Goal: Task Accomplishment & Management: Complete application form

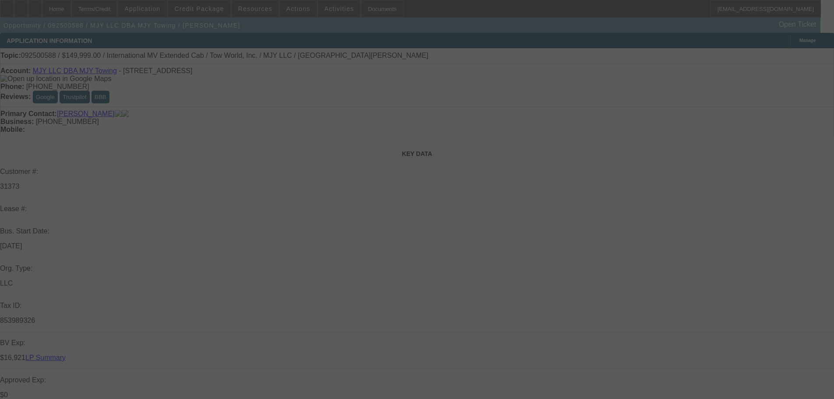
select select "0"
select select "3"
select select "0.1"
select select "4"
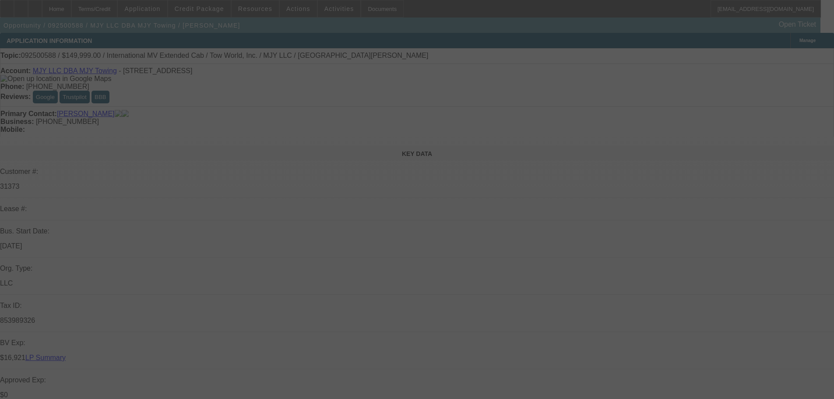
select select "0"
select select "0.1"
select select "4"
select select "0"
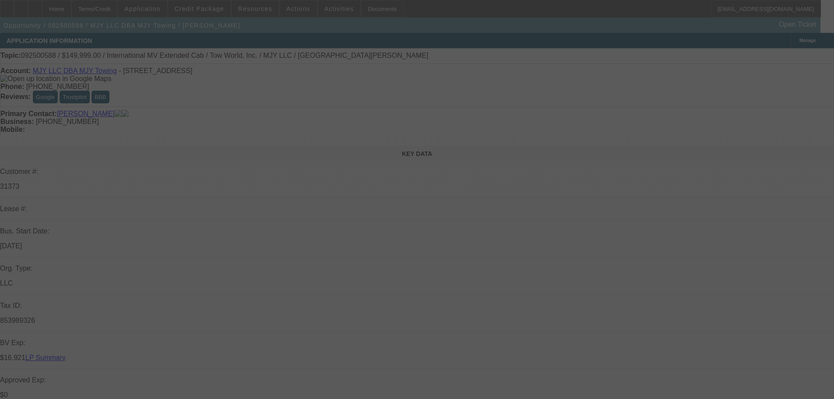
select select "2"
select select "0.1"
select select "4"
select select "0"
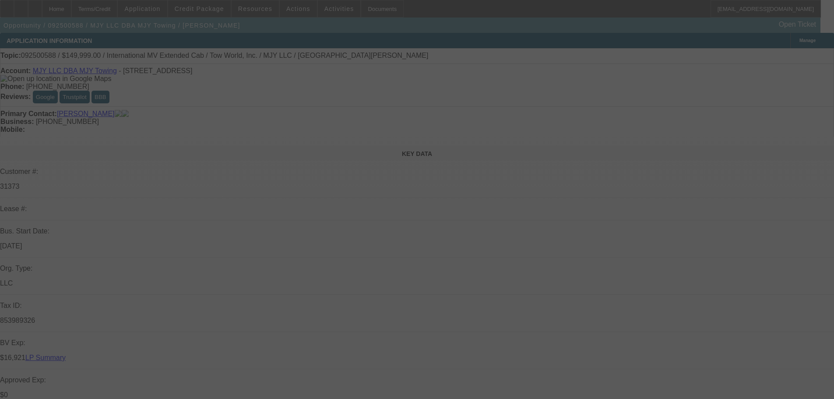
select select "2"
select select "0.1"
select select "4"
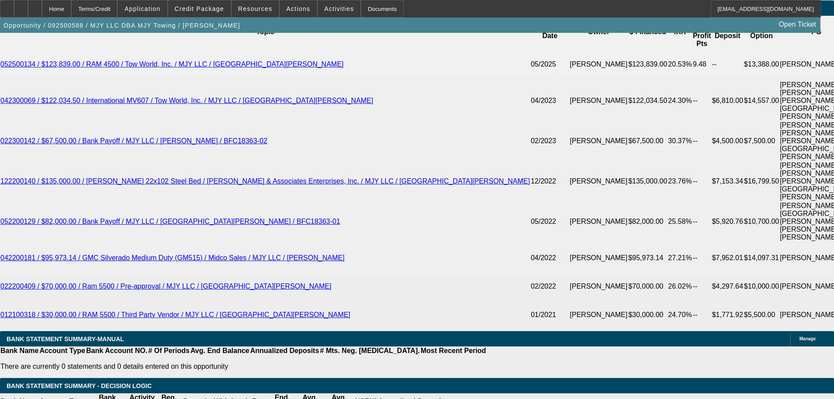
scroll to position [1464, 0]
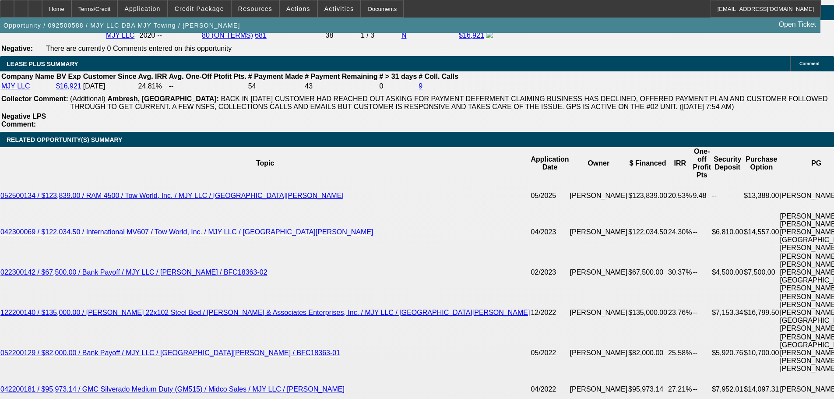
select select "0"
select select "2"
select select "0.1"
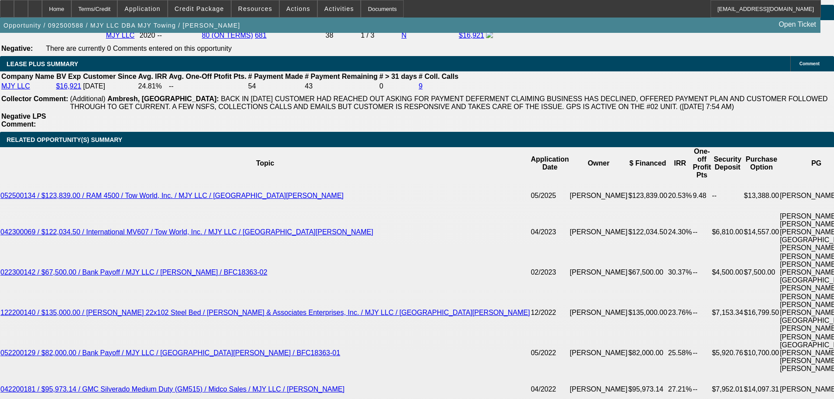
select select "4"
select select "0"
select select "2"
select select "0.1"
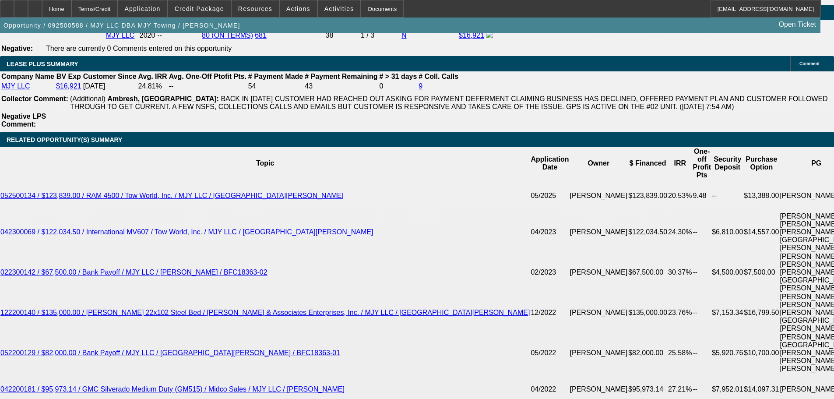
select select "4"
select select "0"
select select "3"
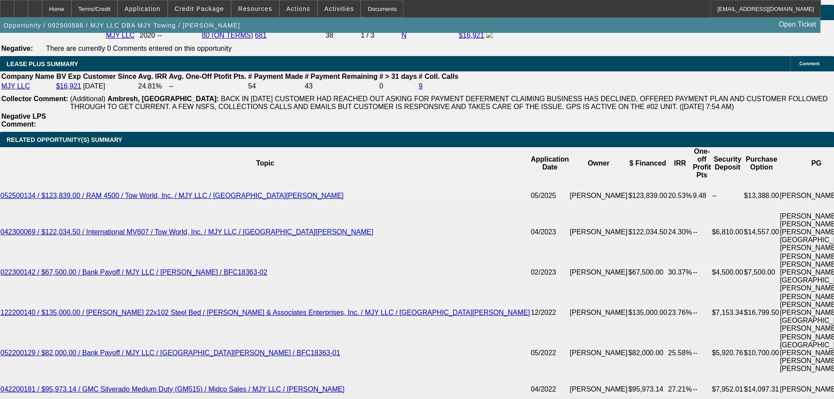
select select "0.1"
select select "4"
select select "0"
select select "0.1"
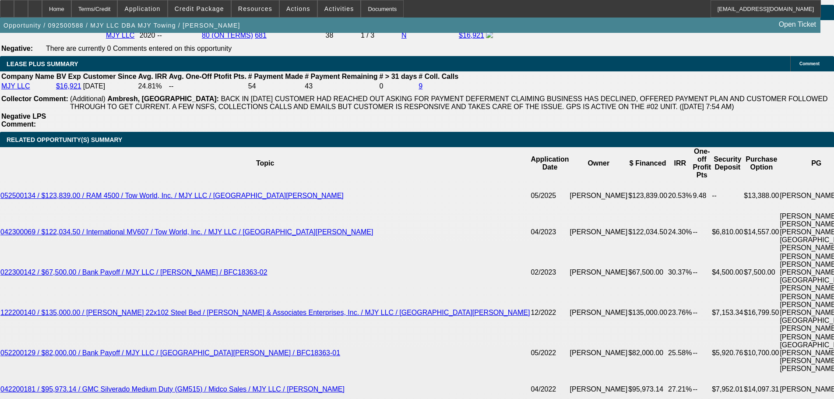
select select "4"
select select "0"
select select "2"
select select "0.1"
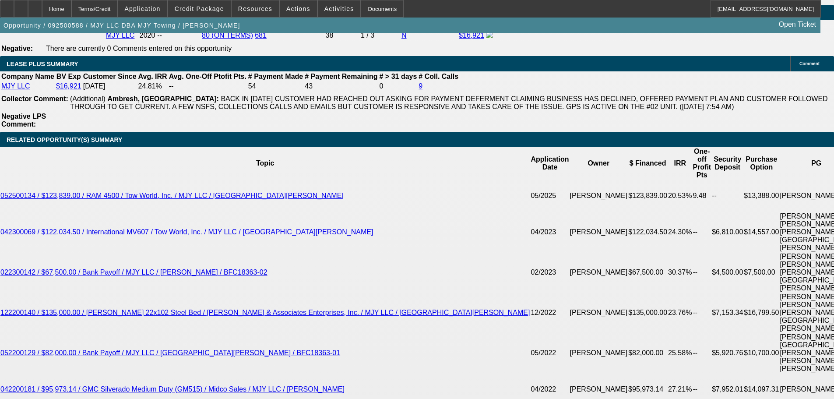
select select "4"
select select "0"
select select "2"
select select "0.1"
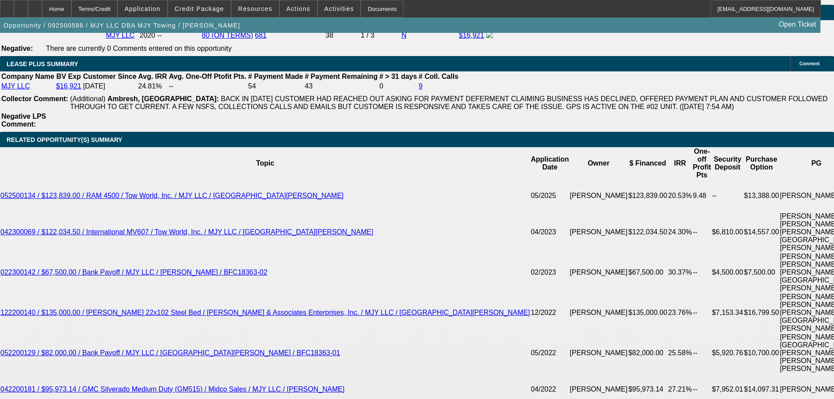
select select "4"
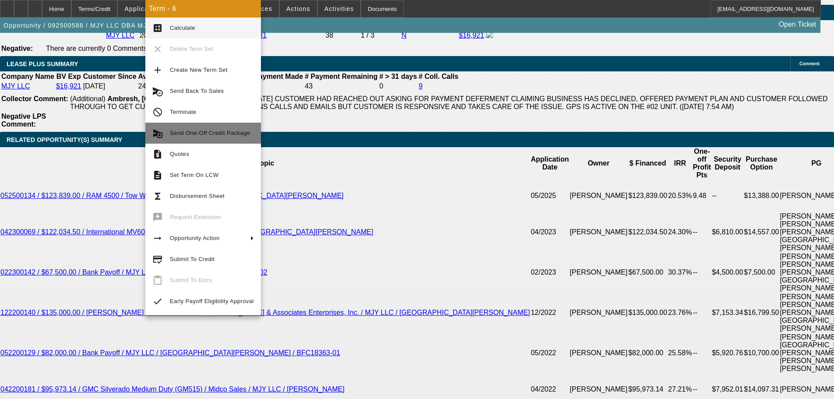
click at [211, 132] on span "Send One-Off Credit Package" at bounding box center [210, 133] width 80 height 7
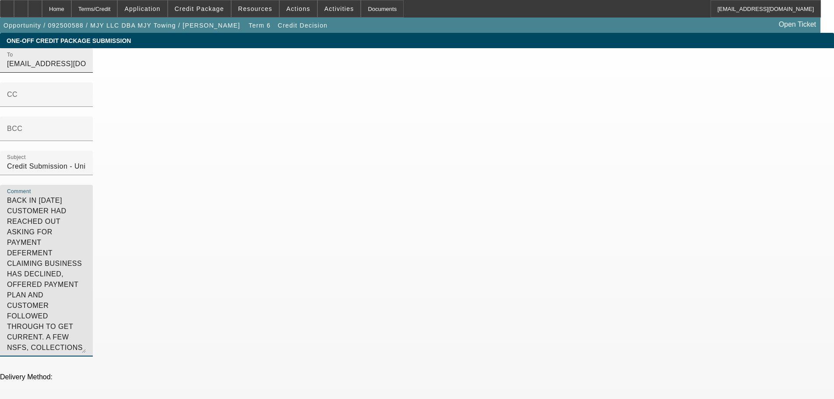
drag, startPoint x: 605, startPoint y: 116, endPoint x: 385, endPoint y: 63, distance: 225.8
click at [385, 63] on div "To bfc@teamunifi.com;syndications@beaconfunding.com CC BCC Subject Credit Submi…" at bounding box center [417, 207] width 834 height 318
click at [86, 219] on textarea "MJY LLC DBA MJY Towing, owned by Michael Ponce, is requesting $162,244 in finan…" at bounding box center [46, 274] width 79 height 158
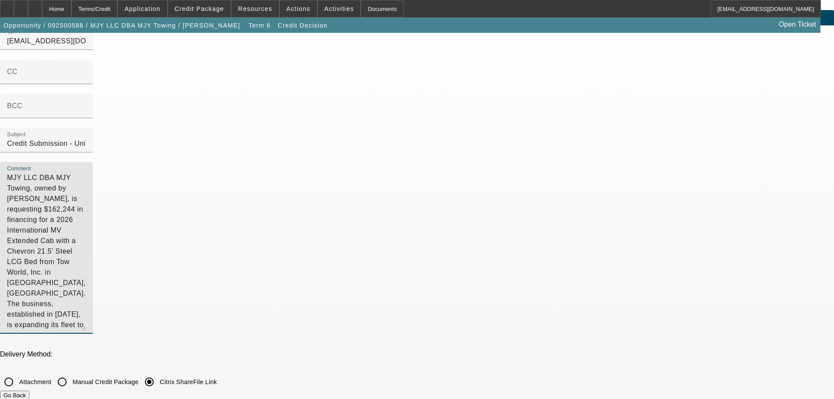
scroll to position [44, 0]
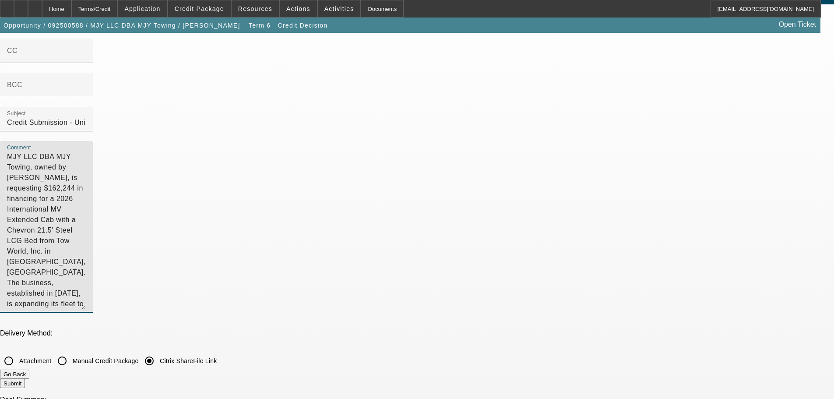
type textarea "MJY LLC DBA MJY Towing, owned by Michael Ponce, is requesting $162,244 in finan…"
checkbox input "true"
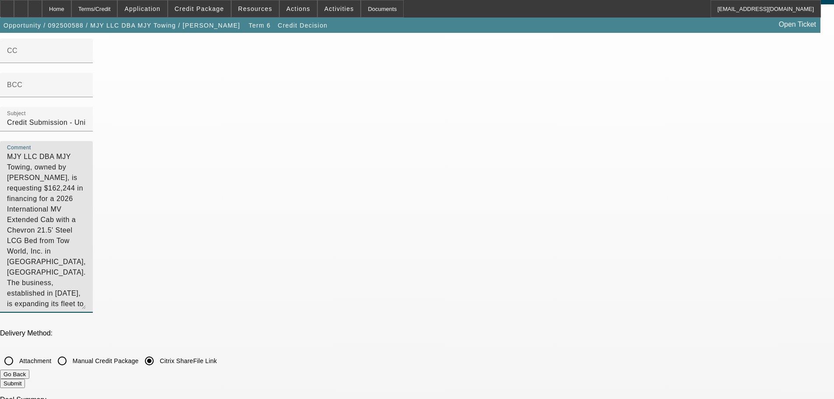
checkbox input "true"
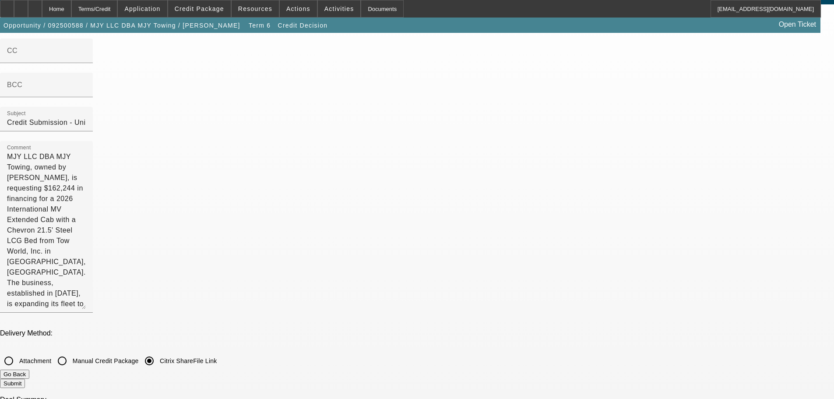
checkbox input "false"
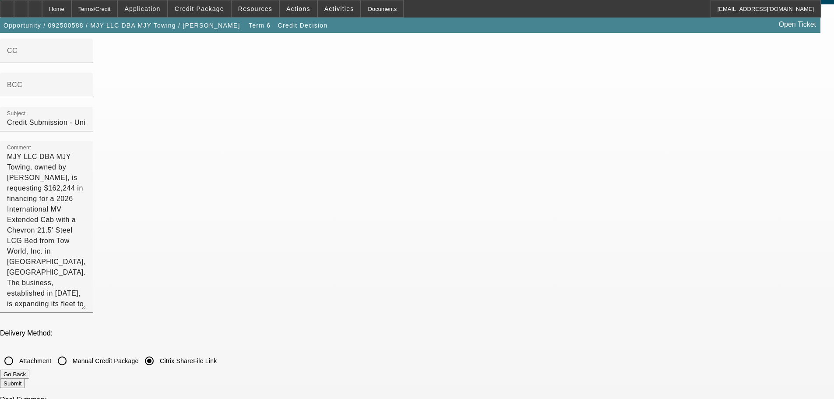
checkbox input "false"
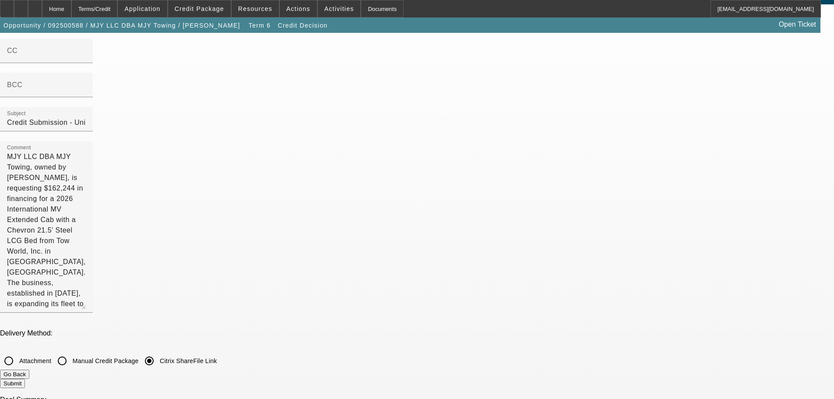
checkbox input "false"
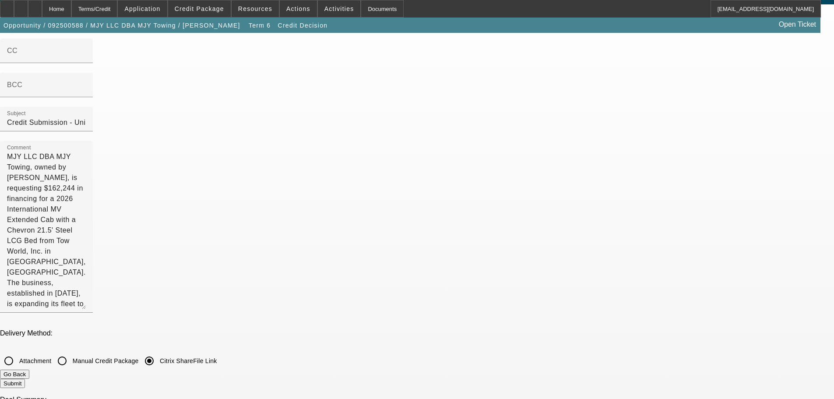
checkbox input "true"
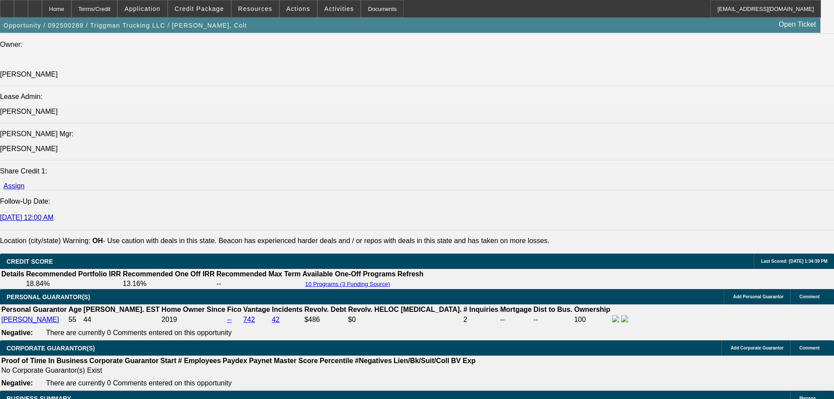
select select "0"
select select "2"
select select "0"
select select "6"
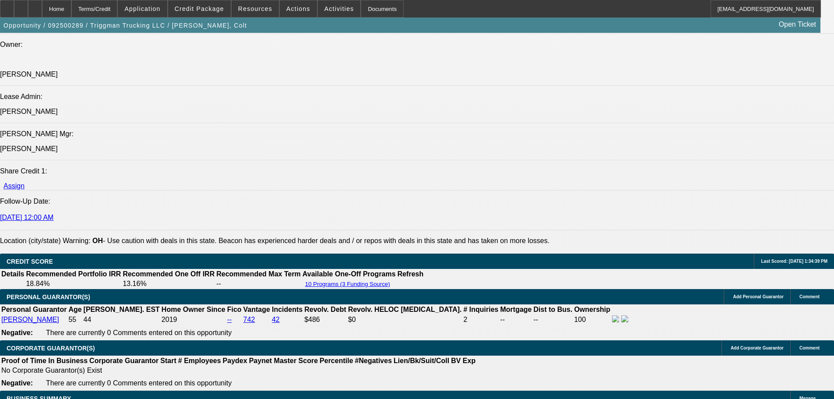
select select "0"
select select "2"
select select "0"
select select "6"
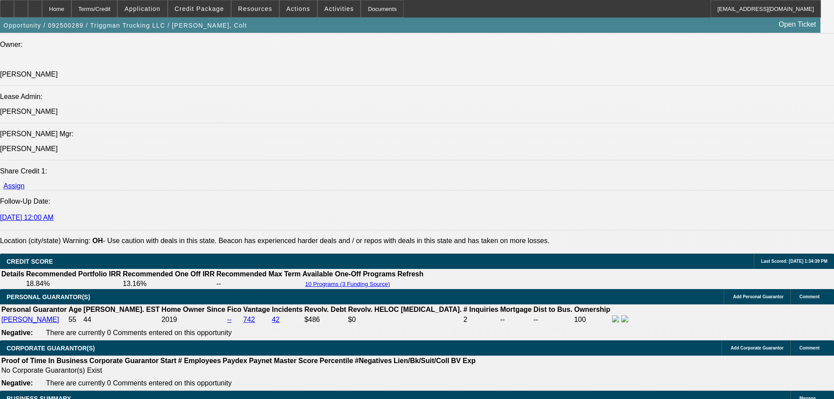
select select "0"
select select "2"
select select "0"
select select "6"
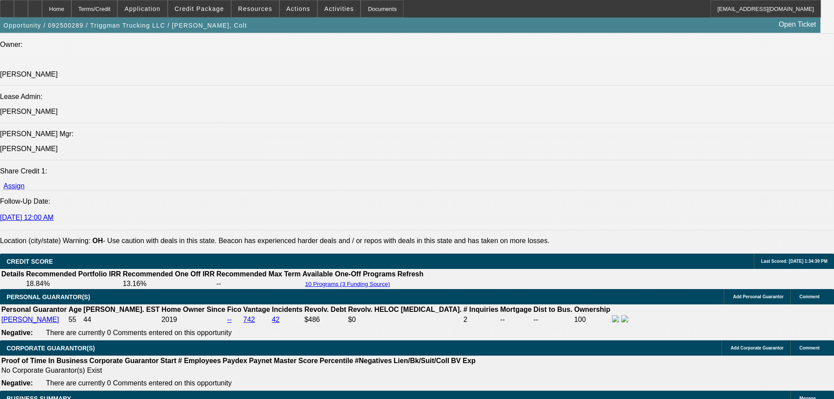
select select "0"
select select "2"
select select "0"
select select "6"
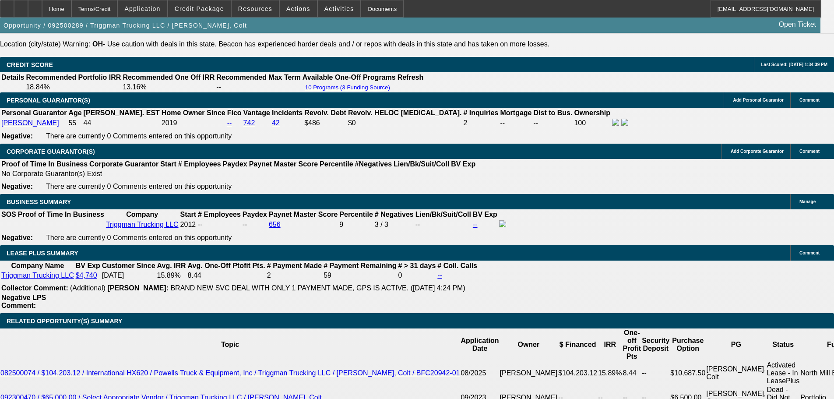
scroll to position [1233, 0]
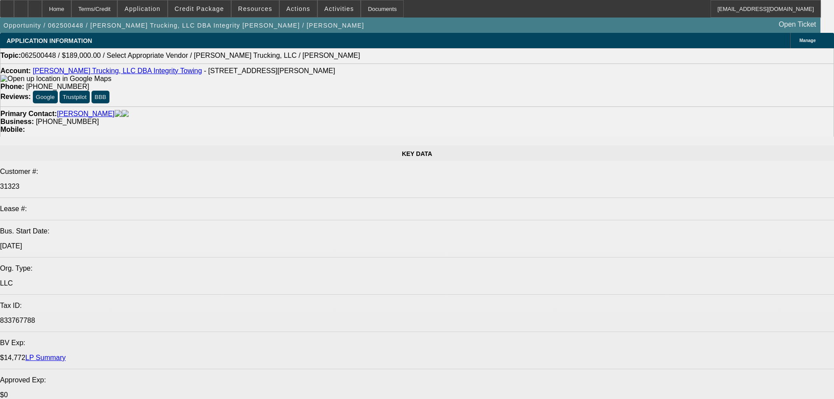
select select "0"
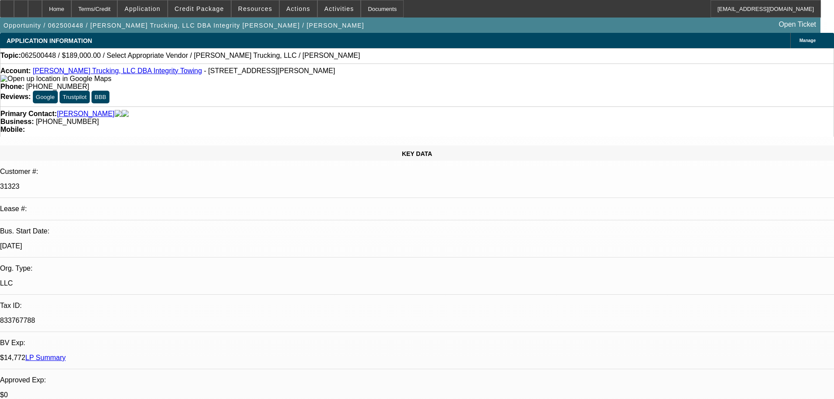
select select "2"
select select "0.1"
select select "4"
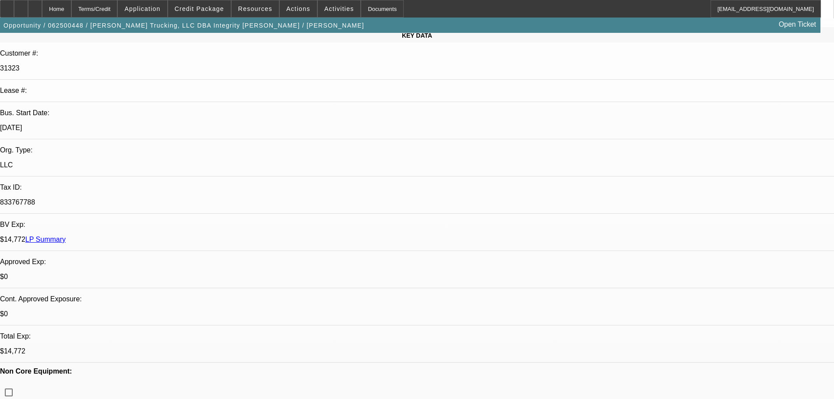
scroll to position [44, 0]
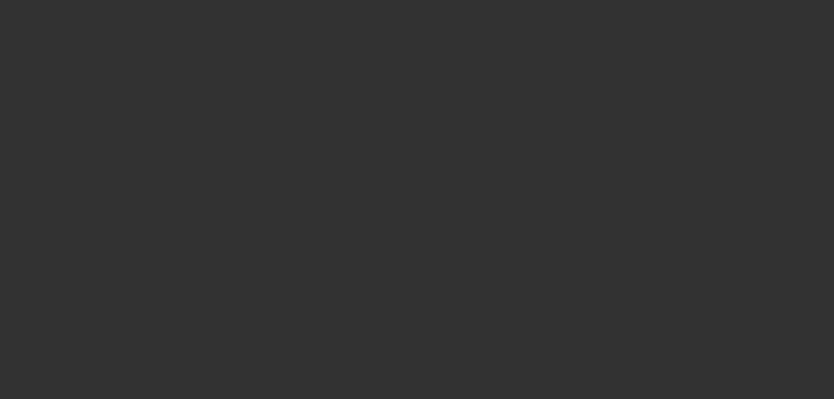
scroll to position [0, 0]
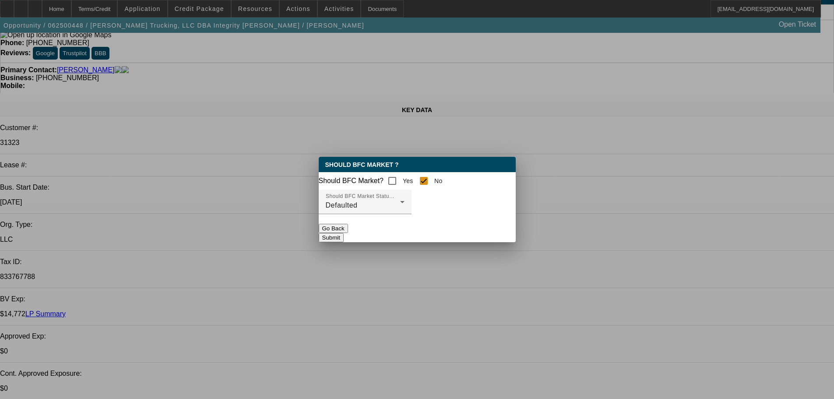
click at [344, 233] on button "Go Back" at bounding box center [333, 228] width 29 height 9
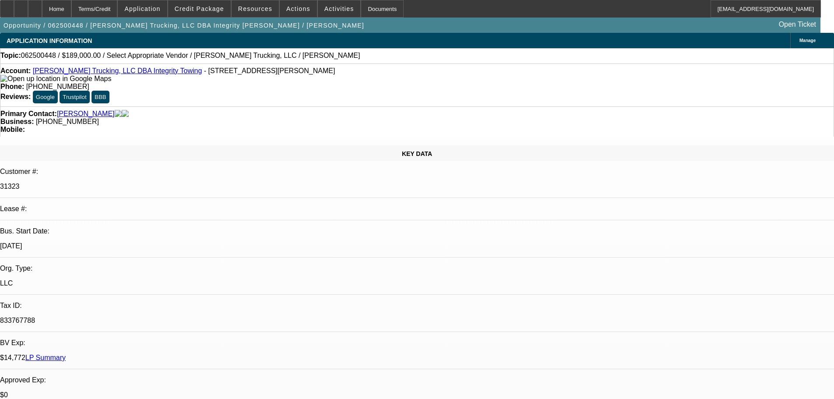
scroll to position [44, 0]
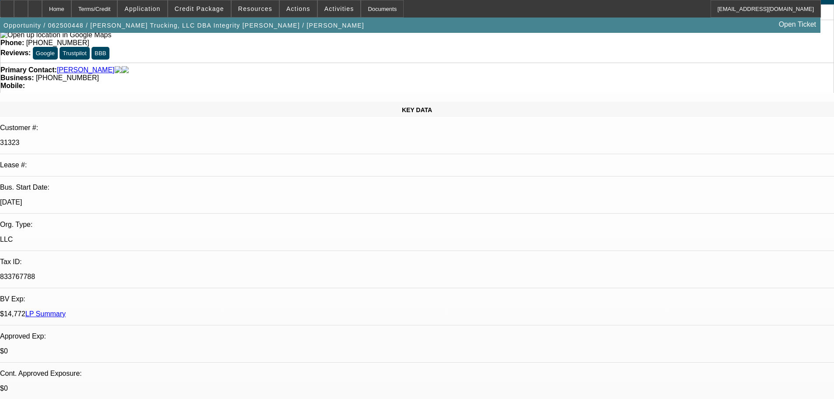
click at [66, 310] on link "LP Summary" at bounding box center [45, 313] width 40 height 7
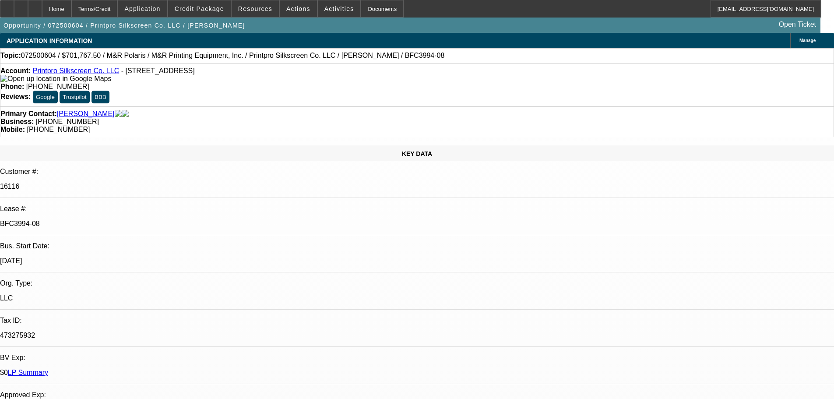
select select "0"
select select "6"
select select "0"
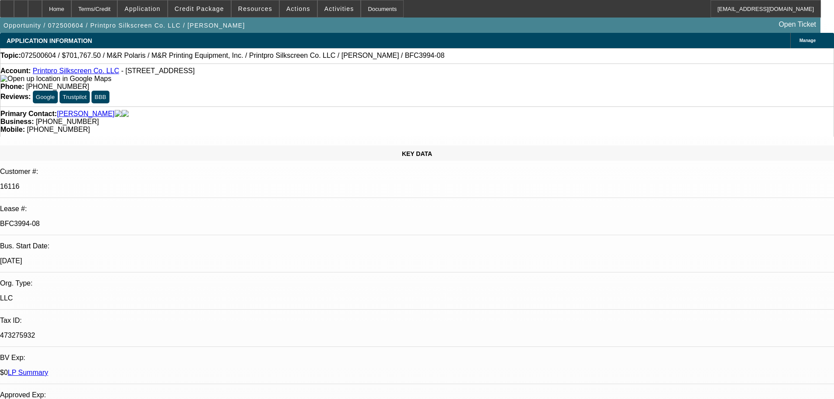
select select "0"
select select "6"
select select "0"
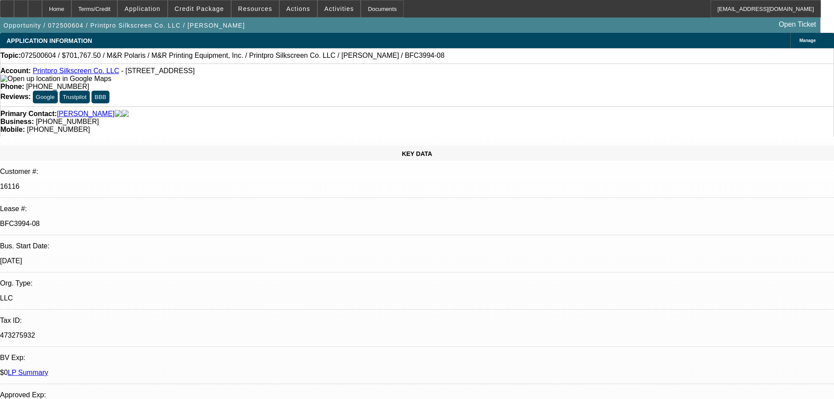
select select "0"
select select "6"
select select "0"
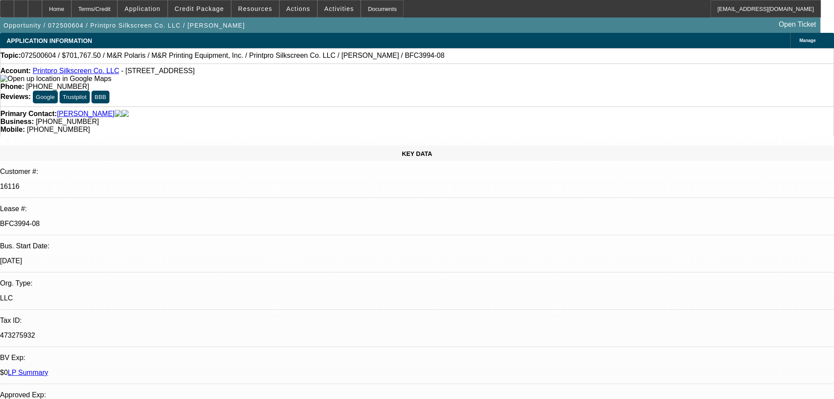
select select "6"
click at [42, 5] on div at bounding box center [35, 9] width 14 height 18
select select "0"
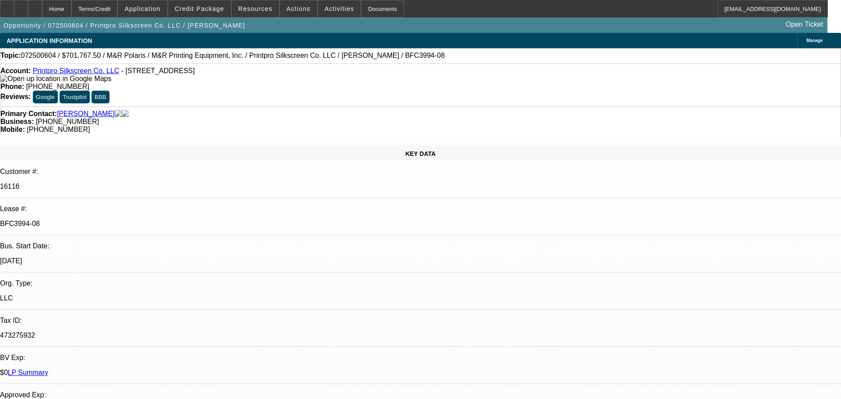
select select "6"
select select "0"
select select "6"
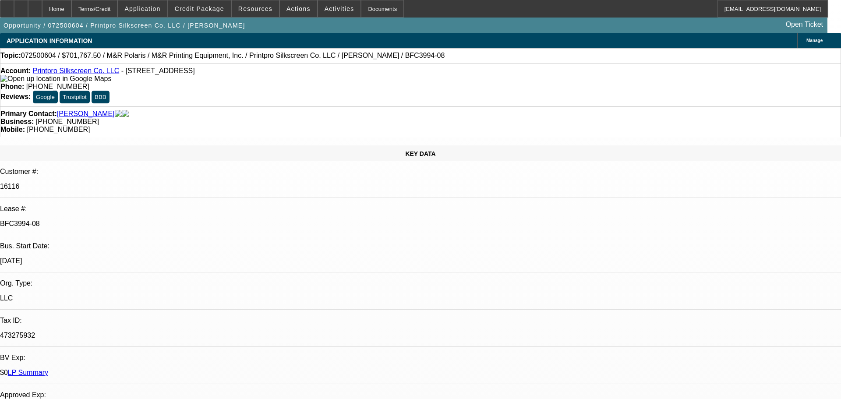
select select "0"
select select "6"
select select "0"
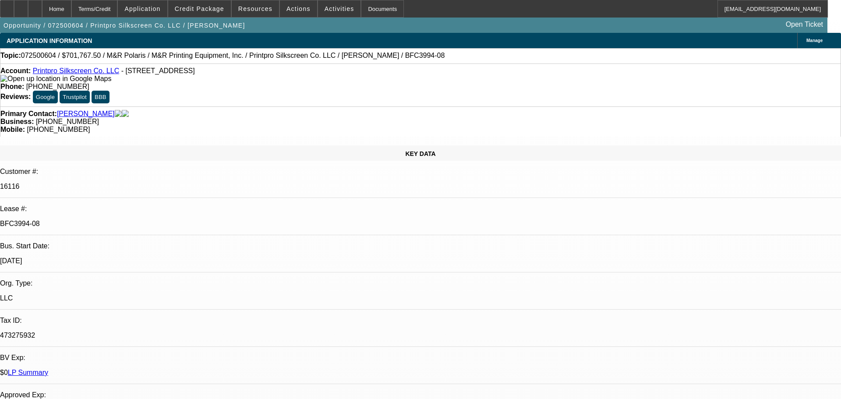
select select "0"
select select "6"
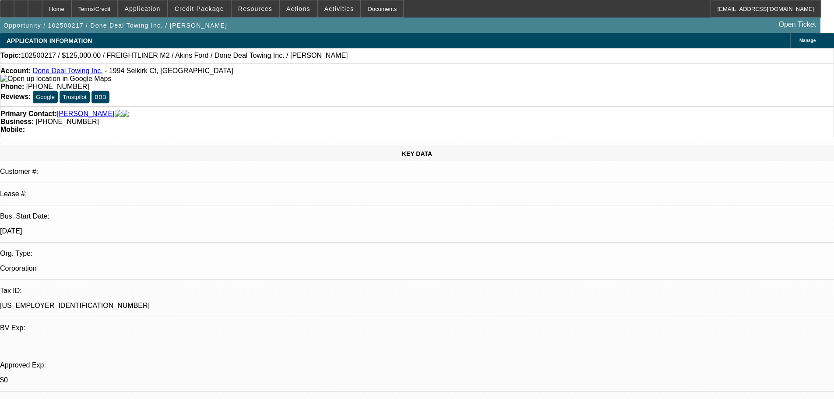
select select "0"
select select "2"
select select "0"
select select "6"
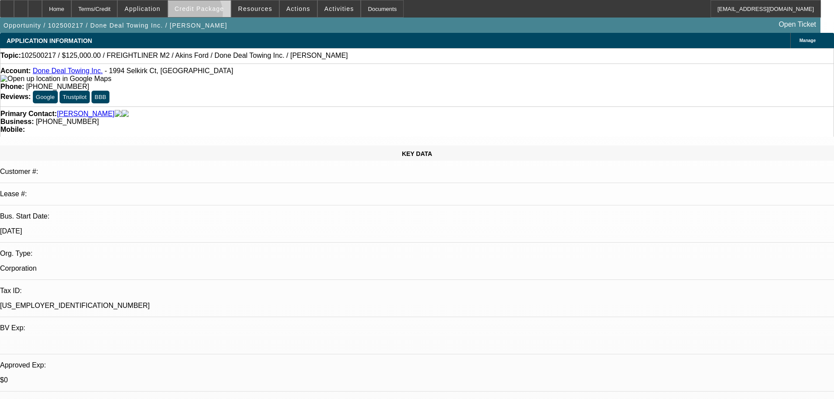
click at [206, 15] on span at bounding box center [199, 8] width 63 height 21
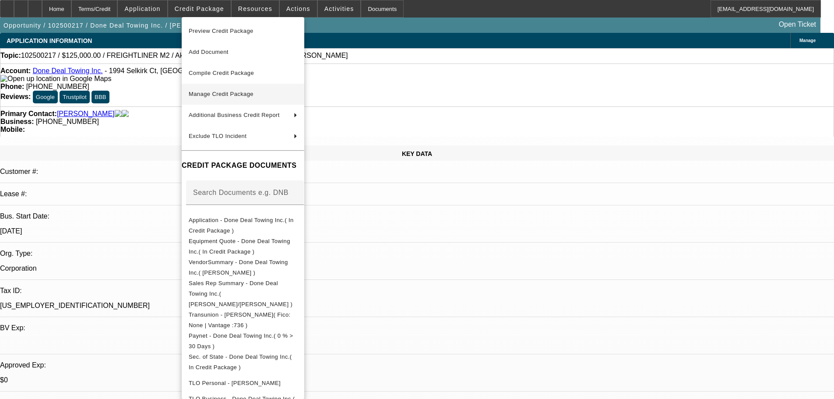
click at [222, 95] on span "Manage Credit Package" at bounding box center [221, 94] width 65 height 7
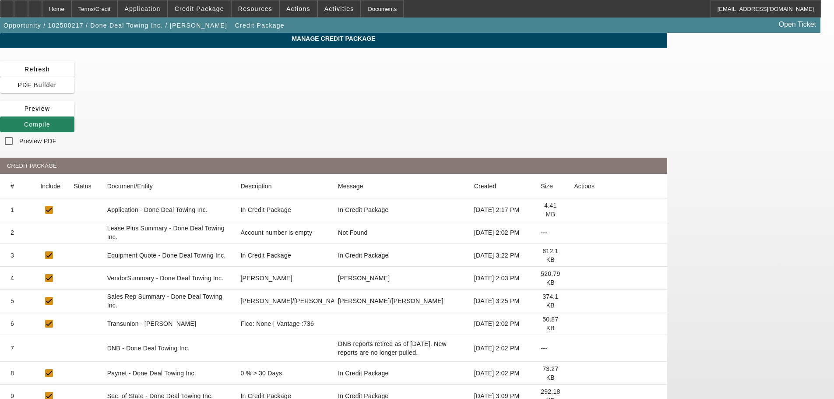
click at [574, 233] on icon at bounding box center [574, 233] width 0 height 0
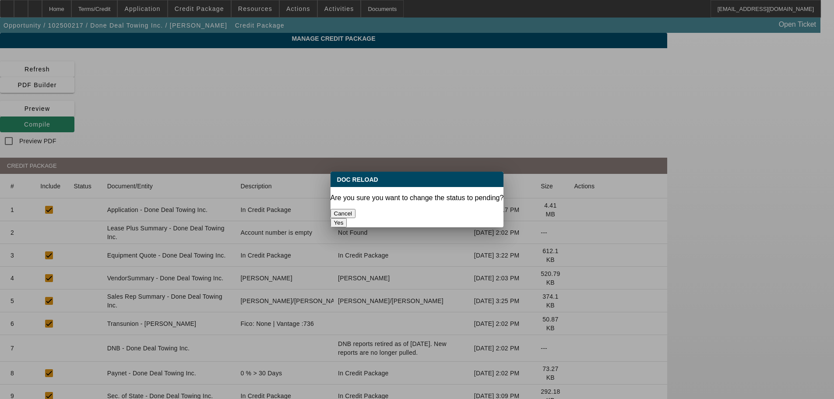
click at [347, 218] on button "Yes" at bounding box center [339, 222] width 17 height 9
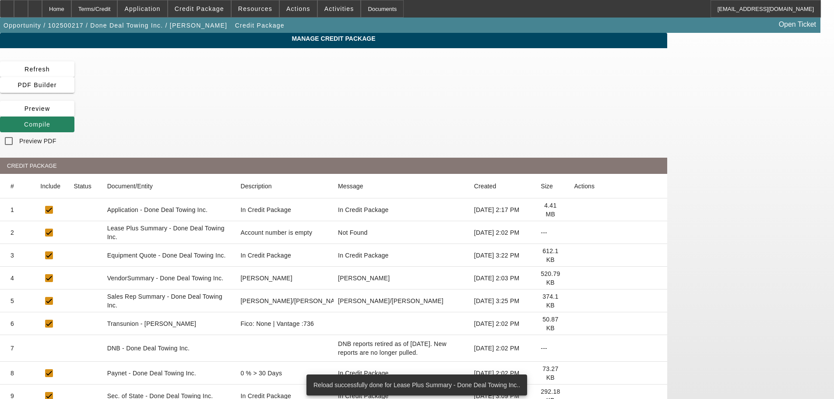
click at [574, 278] on icon at bounding box center [574, 278] width 0 height 0
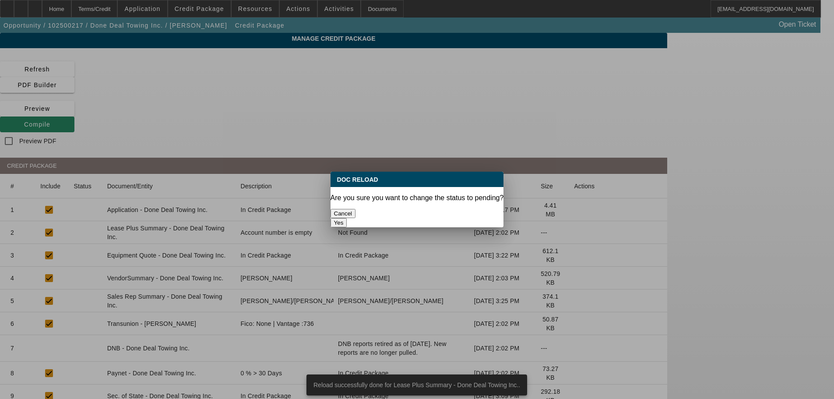
click at [347, 218] on button "Yes" at bounding box center [339, 222] width 17 height 9
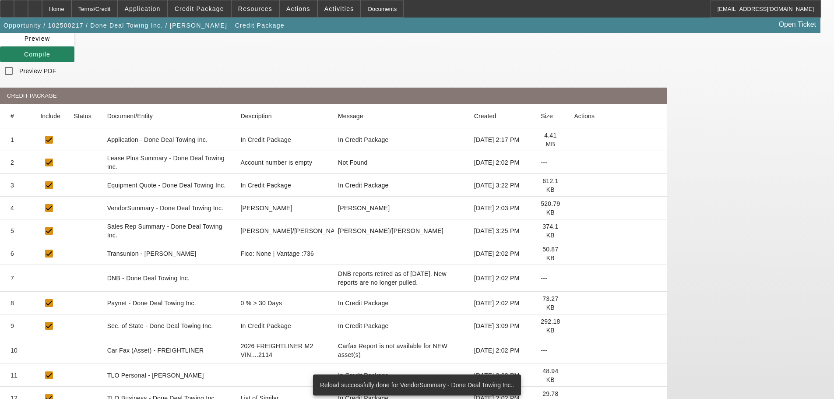
scroll to position [123, 0]
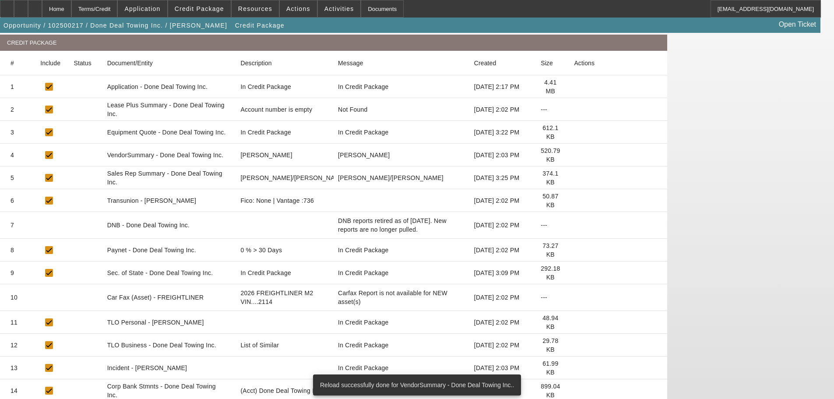
click at [574, 345] on icon at bounding box center [574, 345] width 0 height 0
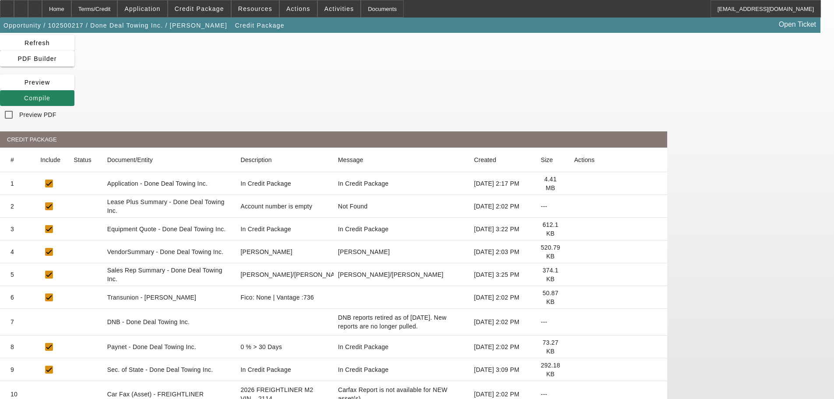
scroll to position [0, 0]
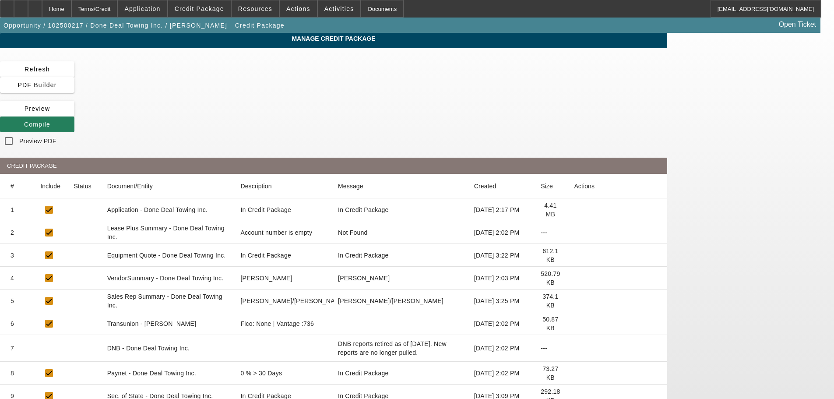
click at [50, 121] on span "Compile" at bounding box center [37, 124] width 26 height 7
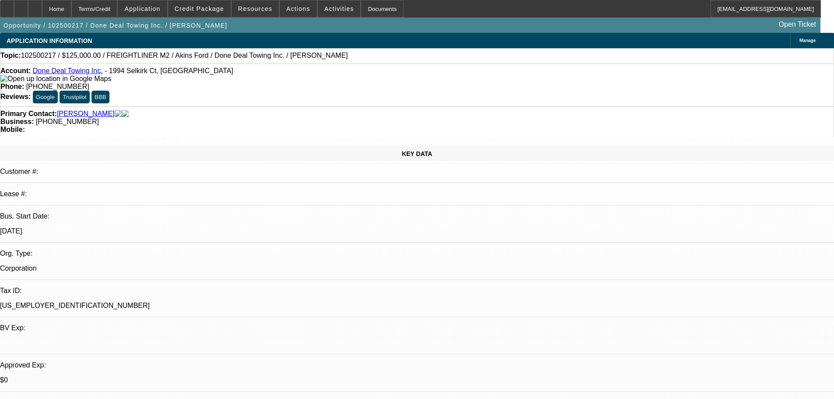
select select "0"
select select "2"
select select "0"
select select "6"
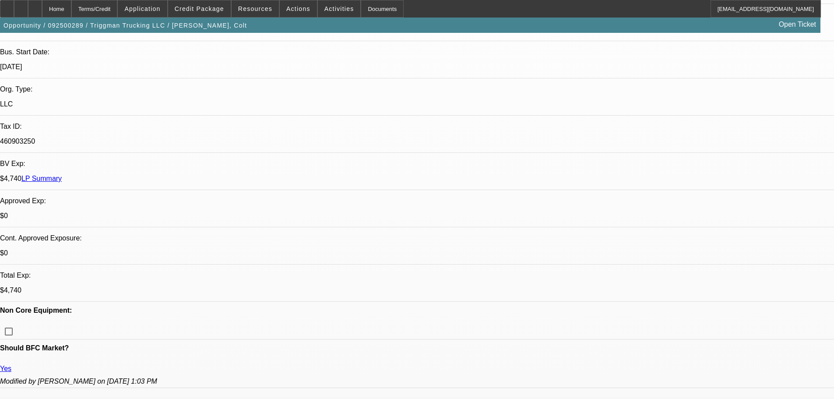
select select "0"
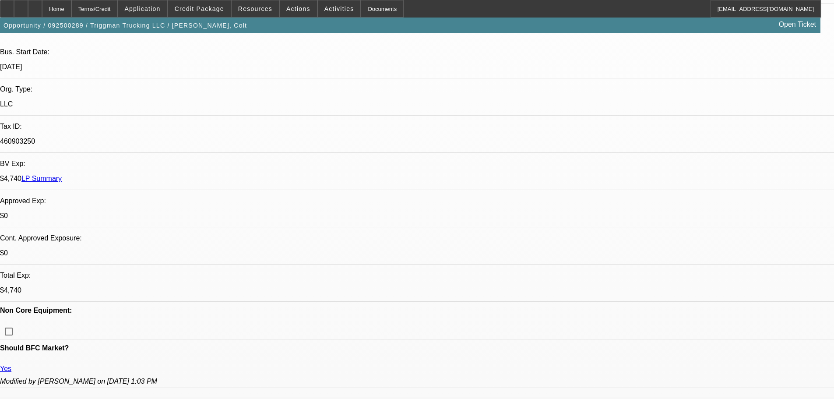
select select "0"
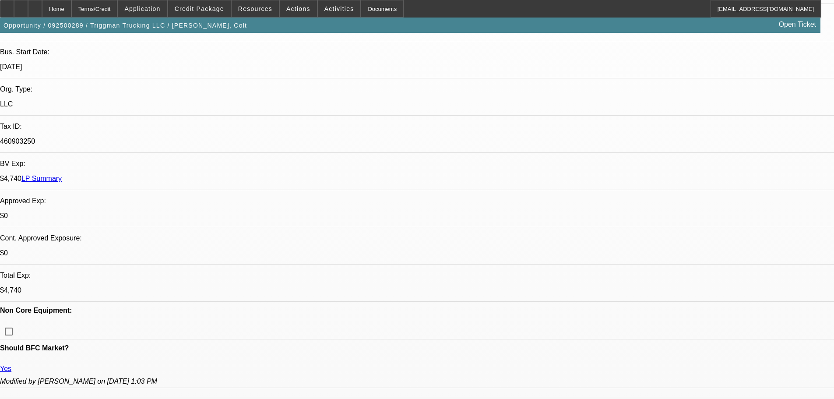
select select "0"
select select "2"
select select "6"
select select "2"
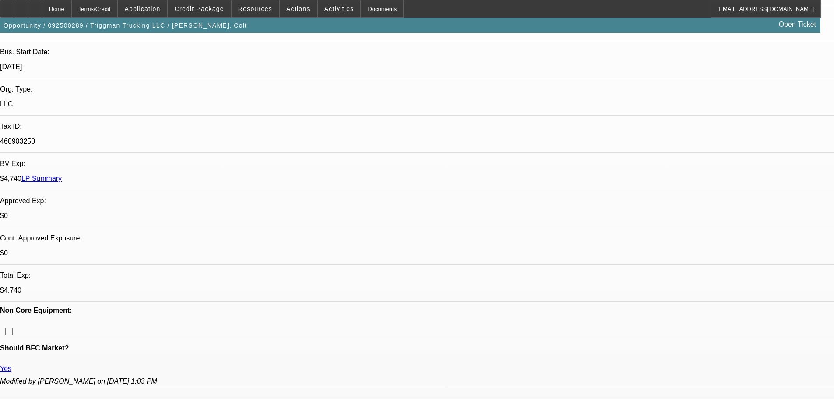
select select "6"
select select "2"
select select "6"
select select "2"
select select "6"
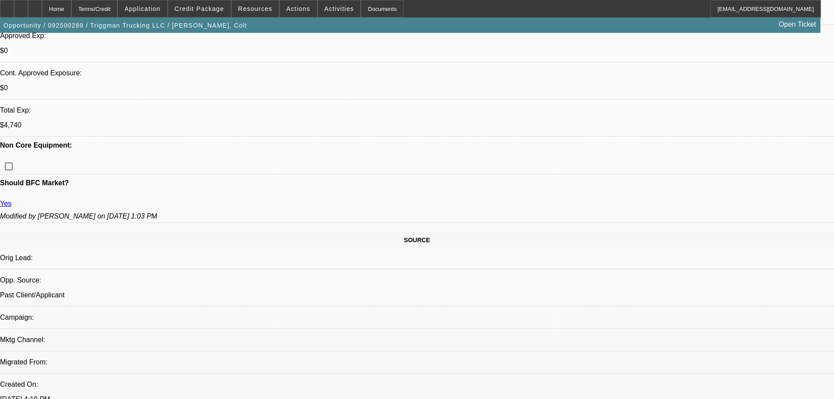
scroll to position [53, 0]
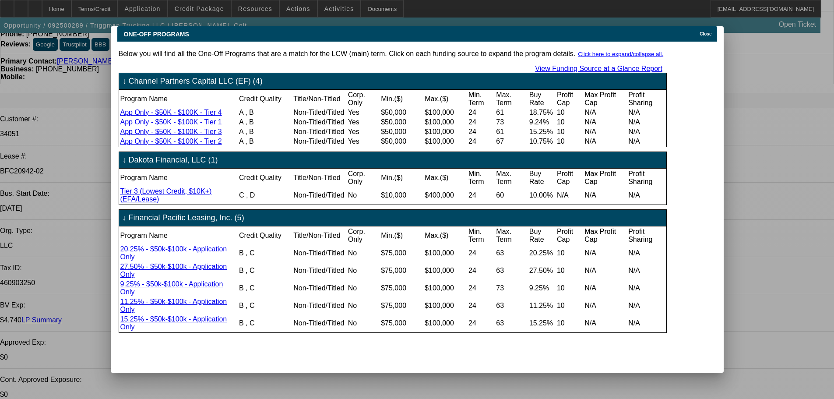
scroll to position [0, 0]
click at [712, 32] on span "Close" at bounding box center [706, 34] width 12 height 5
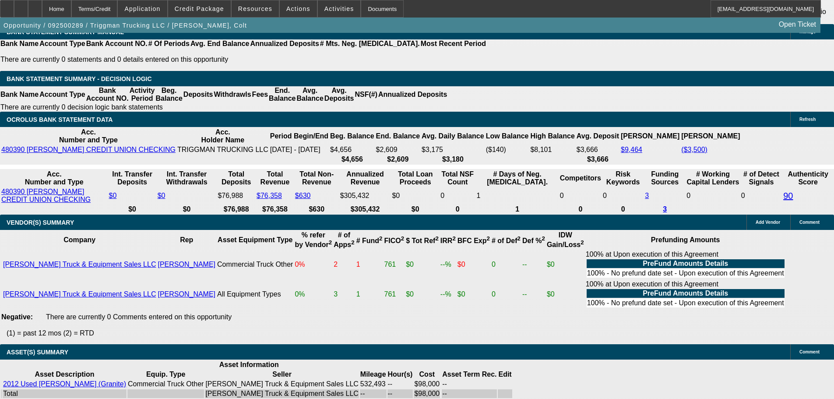
scroll to position [1541, 0]
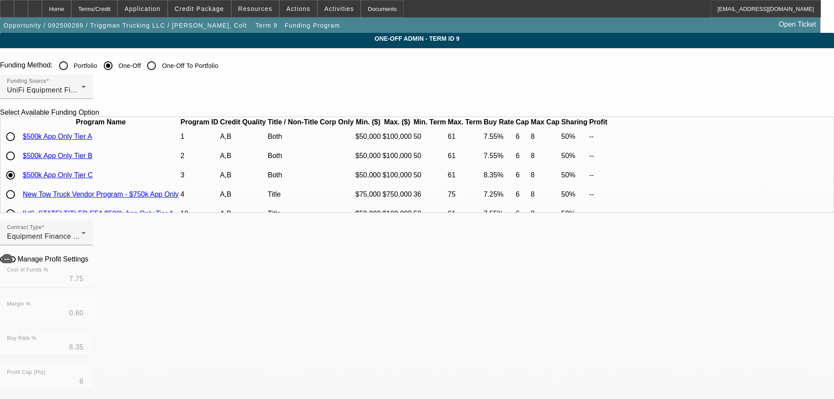
click at [93, 179] on link "$500k App Only Tier C" at bounding box center [58, 174] width 70 height 7
click at [71, 11] on div "Home" at bounding box center [56, 9] width 29 height 18
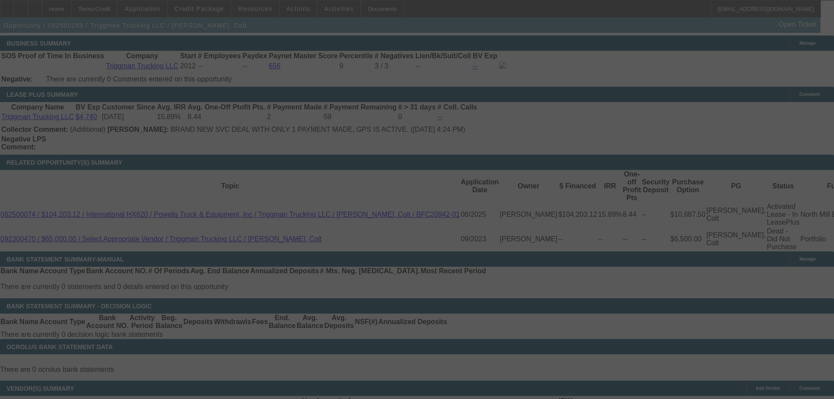
scroll to position [407, 0]
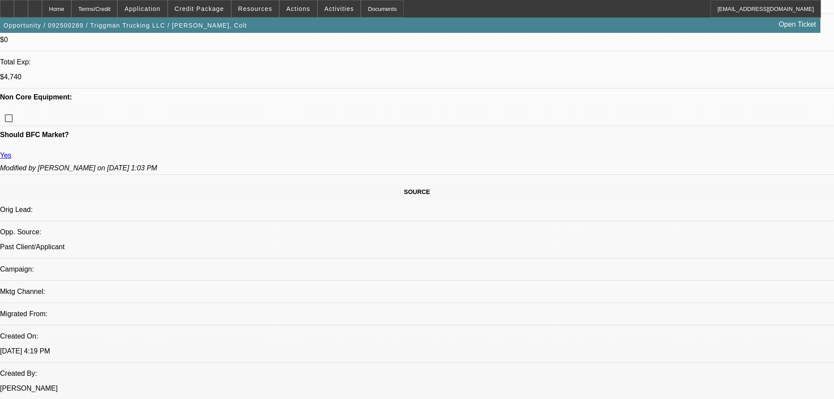
select select "0"
select select "2"
select select "0"
select select "6"
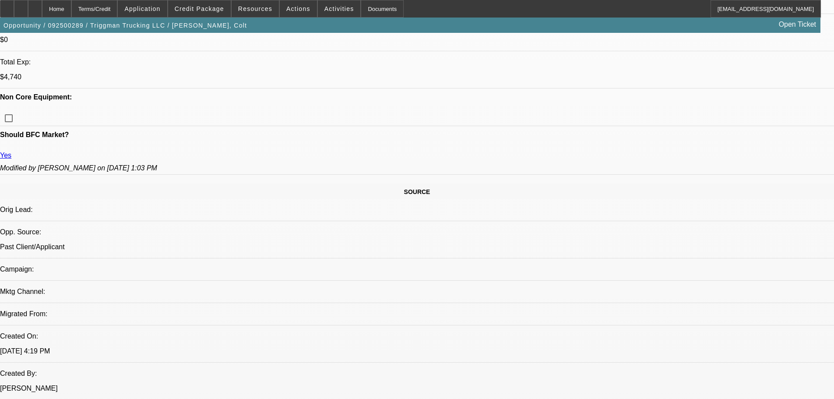
select select "0"
select select "2"
select select "0"
select select "6"
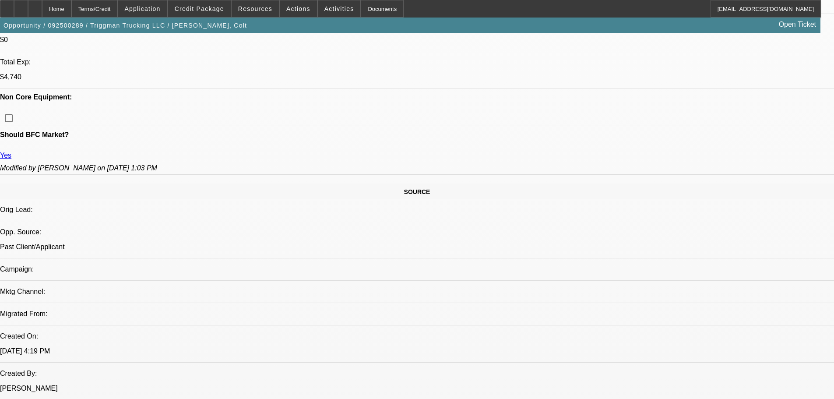
select select "0"
select select "2"
select select "0"
select select "6"
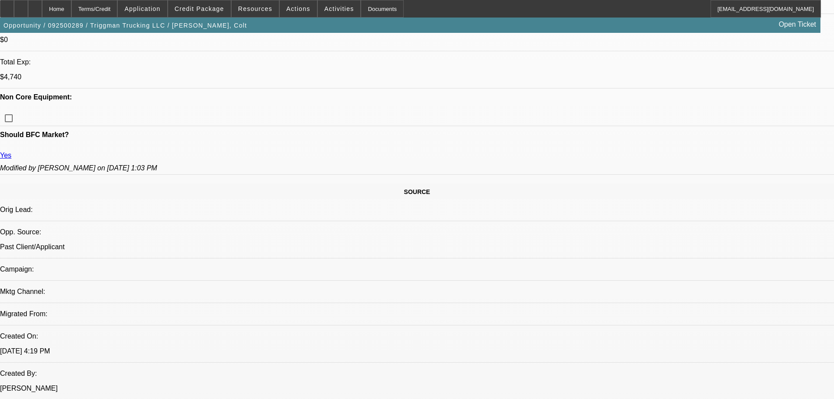
select select "0"
select select "2"
select select "0"
select select "6"
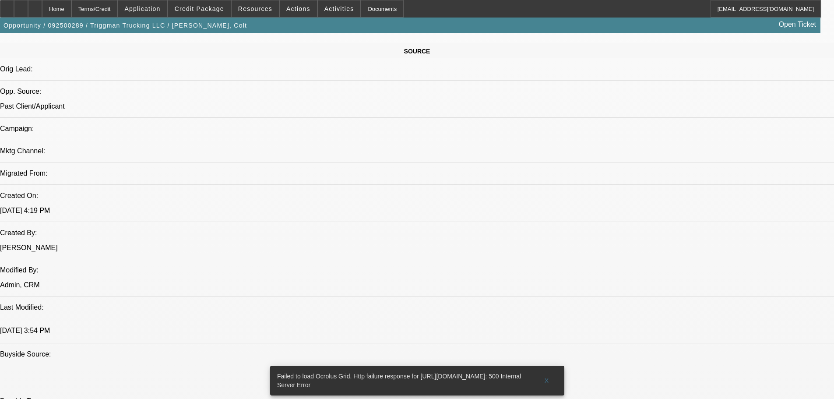
scroll to position [539, 0]
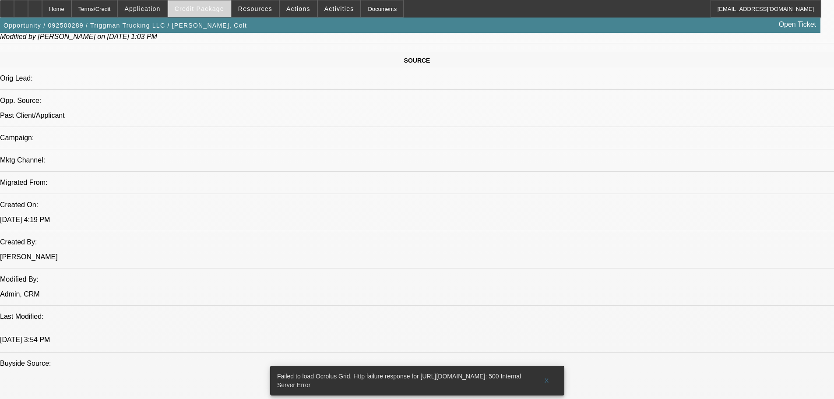
click at [216, 13] on span at bounding box center [199, 8] width 63 height 21
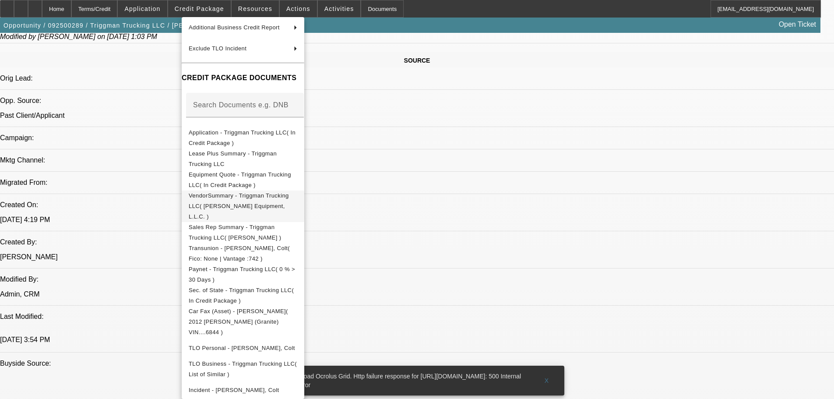
scroll to position [131, 0]
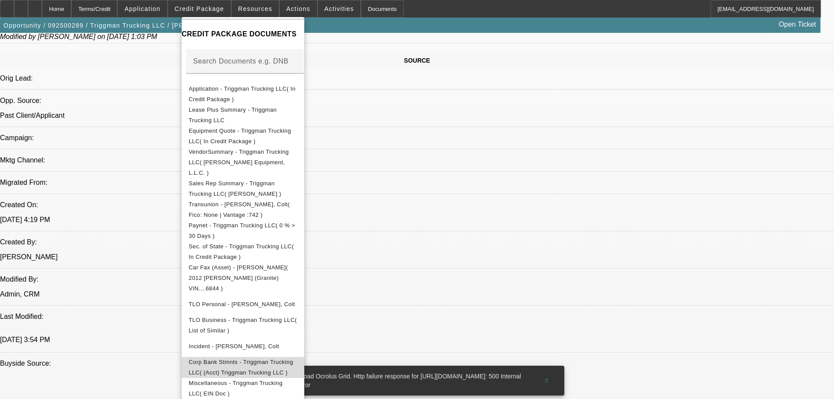
click at [280, 359] on span "Corp Bank Stmnts - Triggman Trucking LLC( (Acct) Triggman Trucking LLC )" at bounding box center [241, 367] width 105 height 17
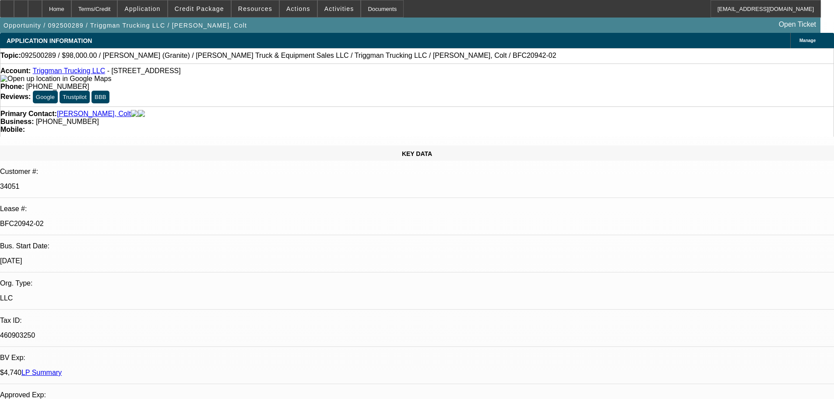
select select "0"
select select "2"
select select "0"
select select "6"
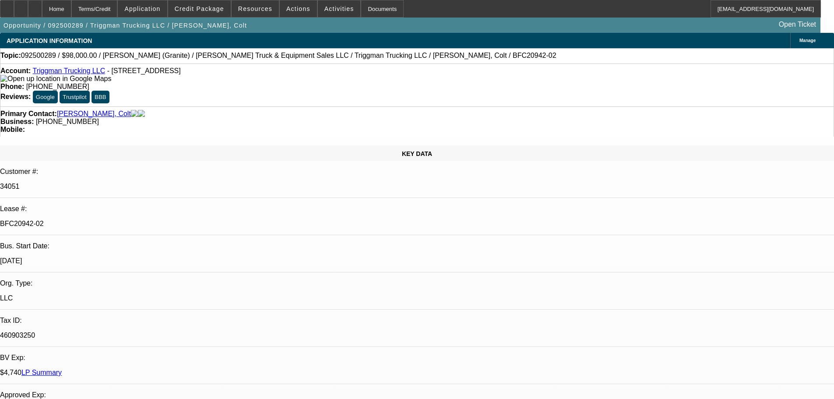
select select "0"
select select "2"
select select "0"
select select "6"
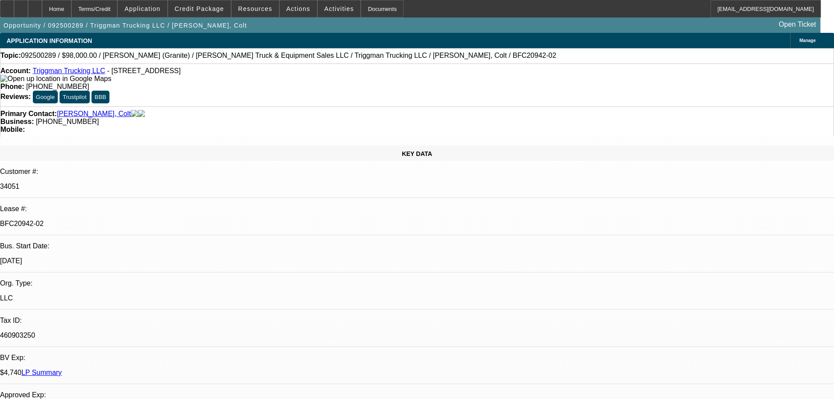
select select "0"
select select "2"
select select "0"
select select "6"
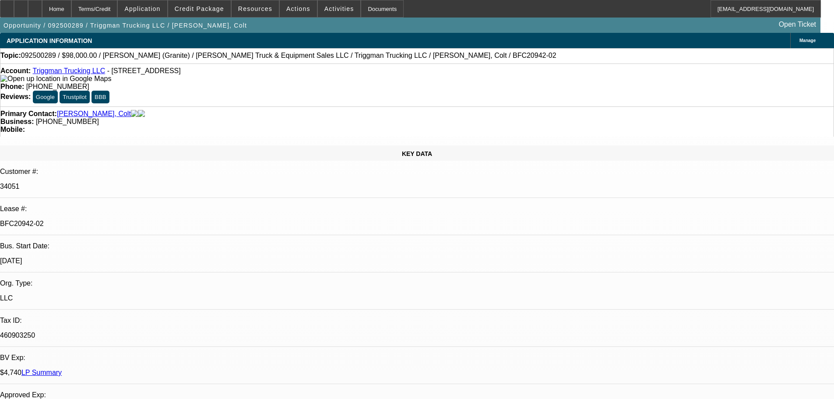
select select "0"
select select "2"
select select "0"
select select "6"
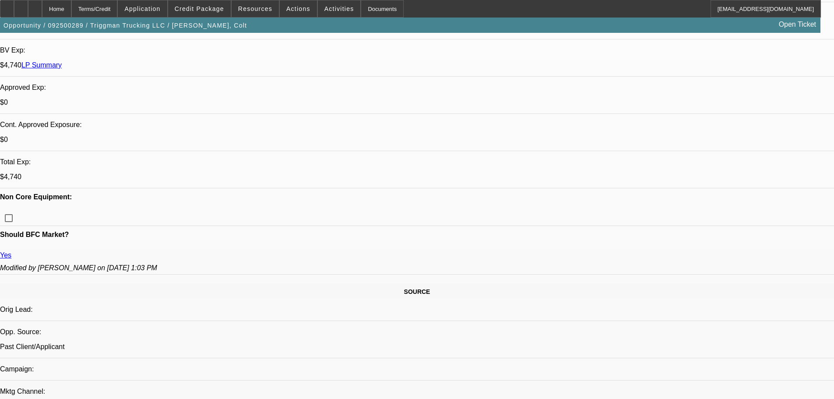
scroll to position [307, 0]
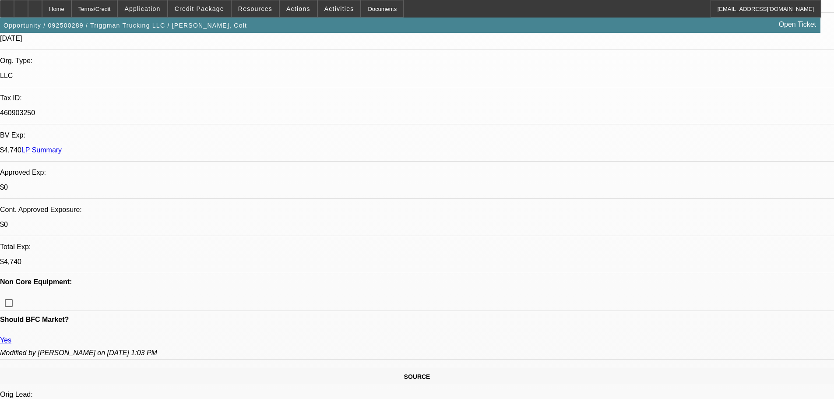
scroll to position [131, 0]
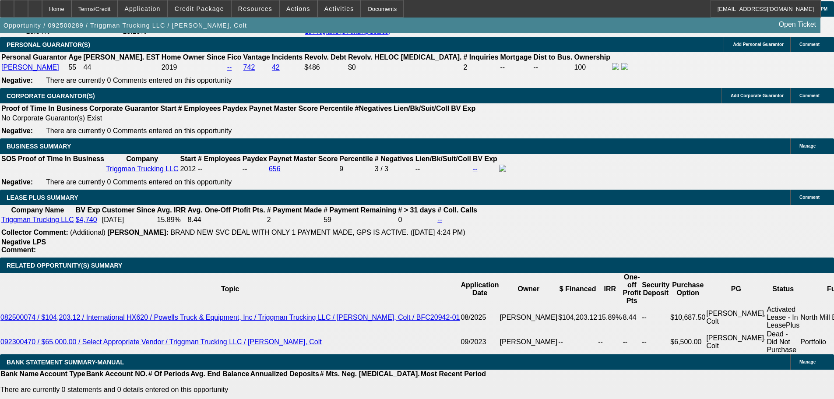
scroll to position [1357, 0]
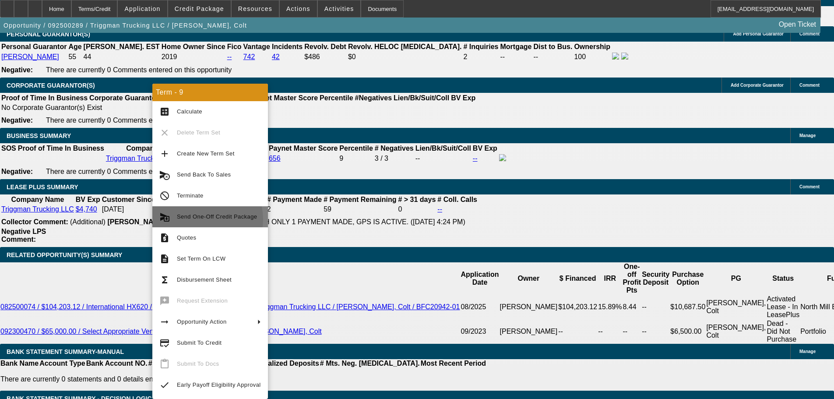
click at [201, 219] on span "Send One-Off Credit Package" at bounding box center [217, 216] width 80 height 7
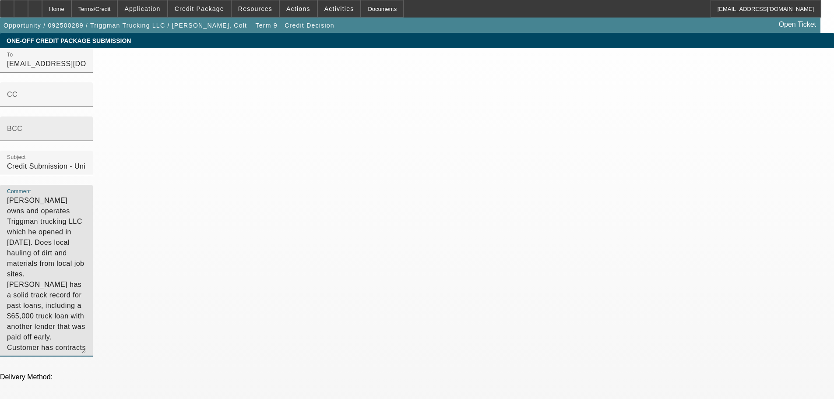
drag, startPoint x: 631, startPoint y: 134, endPoint x: 374, endPoint y: 137, distance: 256.2
click at [374, 137] on div "To [EMAIL_ADDRESS][DOMAIN_NAME];[EMAIL_ADDRESS][DOMAIN_NAME] CC BCC Subject Cre…" at bounding box center [417, 207] width 834 height 318
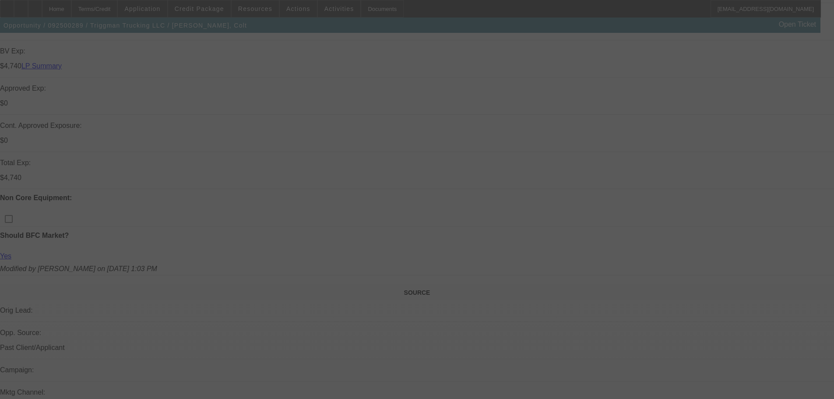
scroll to position [337, 0]
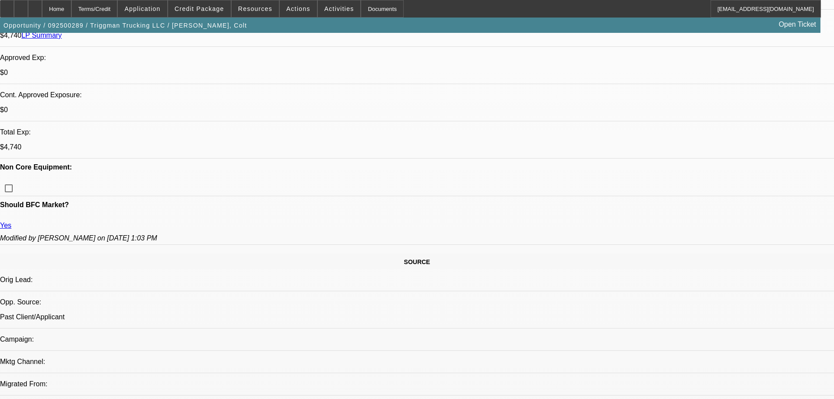
select select "0"
select select "2"
select select "0"
select select "6"
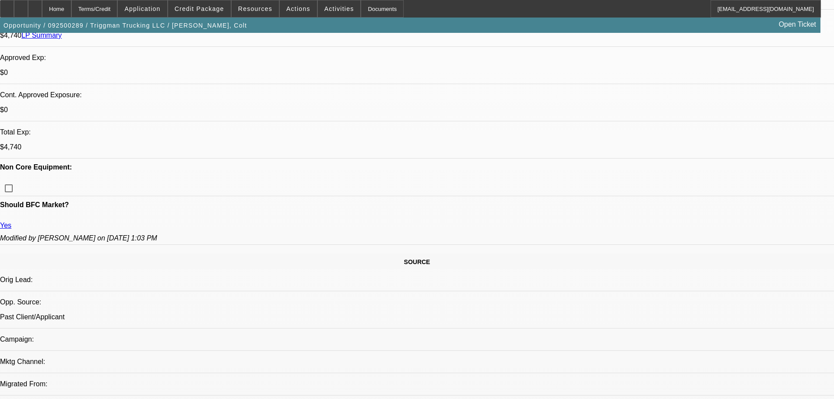
select select "0"
select select "2"
select select "0"
select select "6"
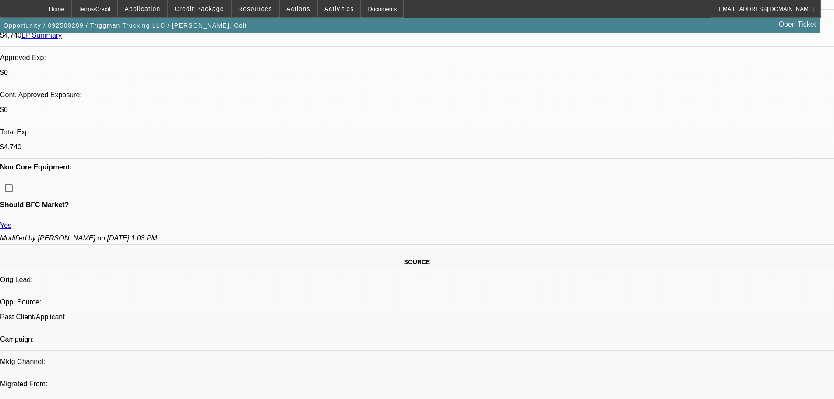
select select "0"
select select "2"
select select "0"
select select "6"
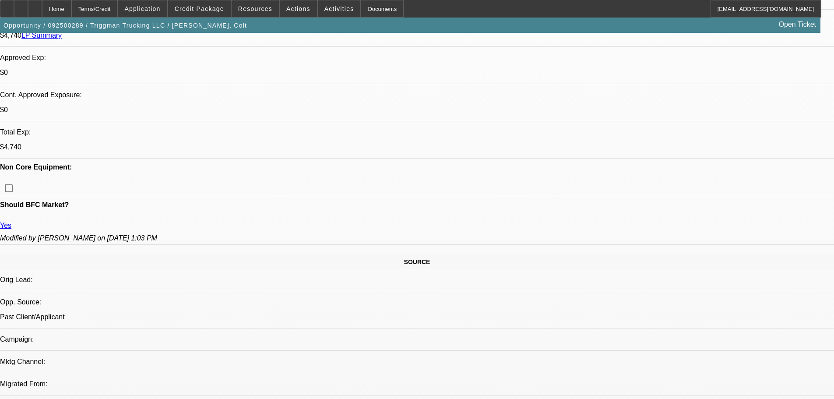
select select "0"
select select "2"
select select "0"
select select "6"
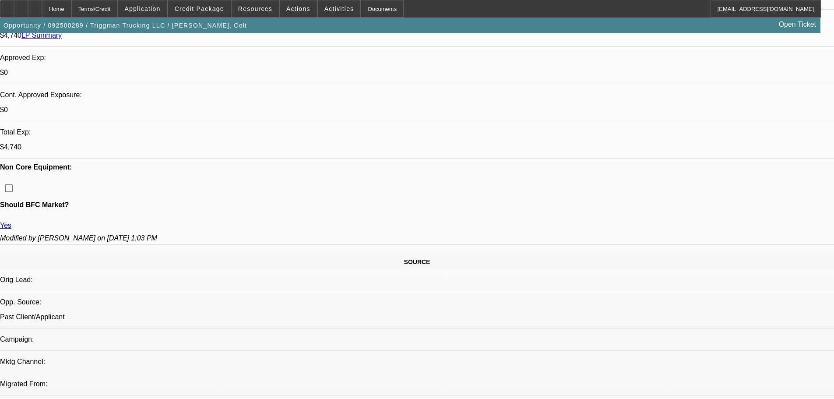
scroll to position [381, 0]
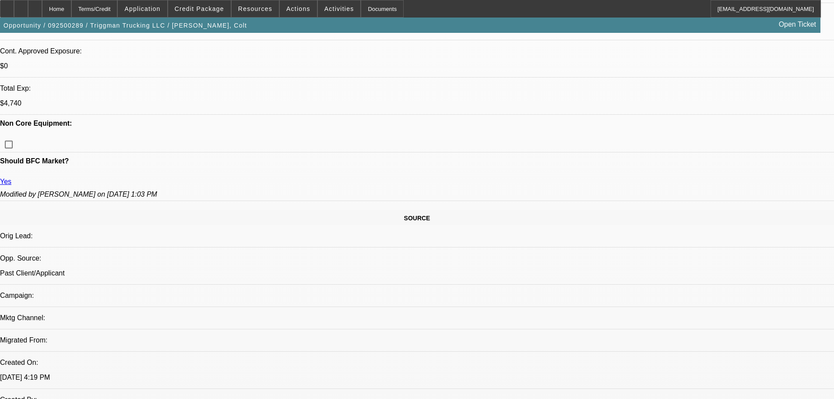
click at [187, 10] on span at bounding box center [199, 8] width 63 height 21
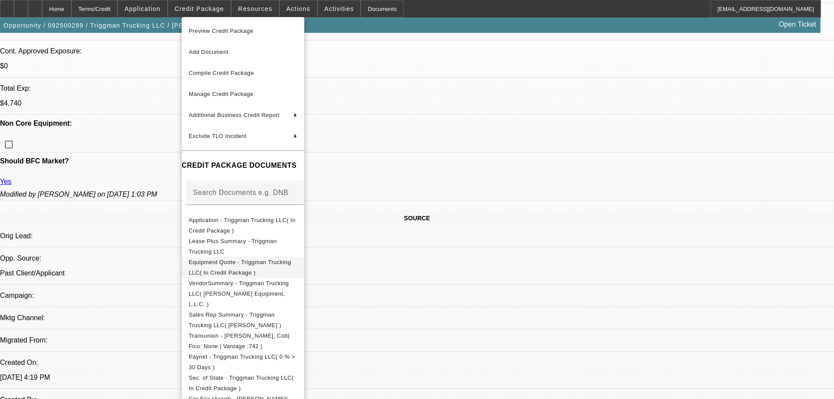
click at [243, 265] on span "Equipment Quote - Triggman Trucking LLC( In Credit Package )" at bounding box center [240, 267] width 102 height 17
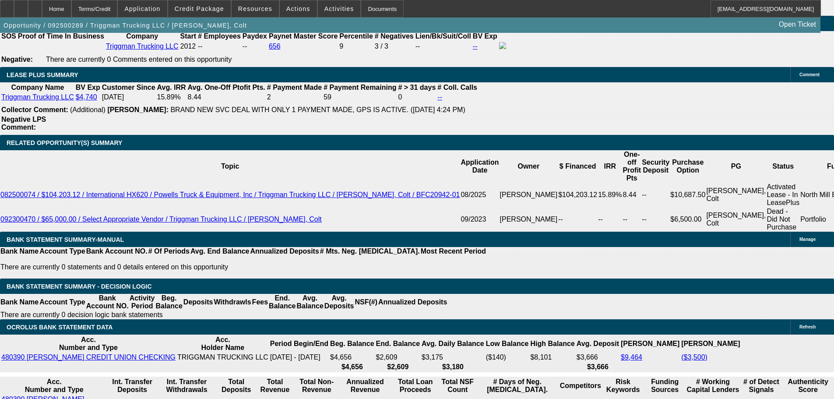
scroll to position [1454, 0]
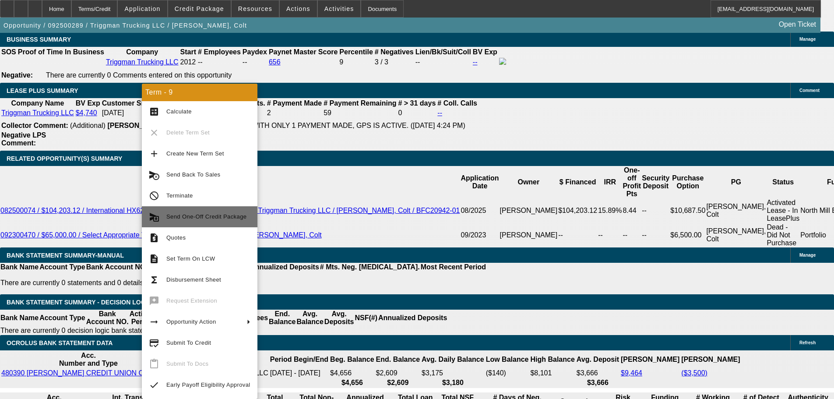
click at [218, 219] on span "Send One-Off Credit Package" at bounding box center [206, 216] width 80 height 7
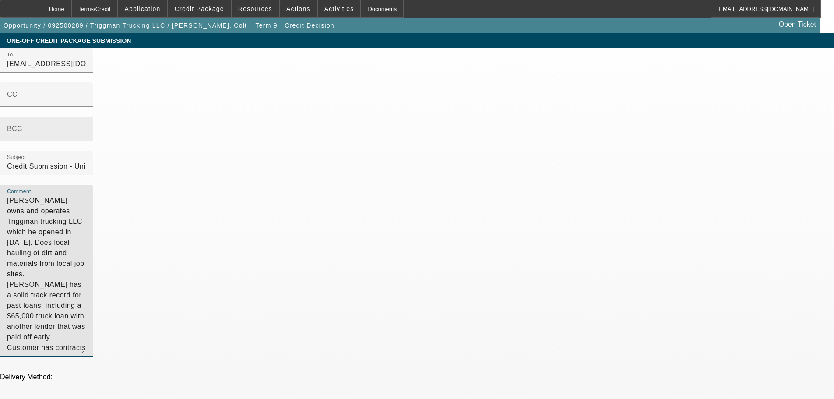
drag, startPoint x: 632, startPoint y: 140, endPoint x: 384, endPoint y: 134, distance: 247.9
click at [384, 134] on div "To bfc@teamunifi.com;syndications@beaconfunding.com CC BCC Subject Credit Submi…" at bounding box center [417, 207] width 834 height 318
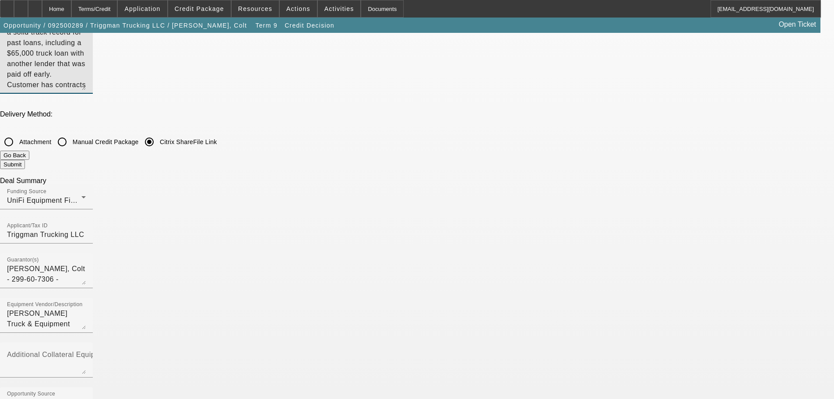
type textarea "Colt Robinette owns and operates Triggman trucking LLC which he opened in 2012.…"
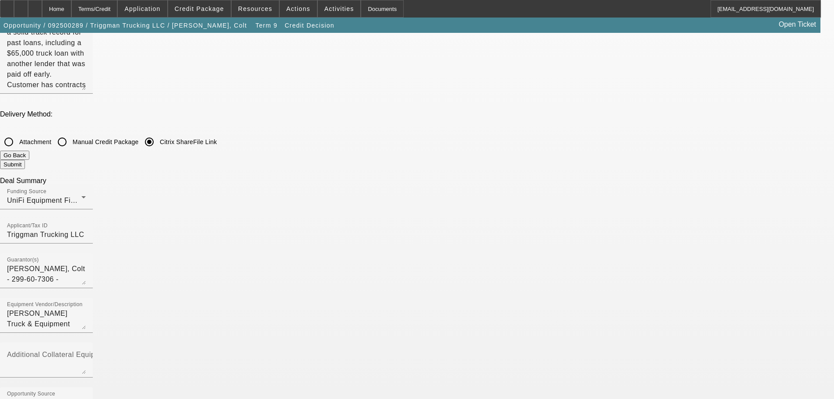
checkbox input "true"
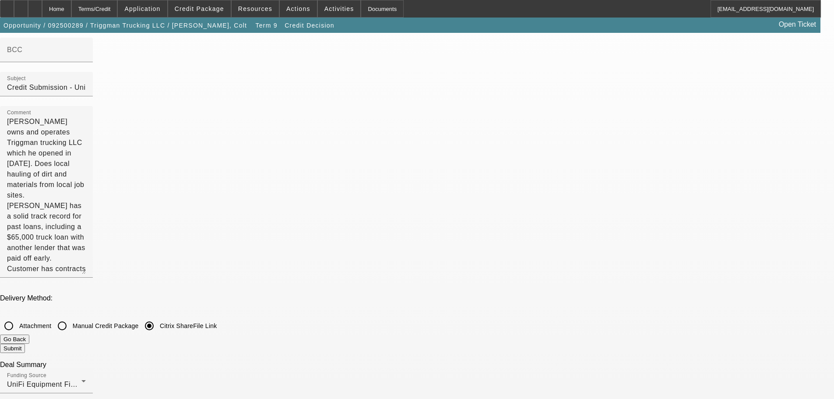
scroll to position [0, 0]
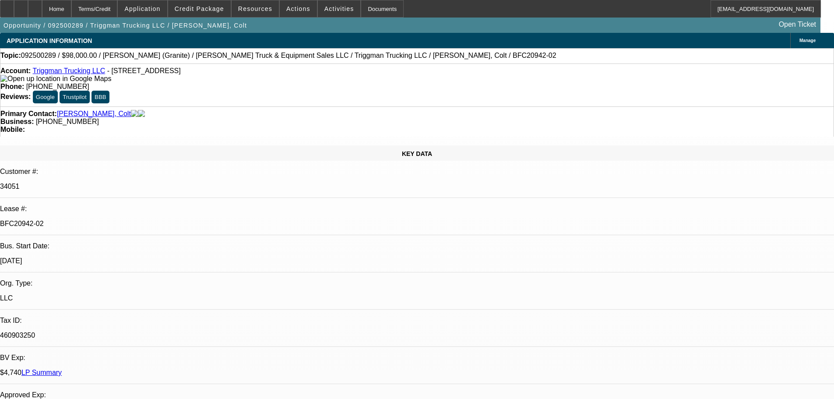
select select "0"
select select "2"
select select "0"
select select "6"
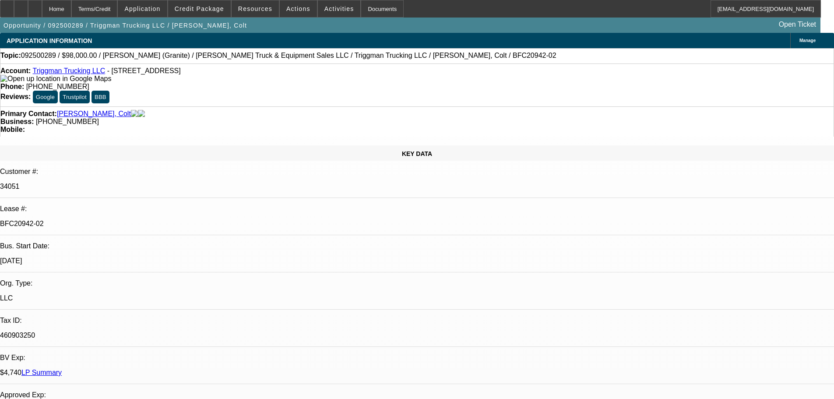
select select "0"
select select "2"
select select "0"
select select "6"
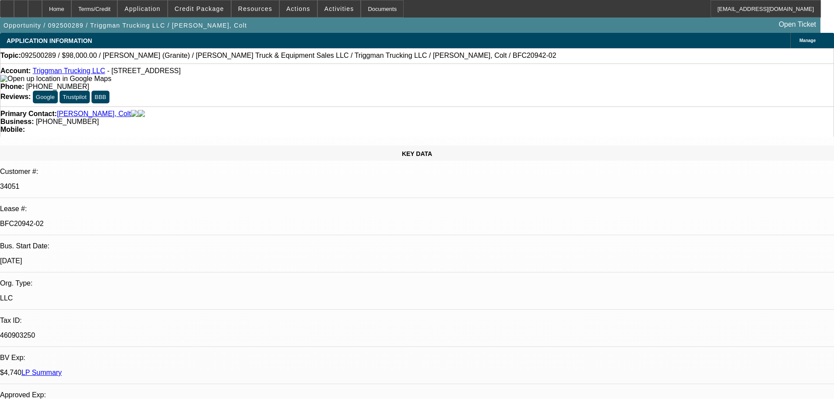
select select "0"
select select "2"
select select "0"
select select "6"
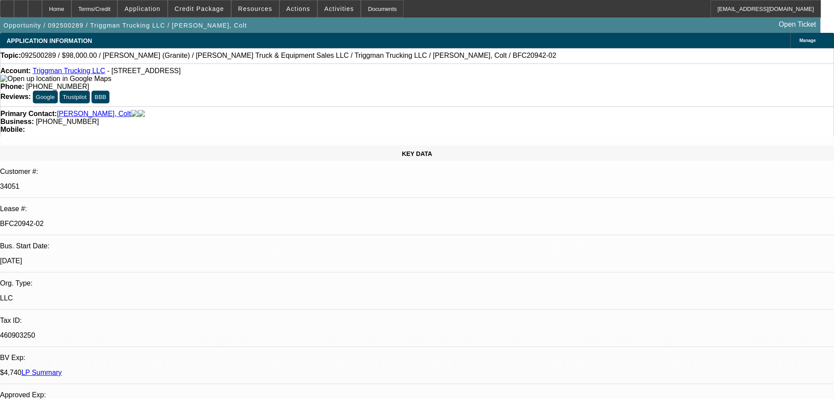
select select "0"
select select "2"
select select "0"
select select "6"
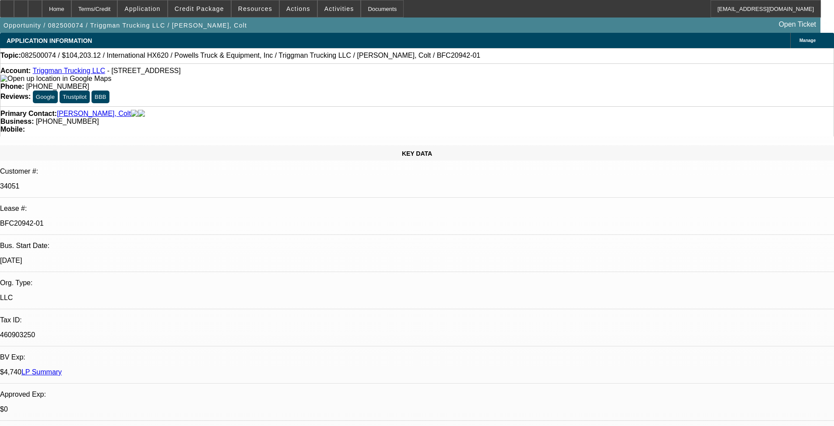
select select "0"
select select "2"
select select "0"
select select "6"
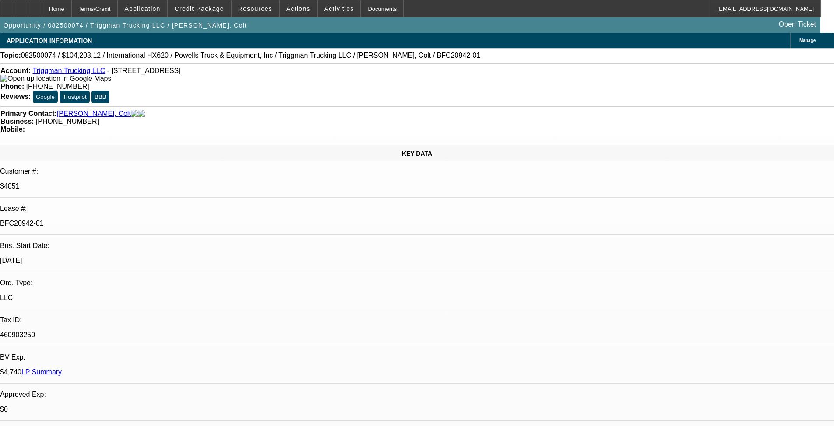
select select "0"
select select "2"
select select "0.1"
select select "4"
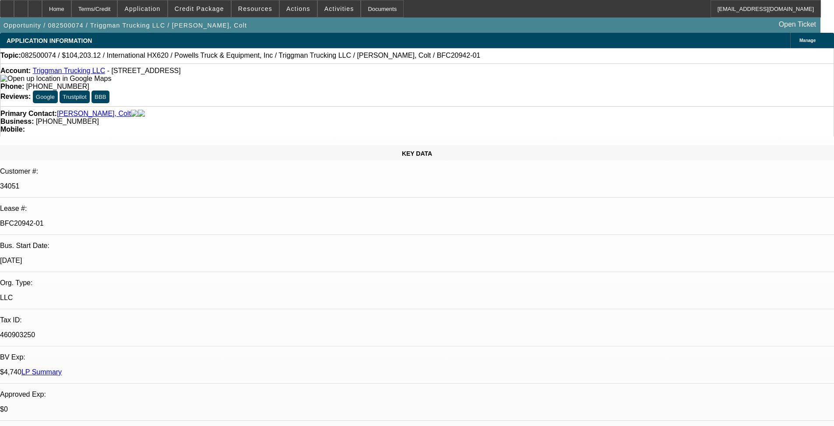
select select "0"
select select "2"
select select "0.1"
select select "4"
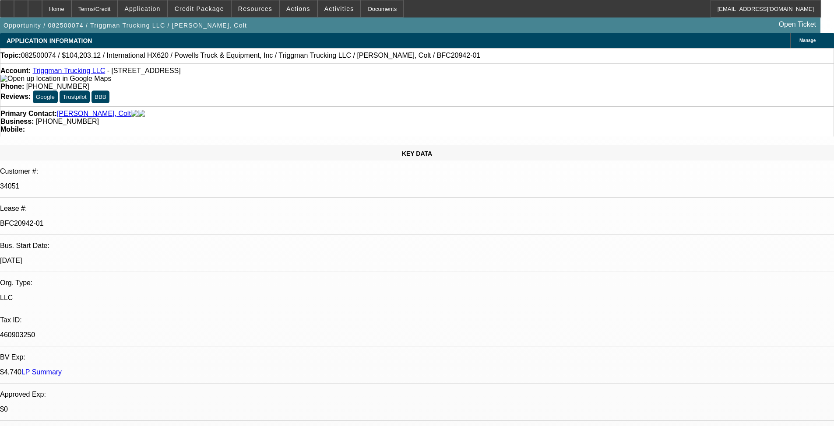
select select "0"
select select "2"
select select "0.1"
select select "4"
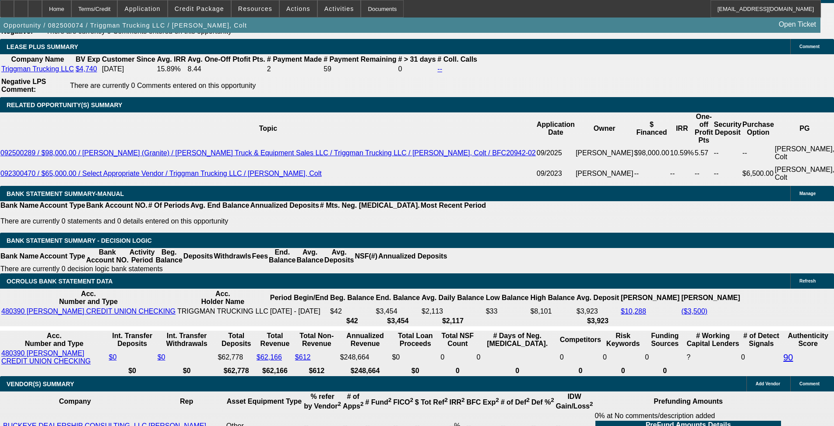
scroll to position [1800, 0]
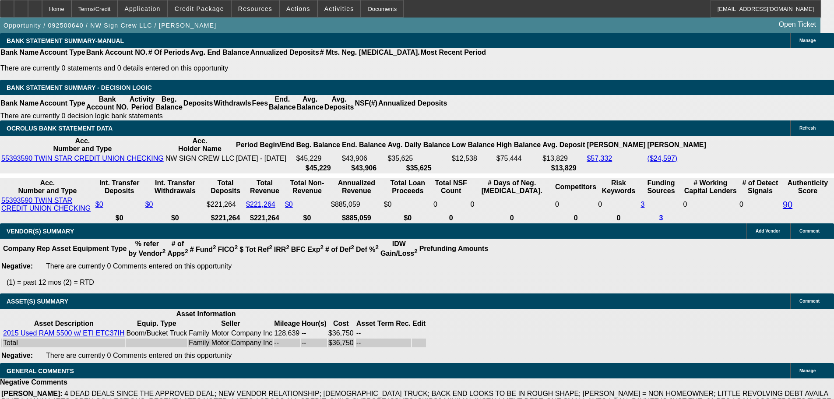
select select "0"
select select "3"
select select "0"
select select "6"
select select "0"
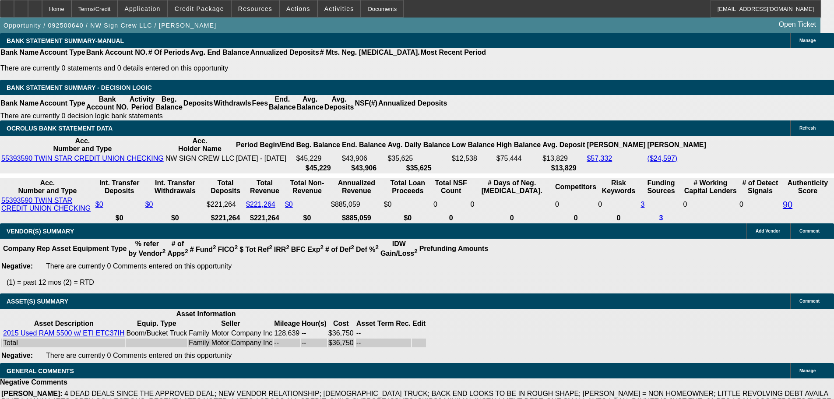
select select "3"
select select "0"
select select "6"
select select "0"
select select "2"
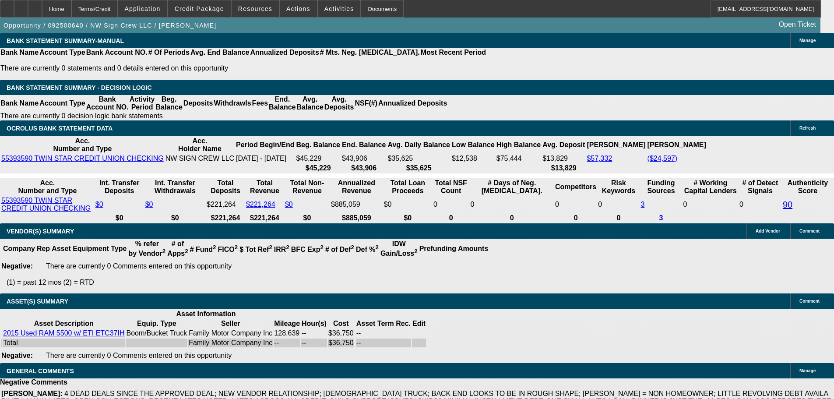
select select "2"
select select "0"
select select "6"
select select "0"
select select "2"
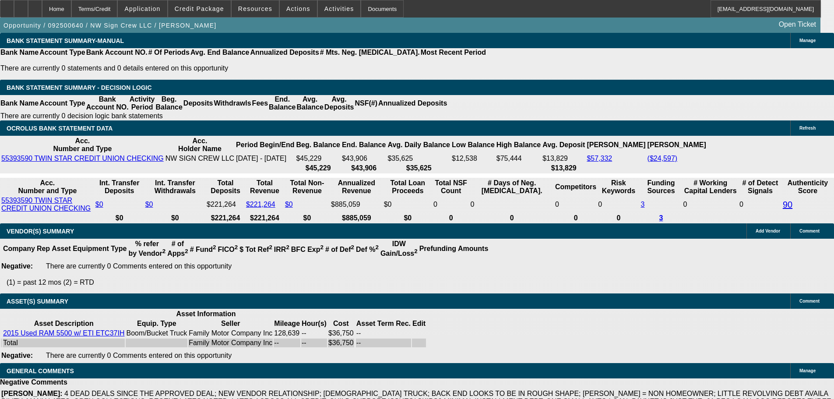
select select "2"
select select "0"
select select "6"
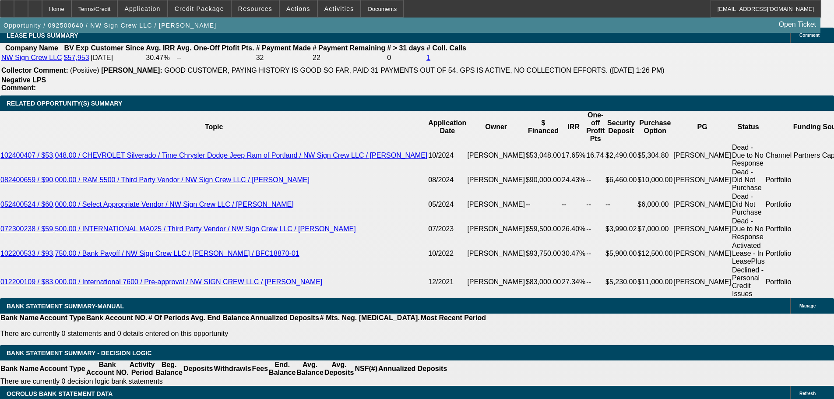
scroll to position [1558, 0]
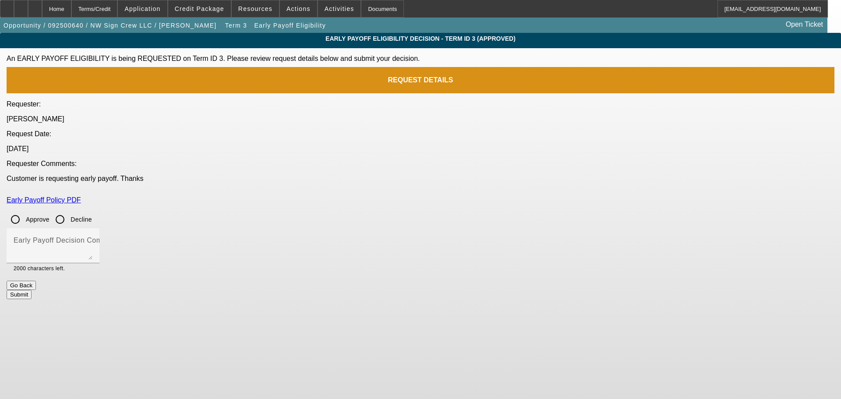
click at [24, 211] on input "Approve" at bounding box center [16, 220] width 18 height 18
radio input "true"
click at [119, 236] on mat-label "Early Payoff Decision Comment" at bounding box center [66, 239] width 105 height 7
click at [92, 239] on textarea "Early Payoff Decision Comment" at bounding box center [53, 249] width 79 height 21
type textarea "APPROVED"
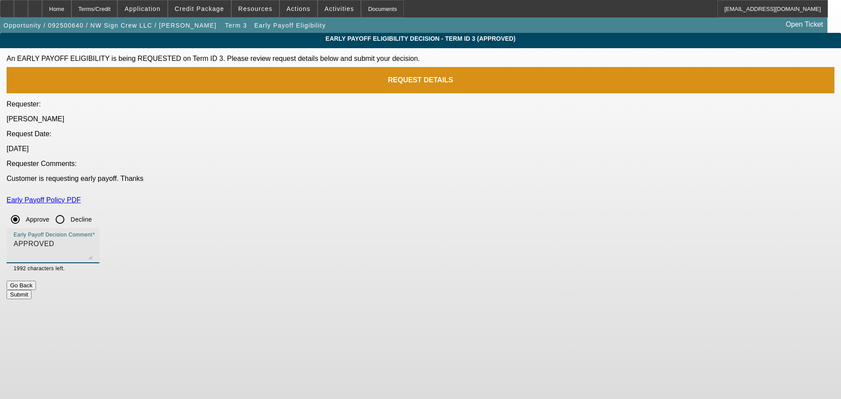
click at [32, 290] on button "Submit" at bounding box center [19, 294] width 25 height 9
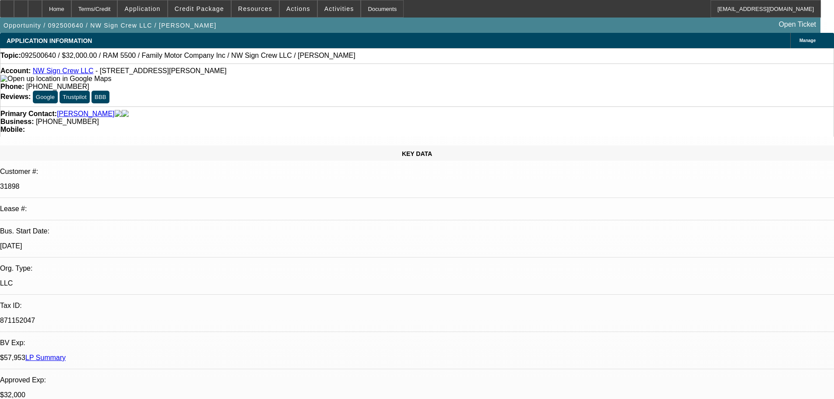
select select "0"
select select "3"
select select "0"
select select "6"
select select "0"
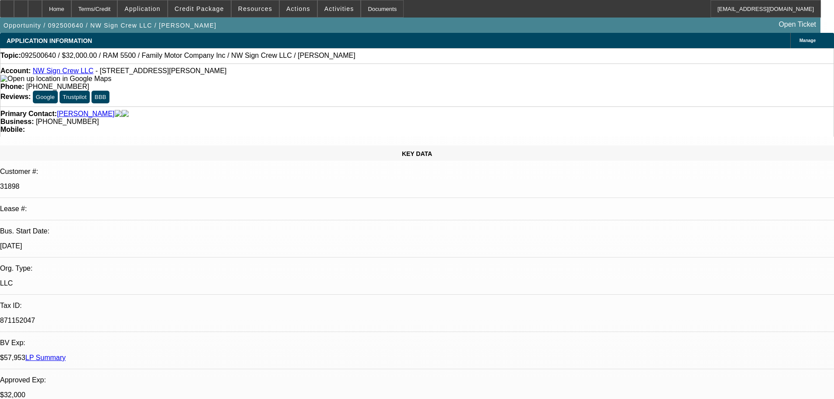
select select "3"
select select "0"
select select "6"
select select "0"
select select "2"
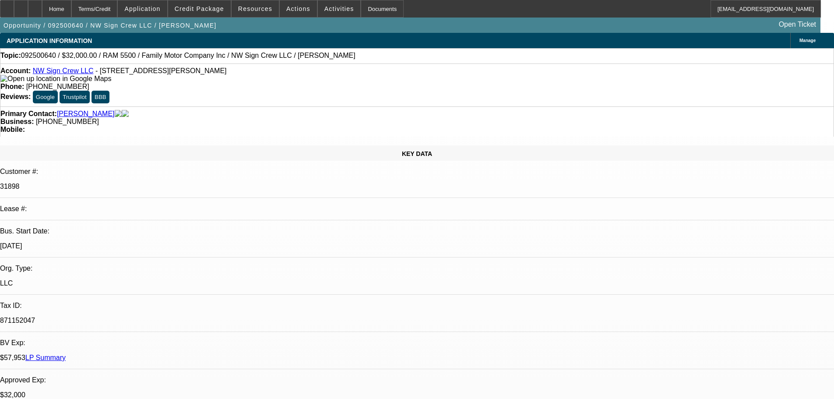
select select "2"
select select "0"
select select "6"
select select "0"
select select "2"
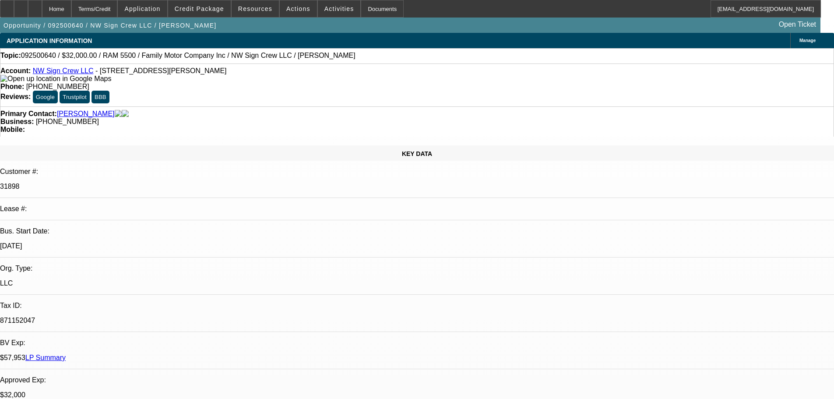
select select "2"
select select "0"
select select "6"
select select "0"
select select "2"
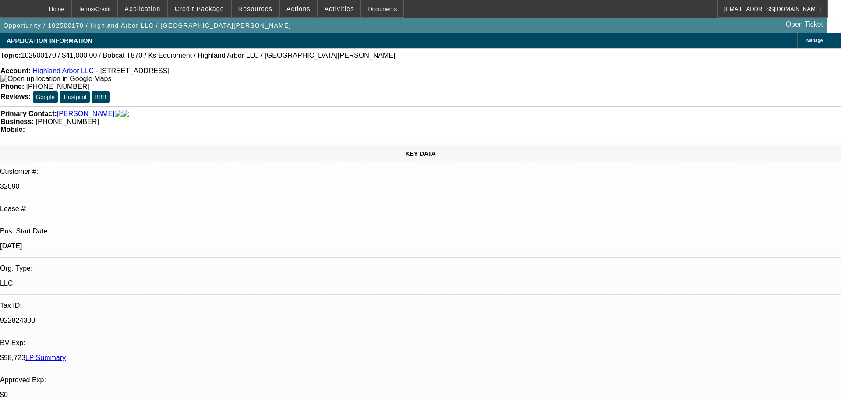
select select "2"
select select "0"
select select "6"
select select "0"
select select "2"
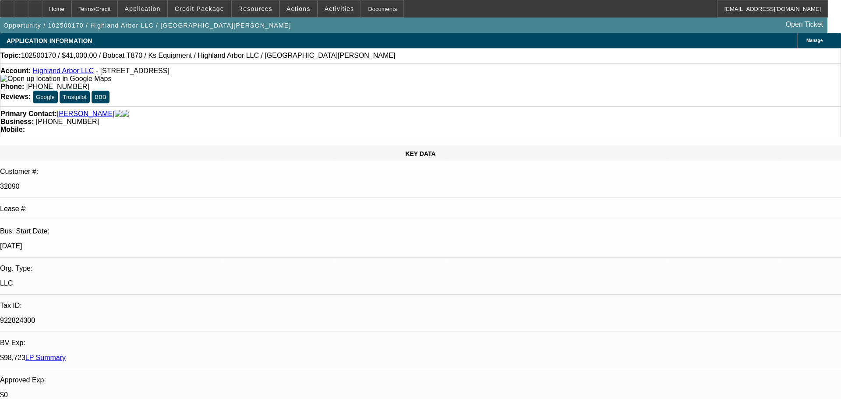
select select "2"
select select "0"
select select "6"
select select "0.1"
select select "2"
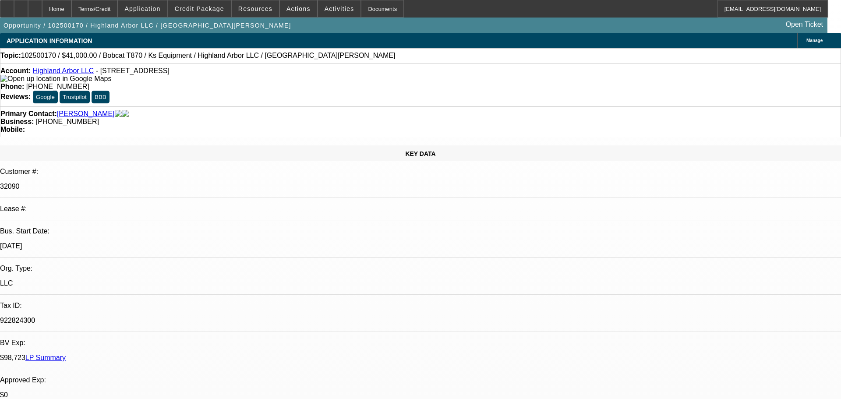
select select "2"
select select "0"
select select "6"
select select "0"
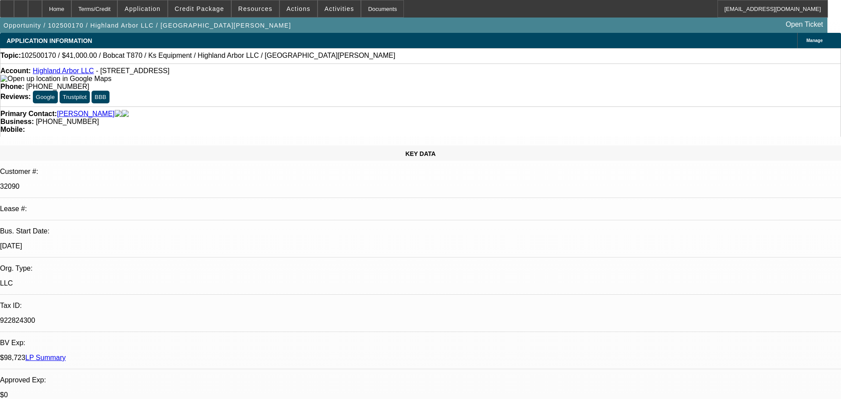
select select "0"
select select "6"
click at [215, 4] on span at bounding box center [199, 8] width 63 height 21
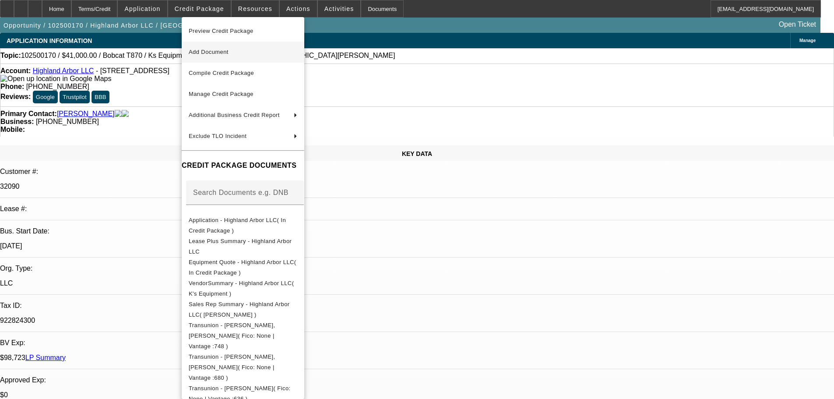
click at [250, 29] on span "Preview Credit Package" at bounding box center [221, 31] width 65 height 7
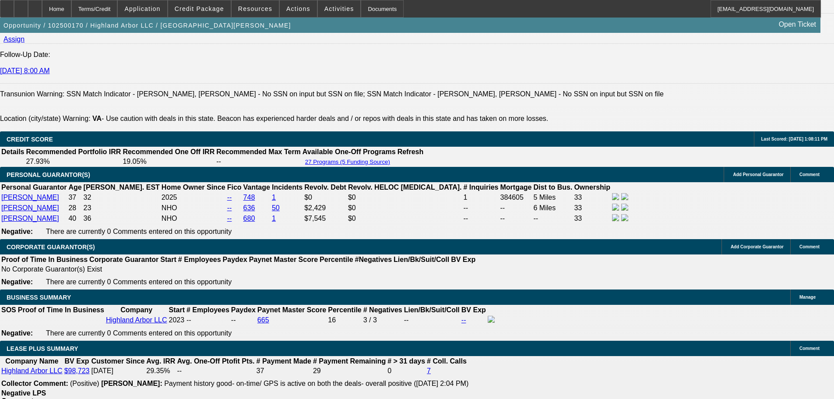
scroll to position [0, 7]
drag, startPoint x: 721, startPoint y: 375, endPoint x: 798, endPoint y: 375, distance: 77.1
copy td "https://ksequipment.net/home-1"
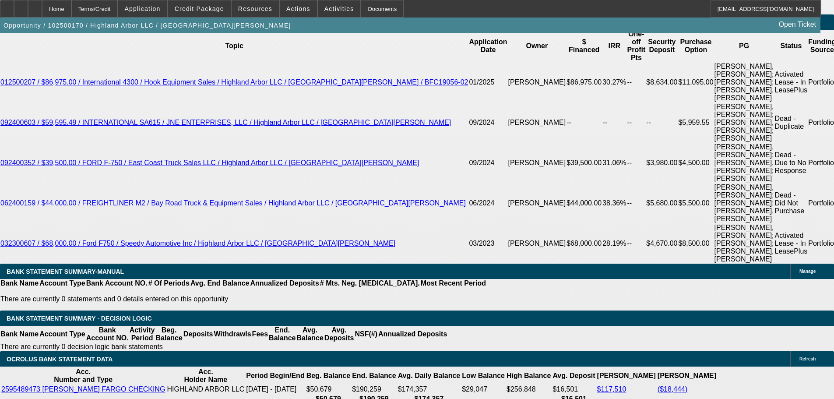
scroll to position [1899, 0]
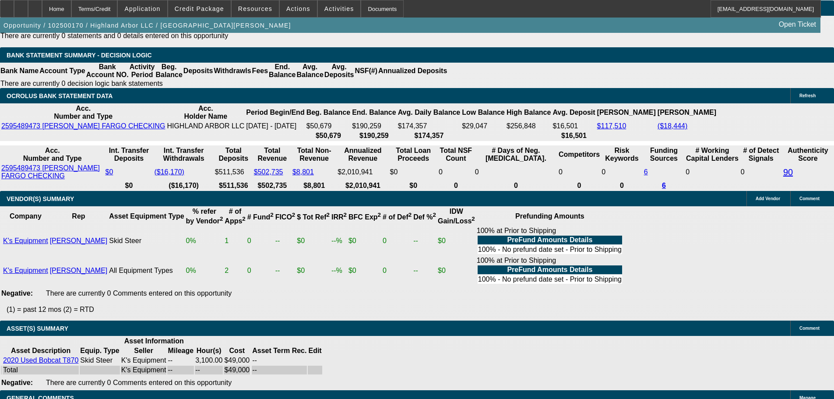
copy span "APPROVED"
select select "3"
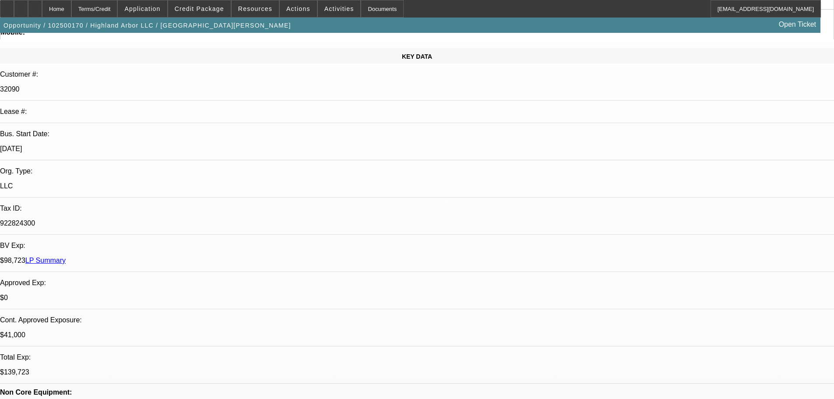
scroll to position [175, 0]
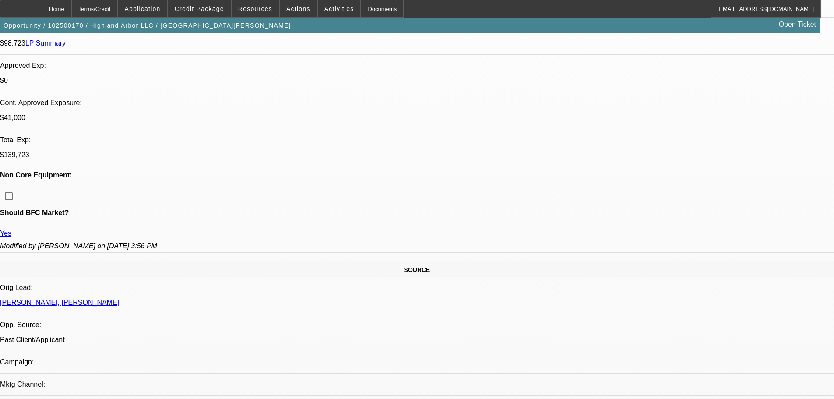
scroll to position [350, 0]
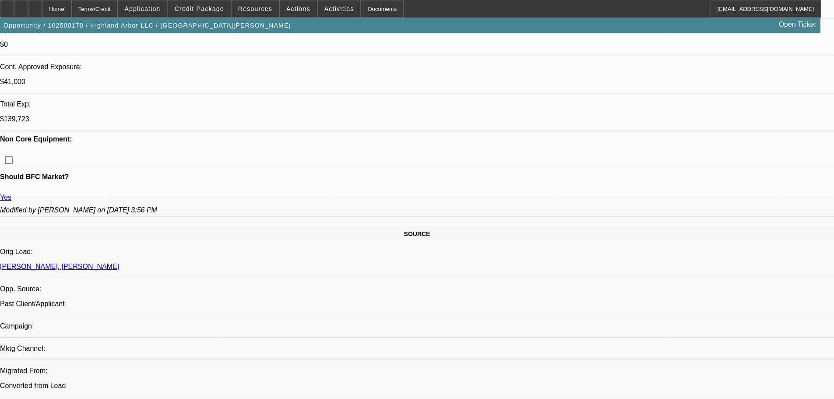
type textarea "APPROVED. VENDOR APPROVED, OK TO FUND, AND OK TO PRE-FUND 100%."
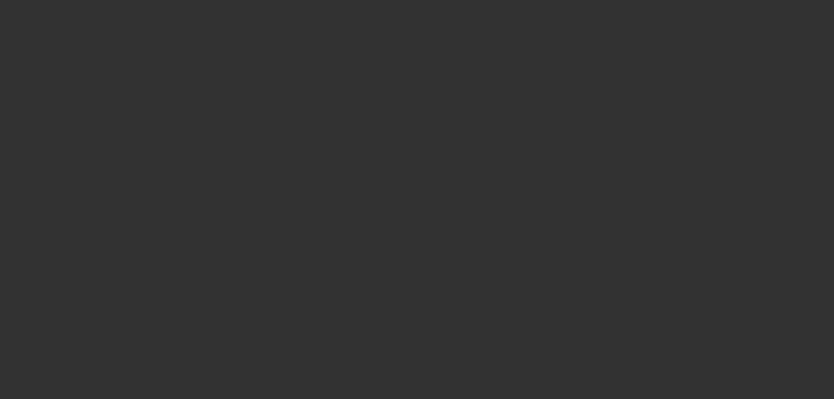
scroll to position [0, 0]
select select "0"
select select "2"
select select "0"
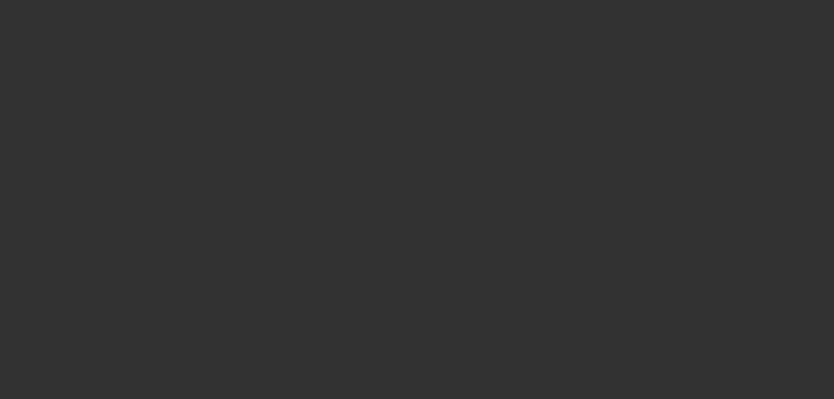
select select "6"
select select "0"
select select "2"
select select "0"
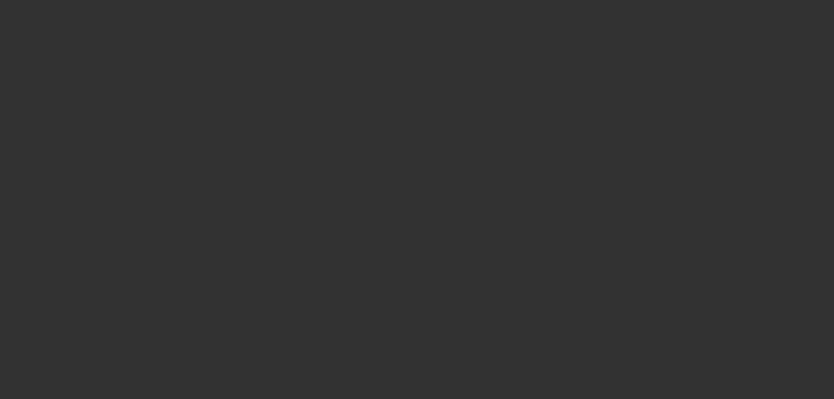
select select "6"
select select "0.1"
select select "2"
select select "0"
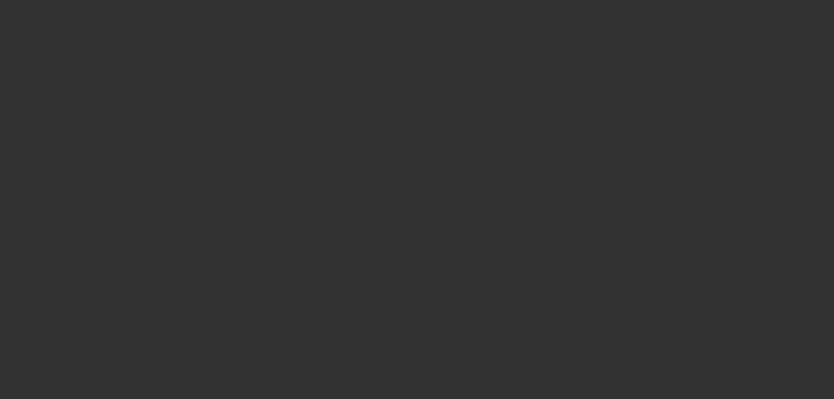
select select "6"
select select "0"
select select "6"
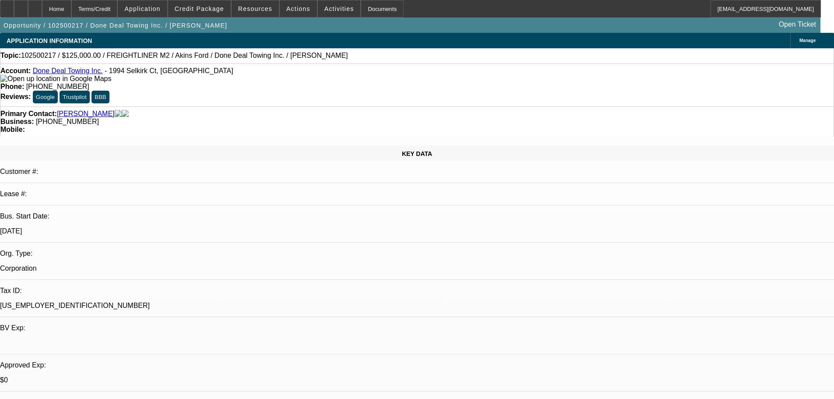
select select "0"
select select "2"
select select "0"
select select "6"
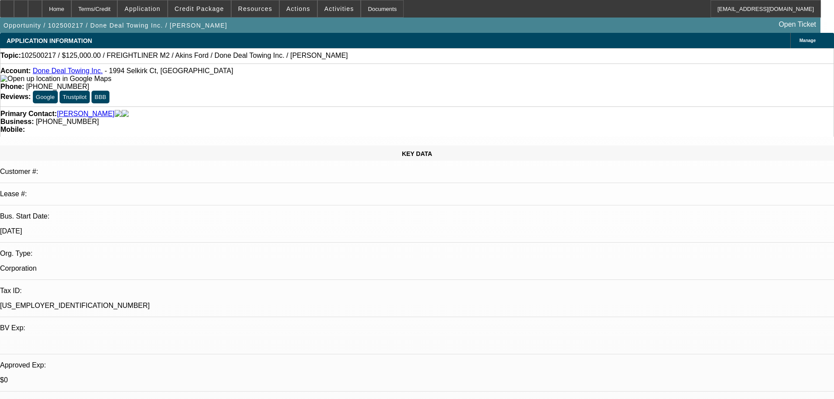
click at [198, 14] on span at bounding box center [199, 8] width 63 height 21
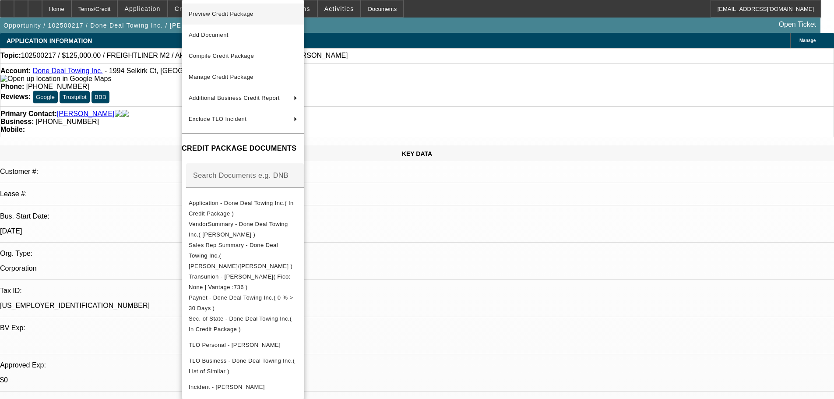
click at [233, 15] on span "Preview Credit Package" at bounding box center [221, 14] width 65 height 7
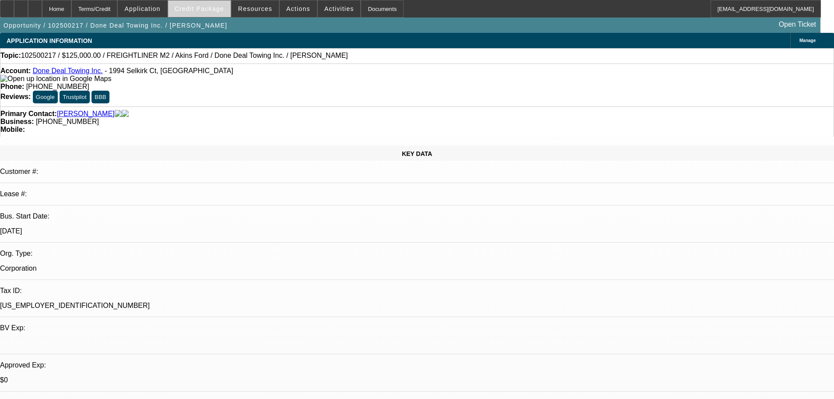
click at [209, 12] on span "Credit Package" at bounding box center [199, 8] width 49 height 7
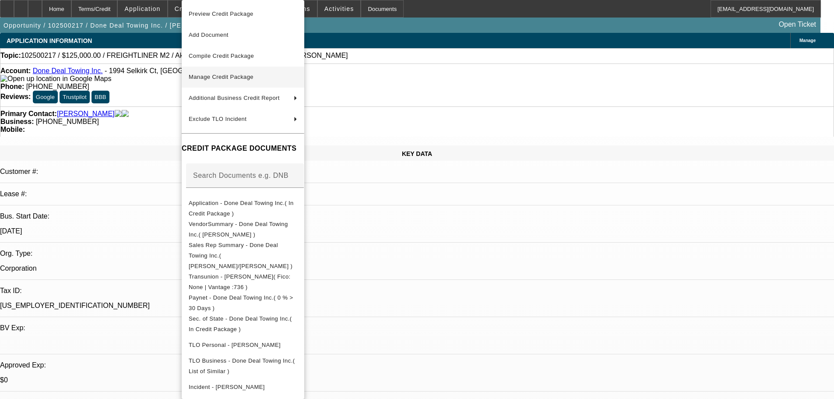
click at [207, 74] on span "Manage Credit Package" at bounding box center [221, 77] width 65 height 7
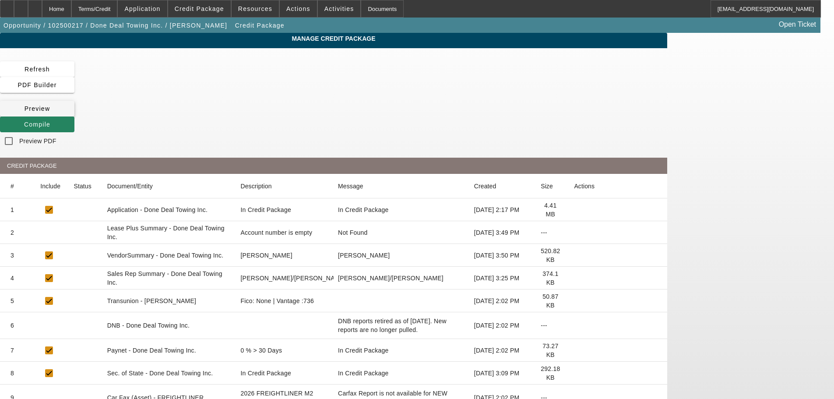
click at [74, 98] on span at bounding box center [37, 108] width 74 height 21
click at [71, 12] on div "Home" at bounding box center [56, 9] width 29 height 18
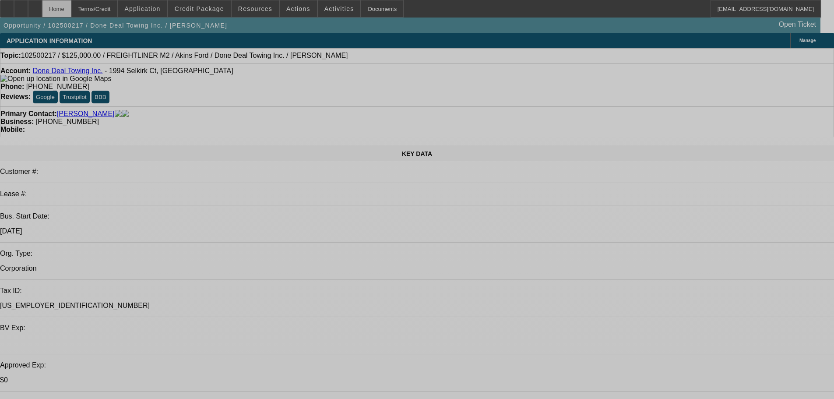
select select "0"
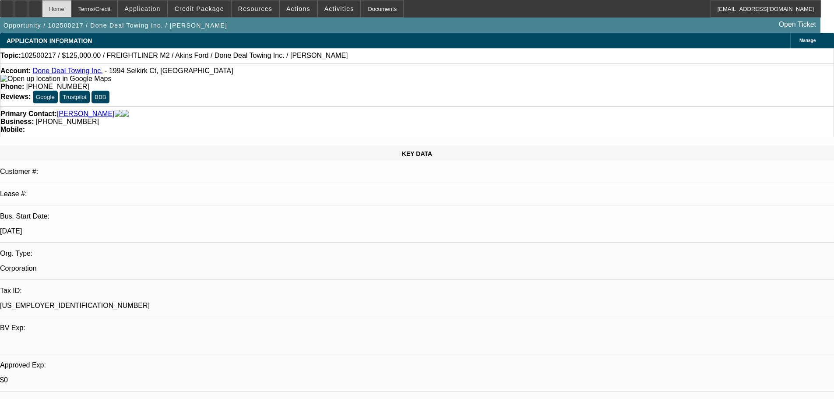
select select "2"
select select "0"
select select "6"
click at [215, 15] on span at bounding box center [199, 8] width 63 height 21
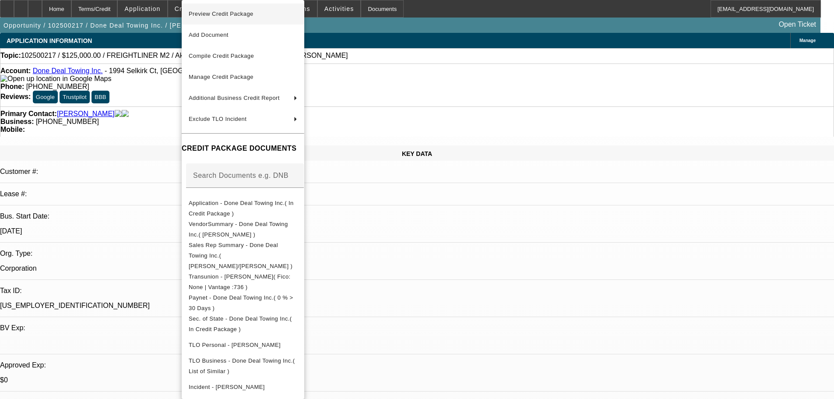
click at [215, 15] on span "Preview Credit Package" at bounding box center [221, 14] width 65 height 7
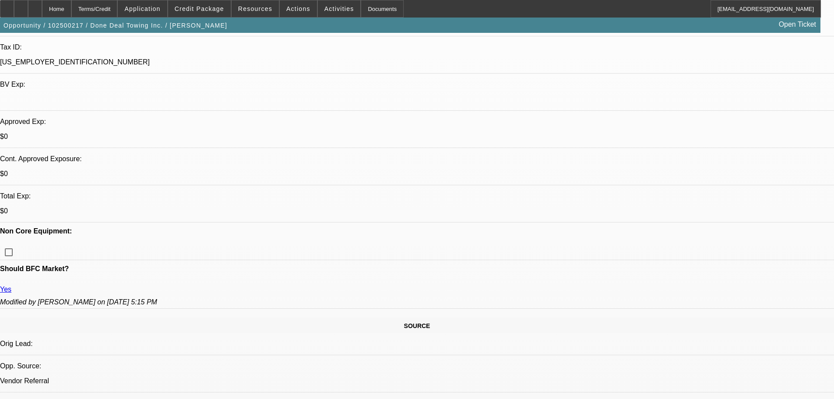
scroll to position [394, 0]
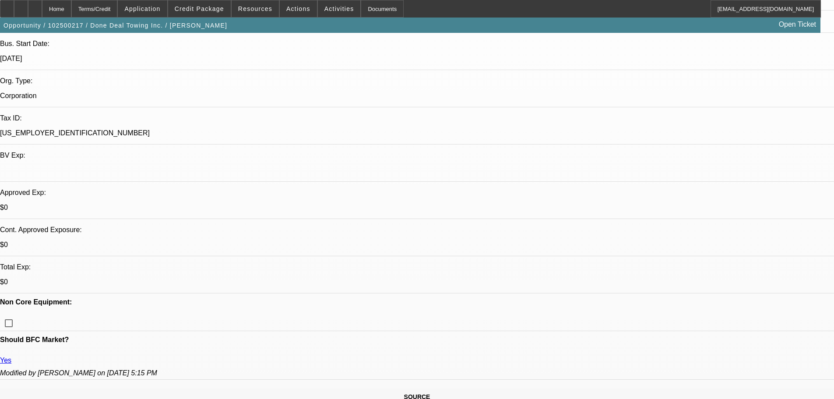
scroll to position [0, 0]
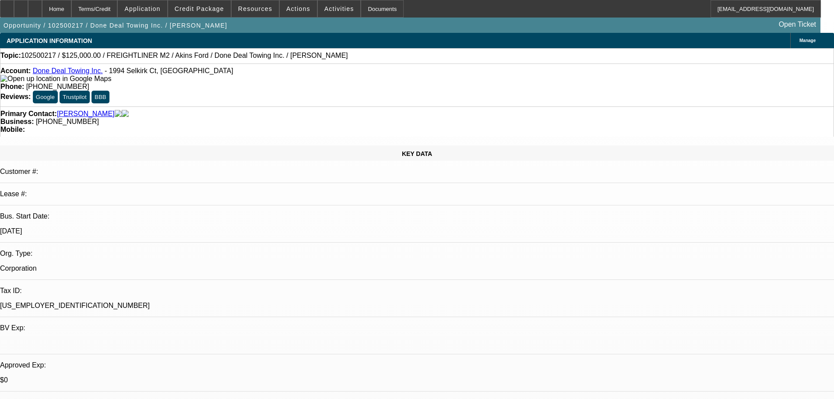
click at [73, 71] on link "Done Deal Towing Inc." at bounding box center [68, 70] width 70 height 7
drag, startPoint x: 697, startPoint y: 208, endPoint x: 715, endPoint y: 209, distance: 18.0
drag, startPoint x: 662, startPoint y: 204, endPoint x: 759, endPoint y: 269, distance: 116.8
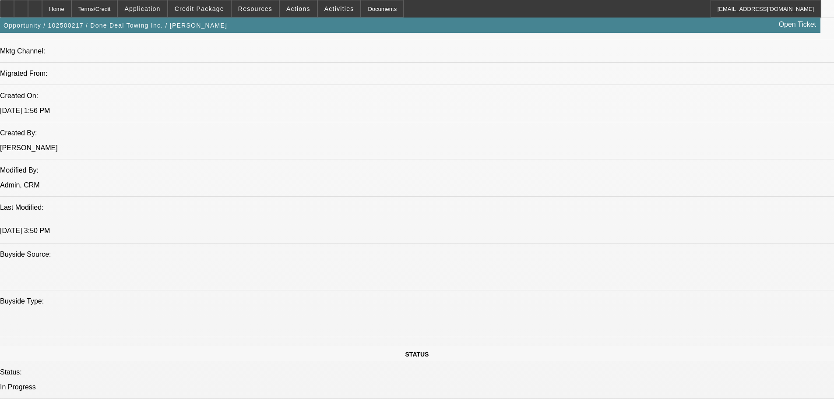
scroll to position [613, 0]
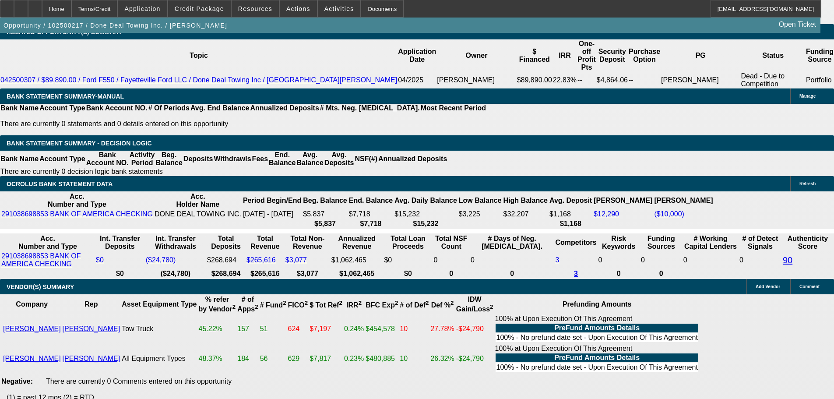
scroll to position [1602, 0]
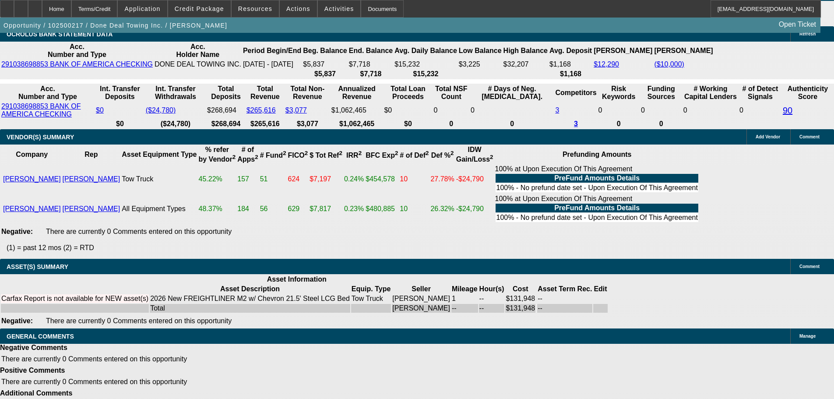
select select "5"
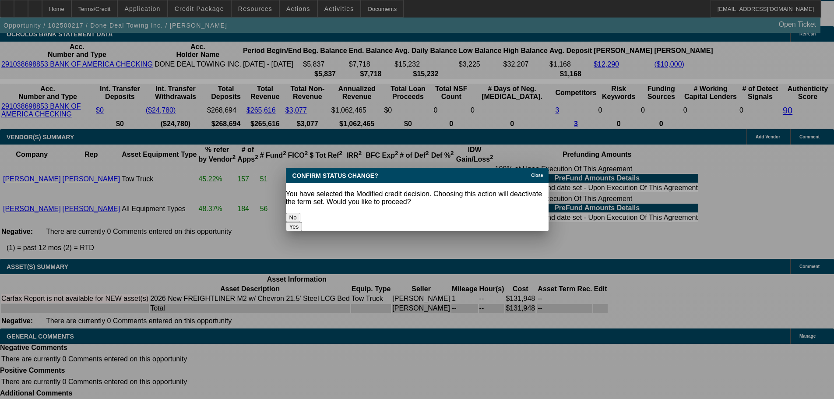
scroll to position [0, 0]
click at [303, 222] on button "Yes" at bounding box center [294, 226] width 17 height 9
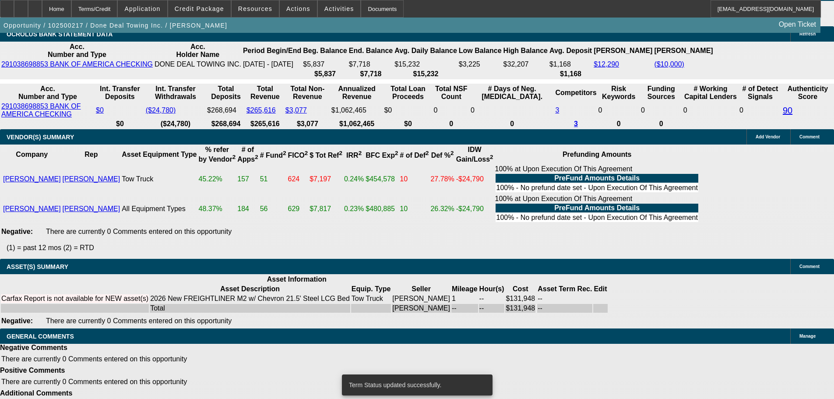
scroll to position [1583, 0]
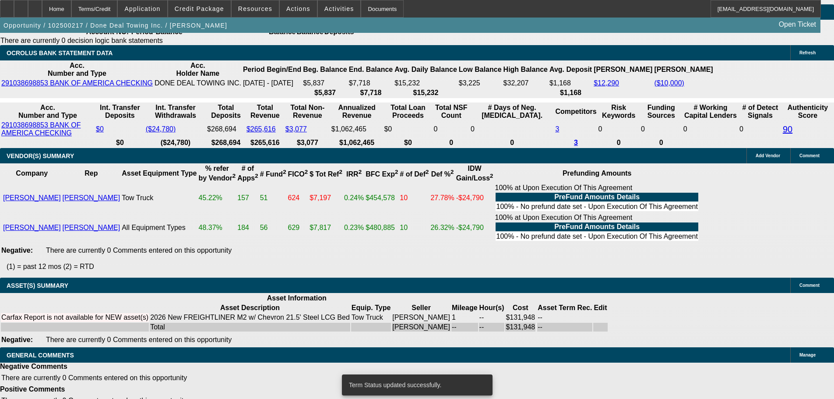
select select "0"
select select "2"
select select "0"
select select "6"
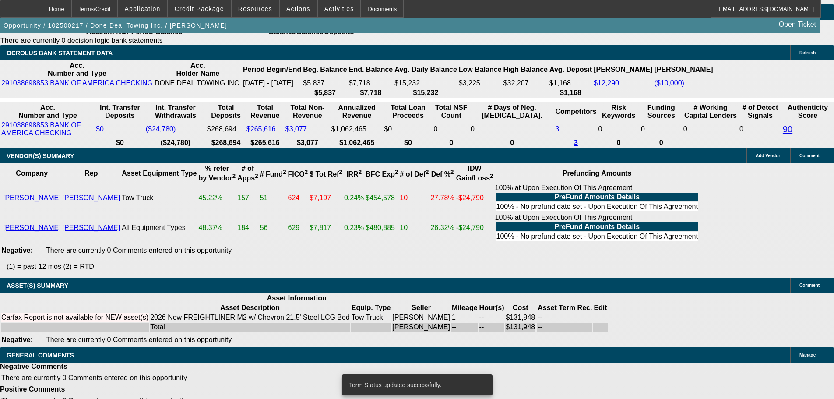
select select "0"
select select "2"
select select "0"
select select "6"
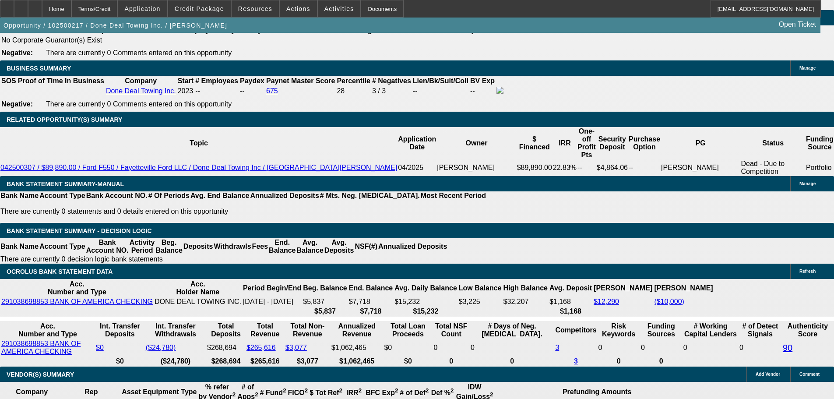
scroll to position [1339, 0]
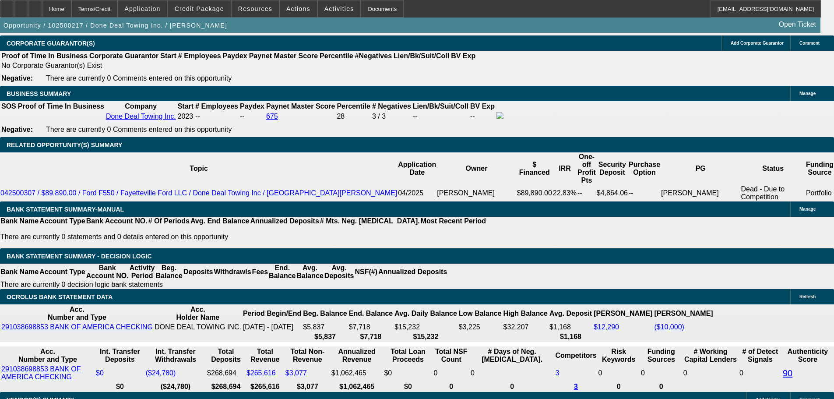
select select "0.1"
type input "$13,194.78"
type input "UNKNOWN"
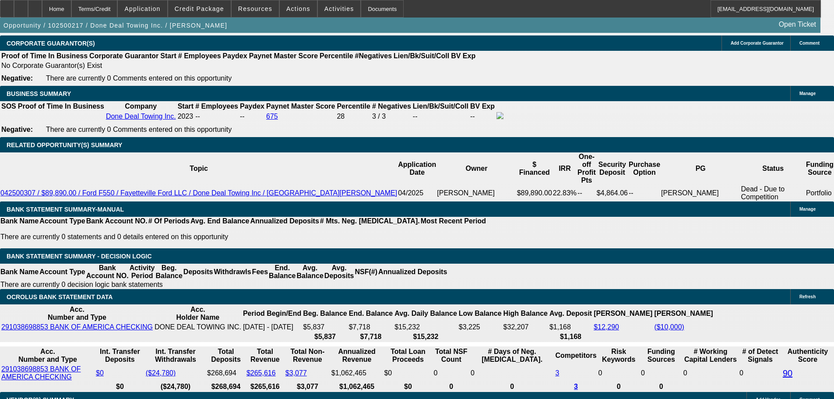
type input "$2,515.81"
type input "$5,031.62"
drag, startPoint x: 149, startPoint y: 154, endPoint x: 225, endPoint y: 146, distance: 76.6
type input "$13,947.83"
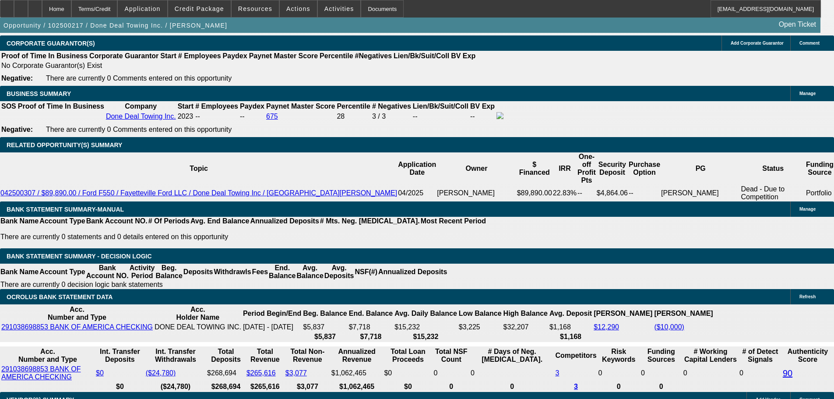
click at [336, 198] on body "Home Terms/Credit Application Credit Package Resources Actions Activities Docum…" at bounding box center [417, 306] width 834 height 3290
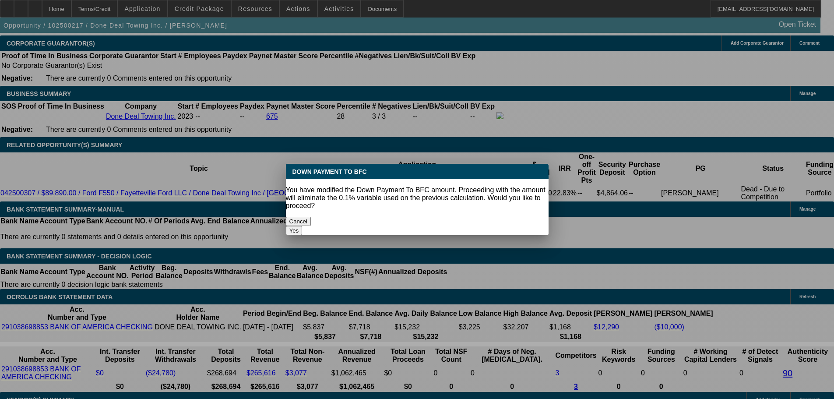
scroll to position [0, 0]
click at [303, 226] on button "Yes" at bounding box center [294, 230] width 17 height 9
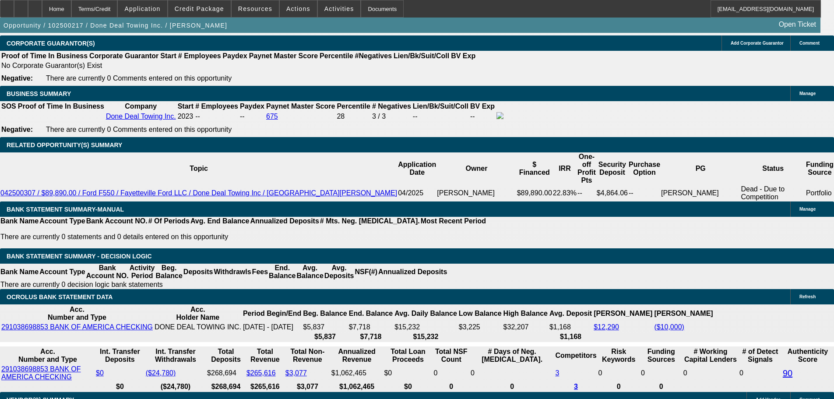
select select "0"
type input "$2,499.86"
type input "$4,999.72"
drag, startPoint x: 130, startPoint y: 222, endPoint x: 268, endPoint y: 222, distance: 138.4
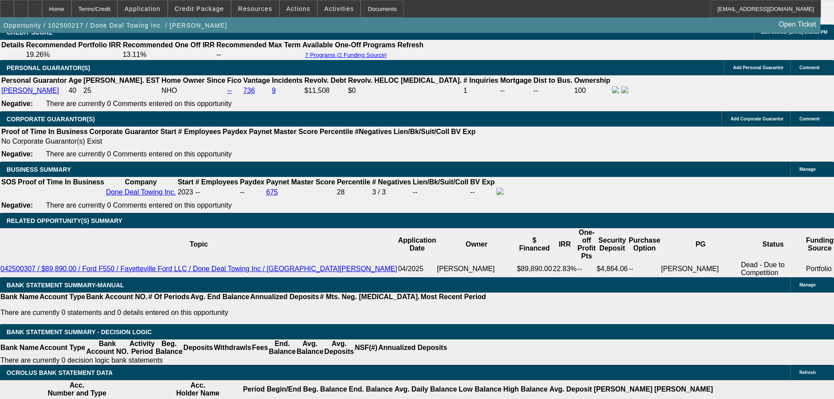
scroll to position [1401, 0]
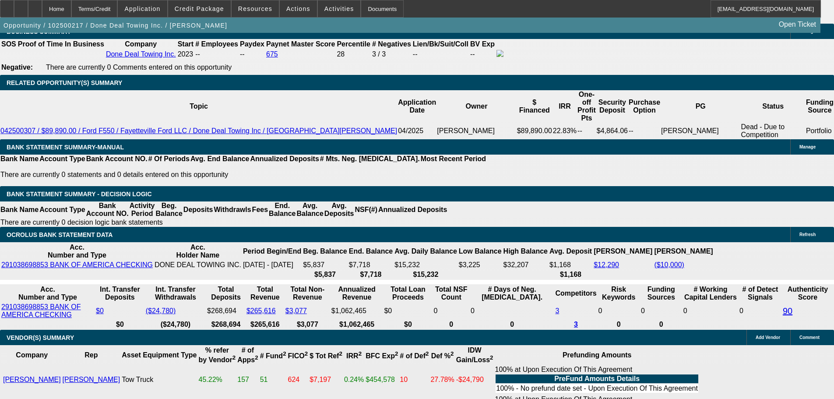
type input "$2,499.86"
drag, startPoint x: 185, startPoint y: 158, endPoint x: 258, endPoint y: 162, distance: 73.2
type input "18"
type input "$1,689.23"
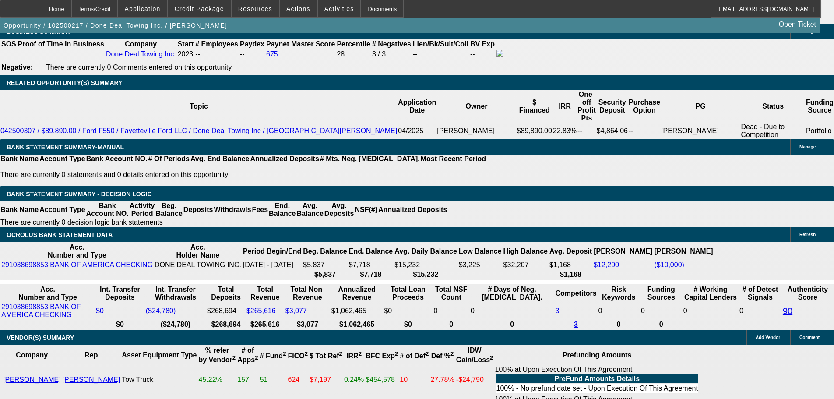
type input "$3,378.46"
type input "$2,691.32"
type input "$5,382.64"
type input "18"
drag, startPoint x: 128, startPoint y: 159, endPoint x: 289, endPoint y: 152, distance: 160.9
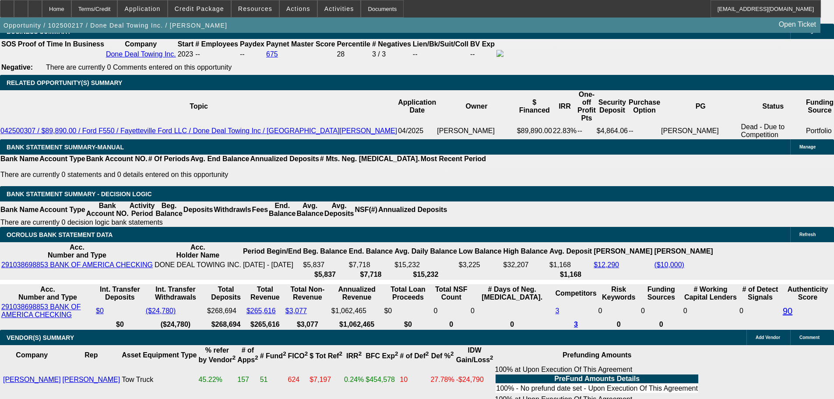
type input "26"
type input "$52.00"
type input "2695"
type input "18.1"
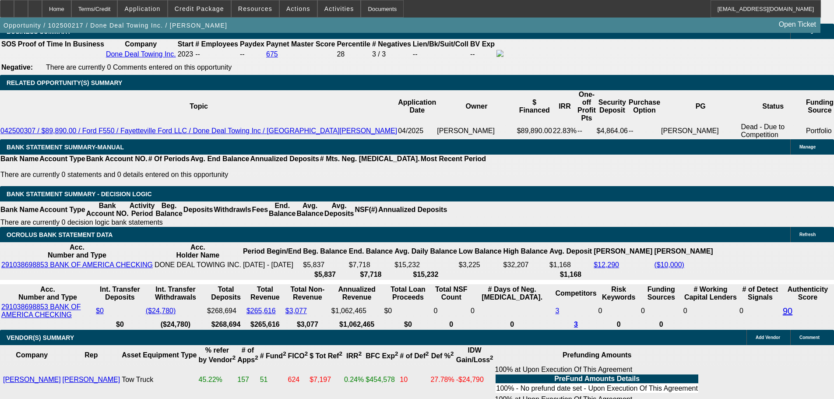
type input "$5,390.00"
type input "$2,695.00"
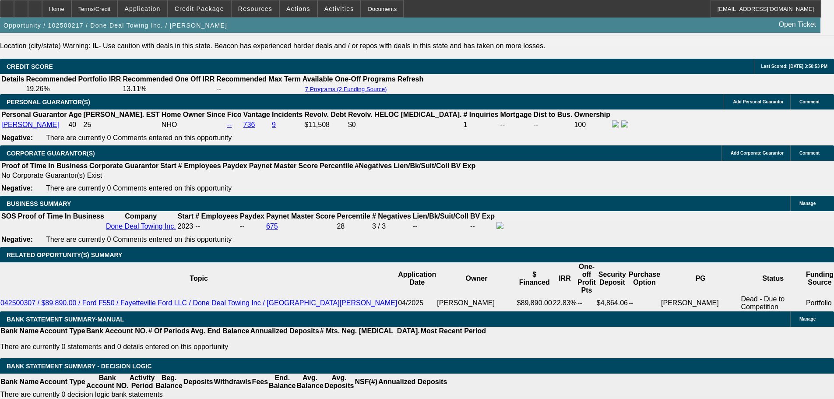
scroll to position [1226, 0]
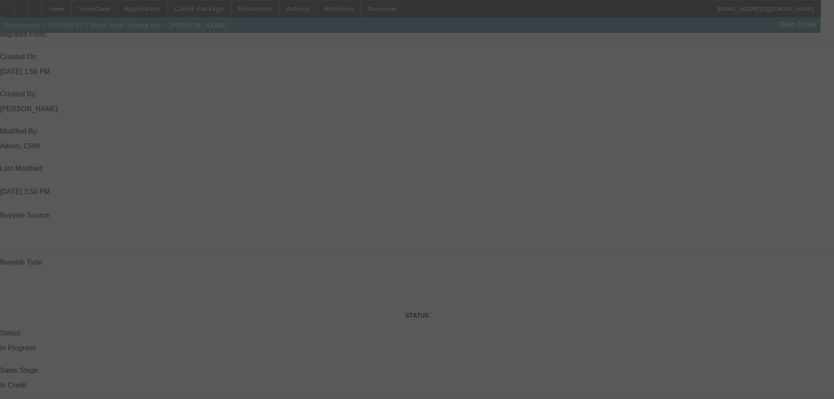
scroll to position [394, 0]
select select "0"
select select "2"
select select "0"
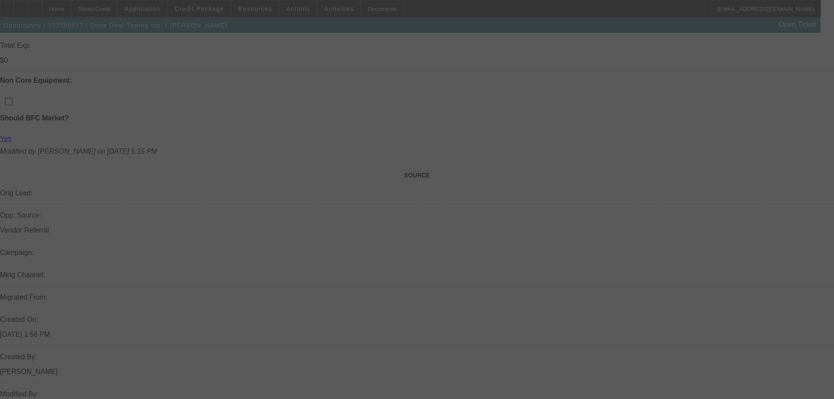
select select "6"
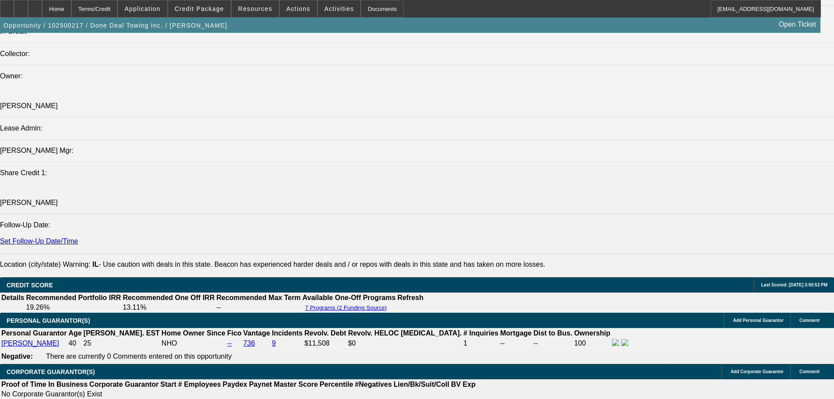
scroll to position [1007, 0]
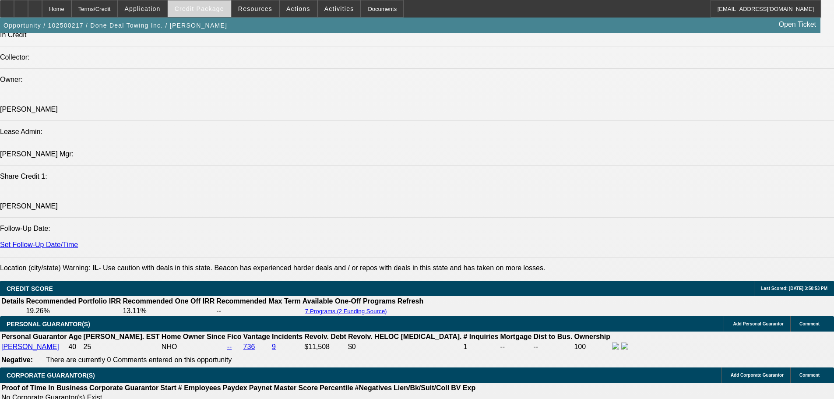
click at [198, 13] on span at bounding box center [199, 8] width 63 height 21
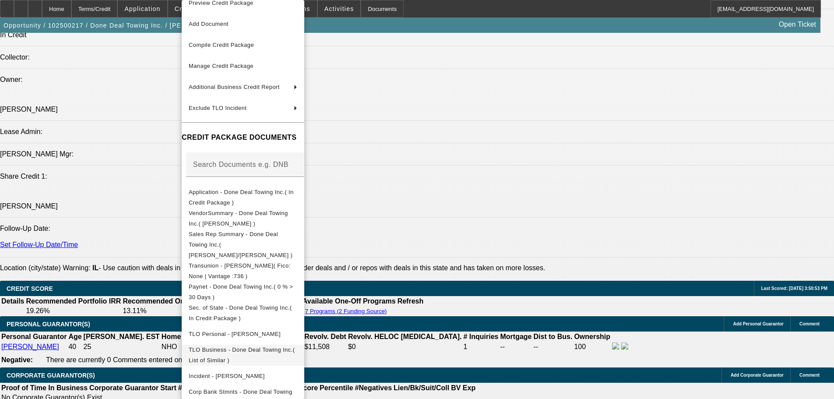
scroll to position [16, 0]
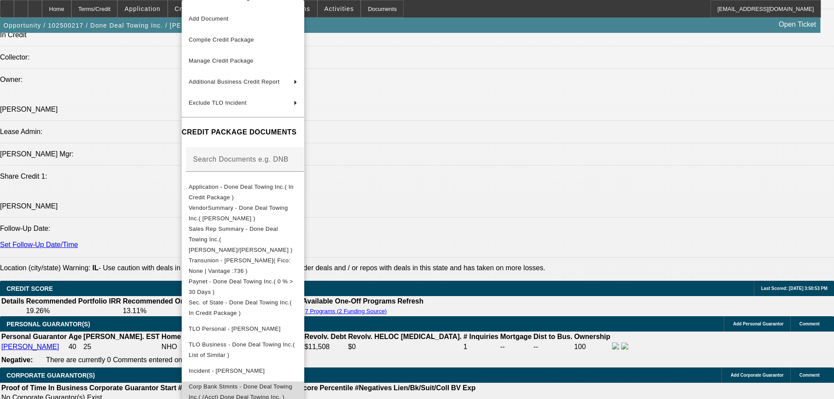
drag, startPoint x: 236, startPoint y: 377, endPoint x: 236, endPoint y: 370, distance: 7.0
click at [236, 383] on span "Corp Bank Stmnts - Done Deal Towing Inc.( (Acct) Done Deal Towing Inc. )" at bounding box center [241, 391] width 104 height 17
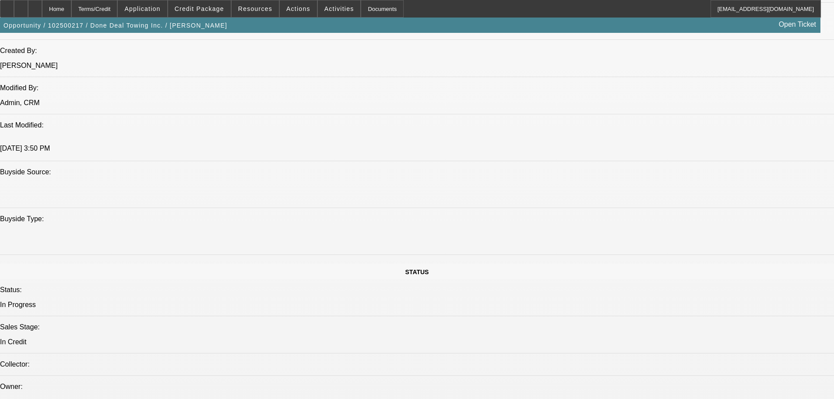
scroll to position [701, 0]
click at [42, 9] on div at bounding box center [35, 9] width 14 height 18
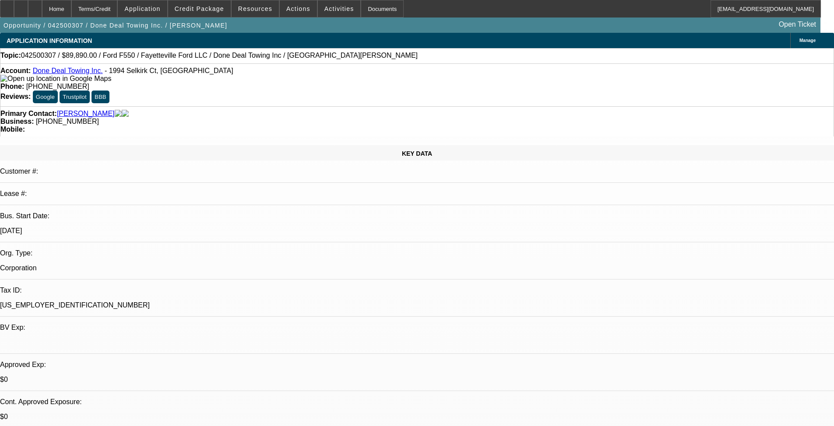
select select "0"
select select "2"
select select "0"
select select "6"
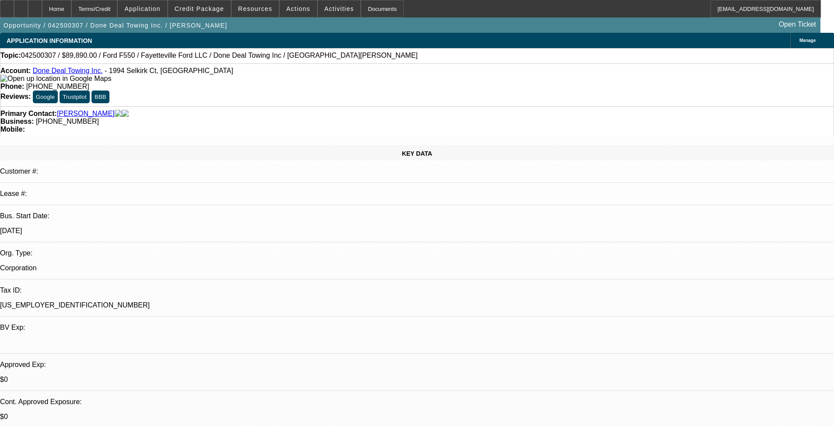
select select "0"
select select "2"
select select "0"
select select "6"
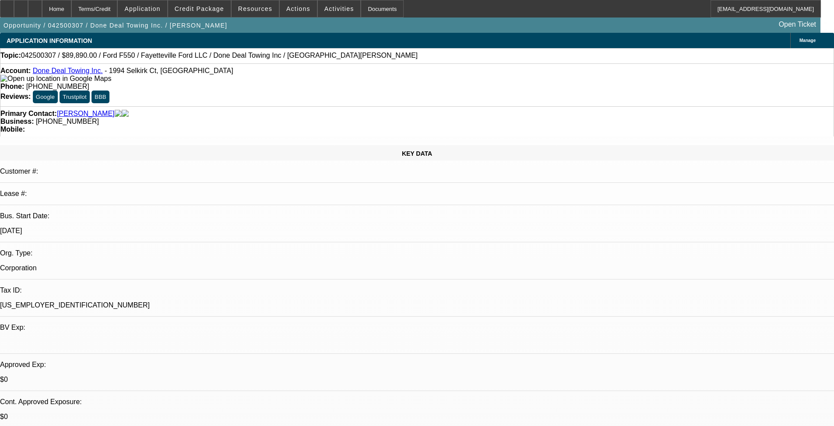
select select "0"
select select "2"
select select "0"
select select "6"
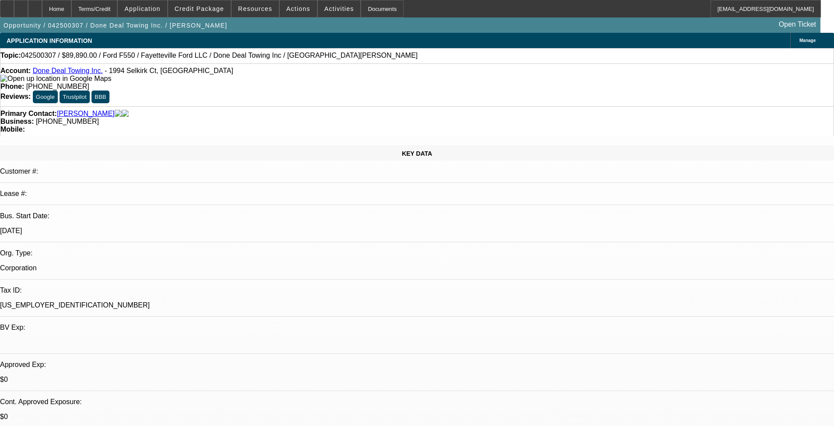
select select "0.15"
select select "2"
select select "0"
select select "6"
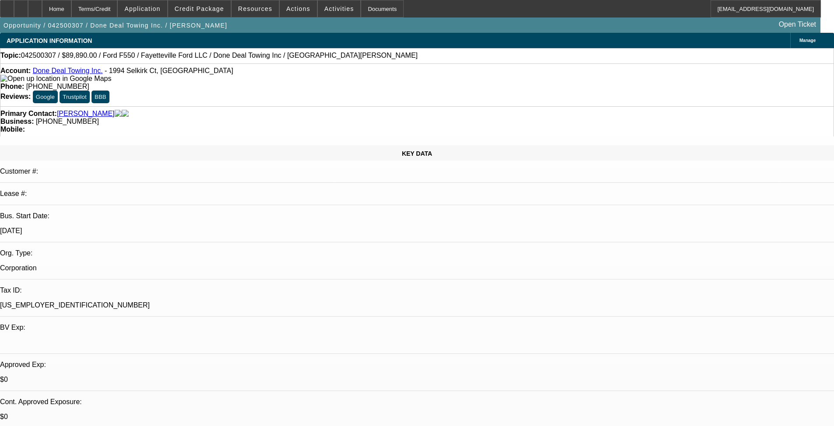
select select "0"
select select "2"
select select "0"
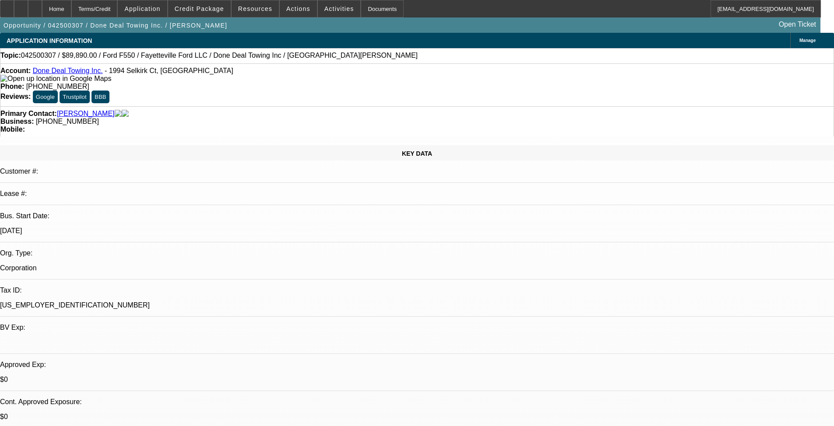
select select "6"
select select "0"
select select "2"
select select "0"
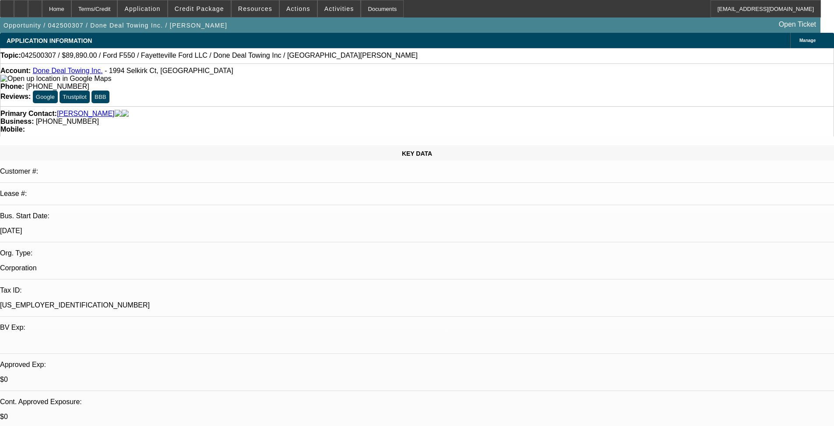
select select "6"
select select "0"
select select "2"
select select "0"
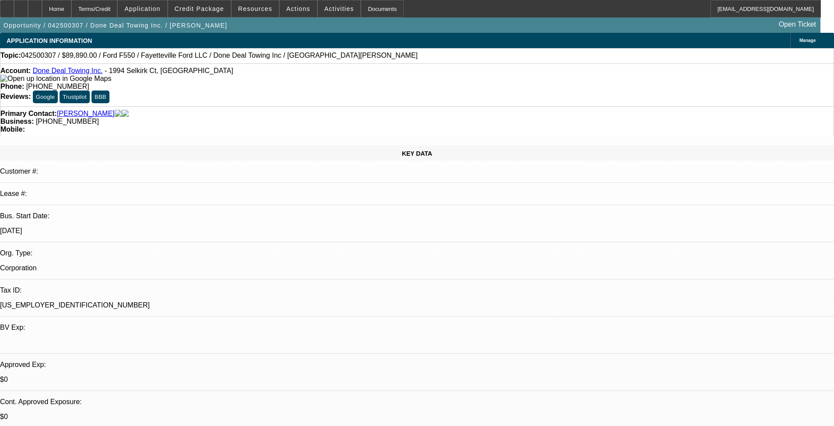
select select "6"
select select "0.15"
select select "2"
select select "0"
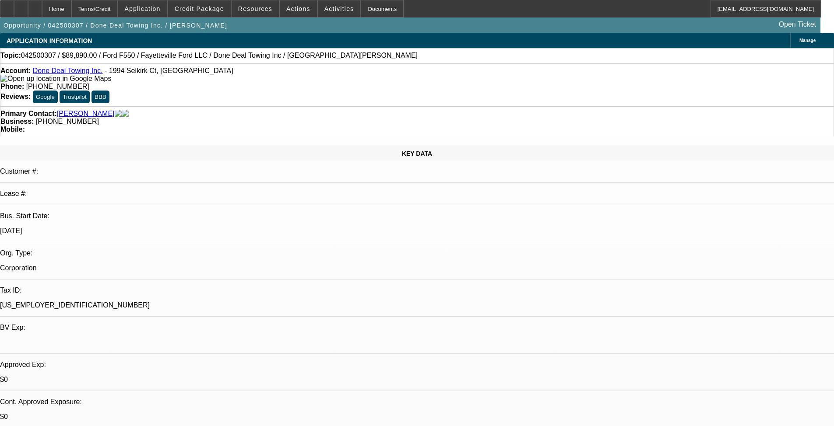
select select "6"
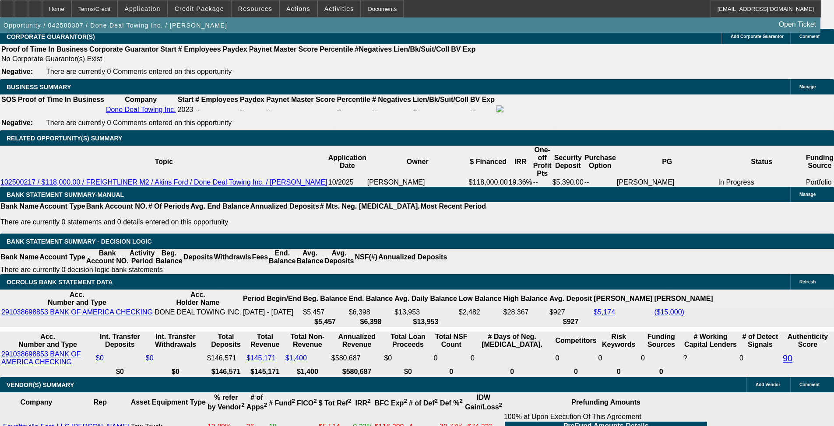
scroll to position [88, 0]
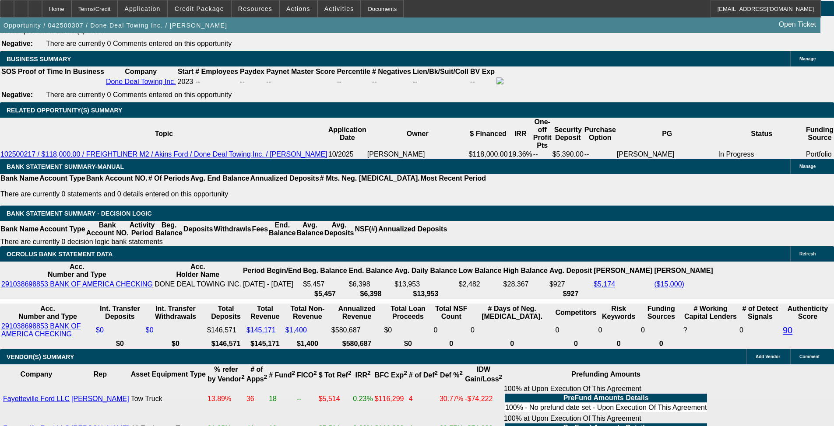
scroll to position [1364, 0]
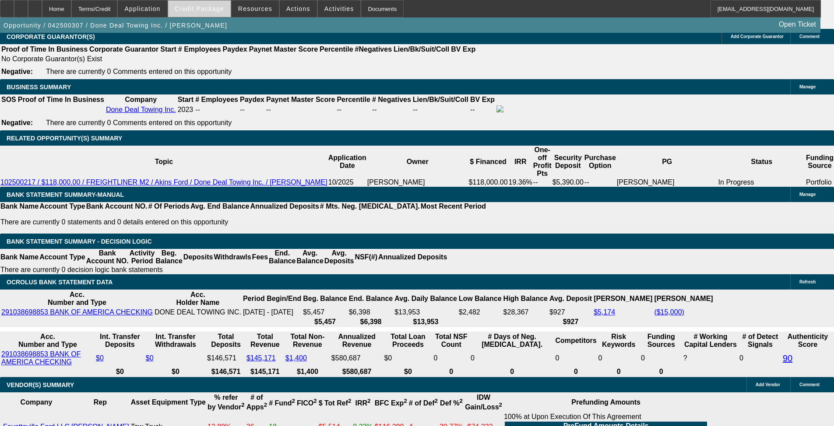
click at [210, 9] on span "Credit Package" at bounding box center [199, 8] width 49 height 7
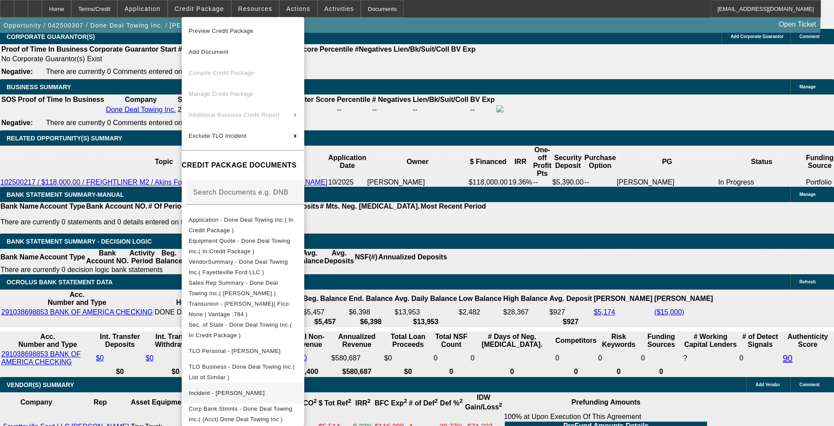
scroll to position [1495, 0]
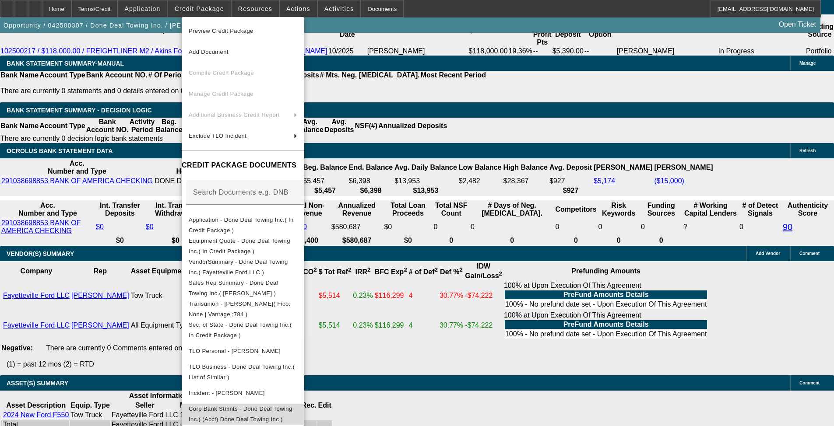
click at [230, 357] on span "Corp Bank Stmnts - Done Deal Towing Inc.( (Acct) Done Deal Towing Inc )" at bounding box center [241, 414] width 104 height 17
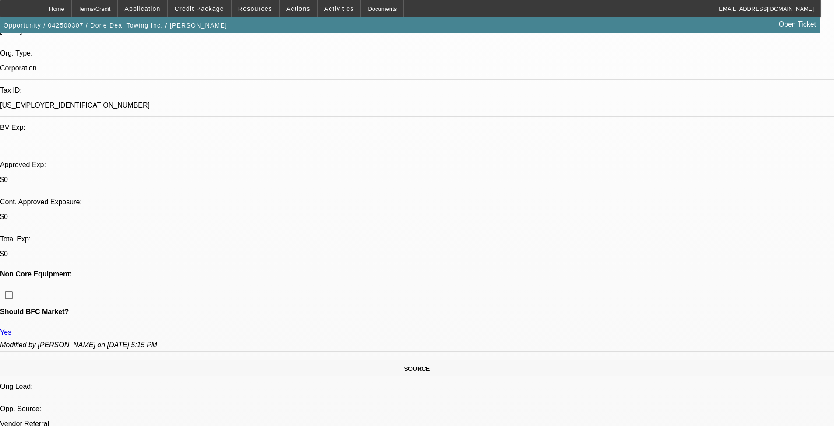
scroll to position [185, 0]
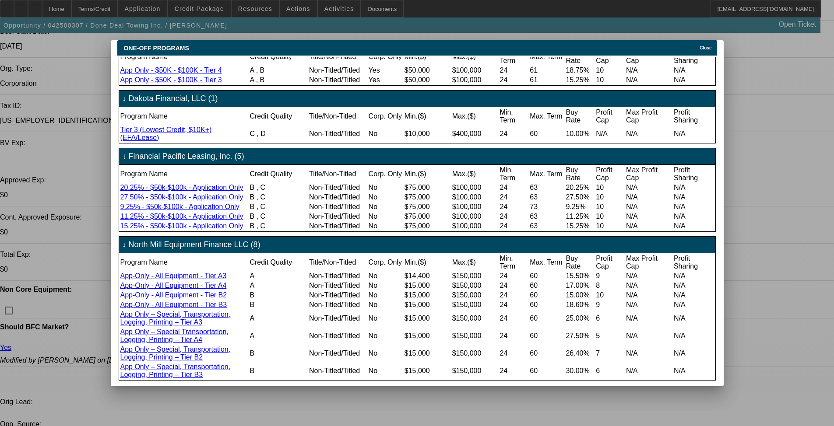
scroll to position [108, 0]
click at [352, 46] on span "Close" at bounding box center [706, 48] width 12 height 5
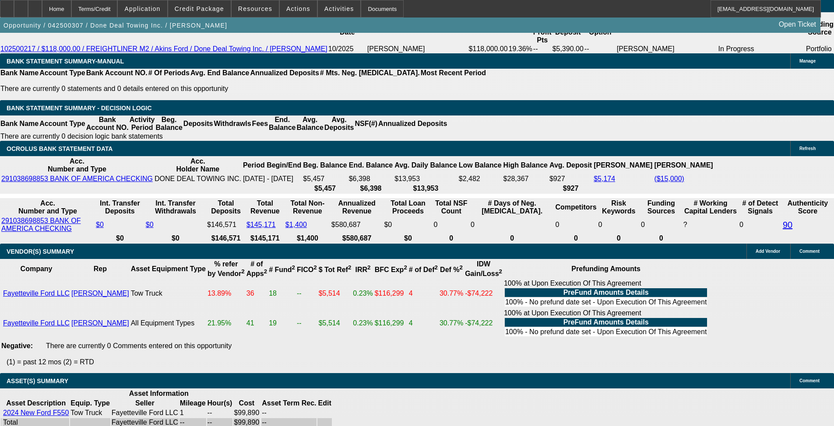
scroll to position [1674, 0]
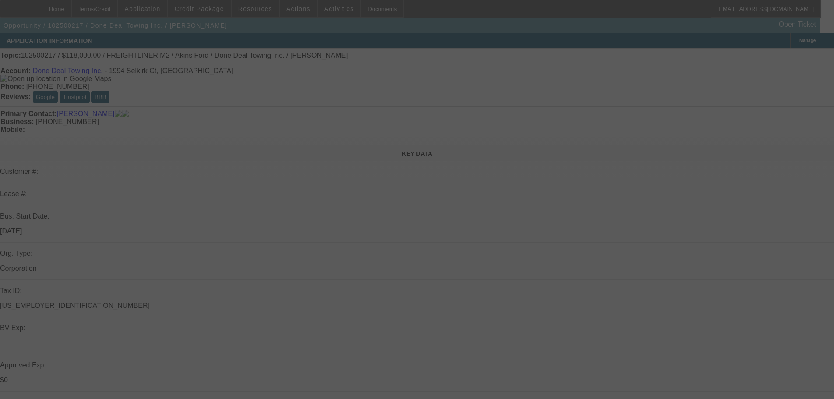
select select "0"
select select "2"
select select "0"
select select "6"
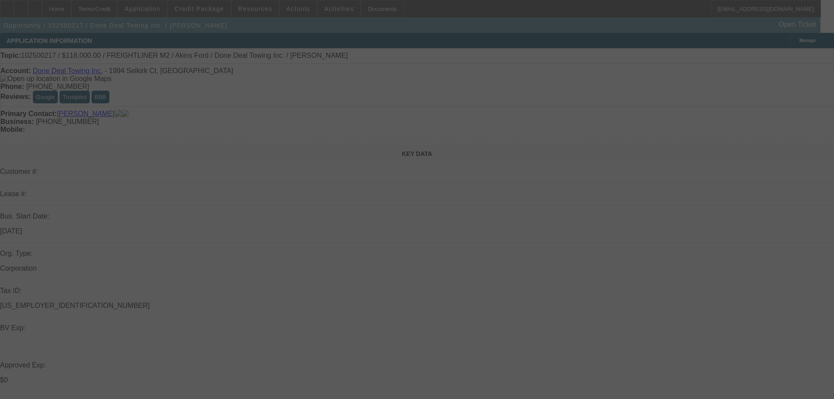
select select "0"
select select "2"
select select "0"
select select "6"
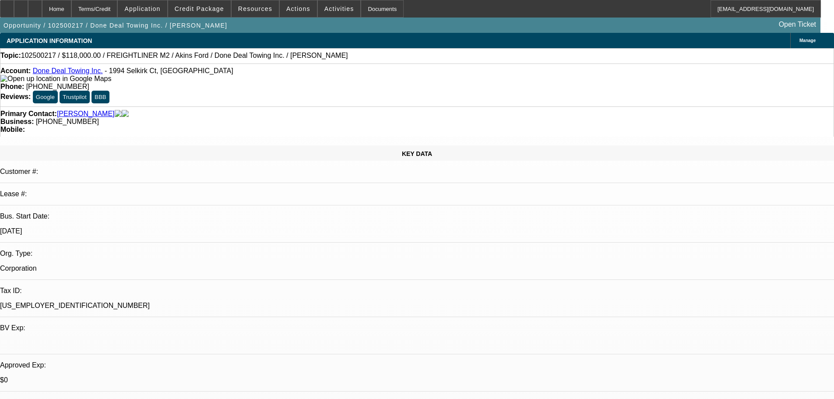
paste textarea "STARTUP; IL DEAL; MUCH LIGHTER STRUCTURE PRESENTED THAT WHAT WAS APPROVED IN AP…"
type textarea "STARTUP; IL DEAL; MUCH LIGHTER STRUCTURE PRESENTED THAT WHAT WAS APPROVED IN AP…"
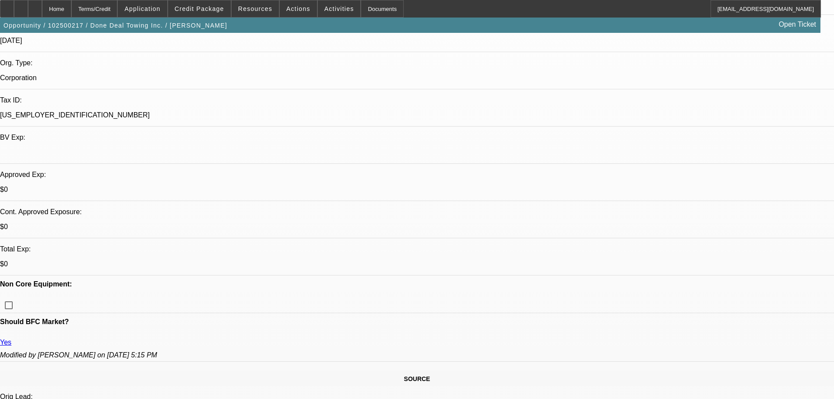
scroll to position [175, 0]
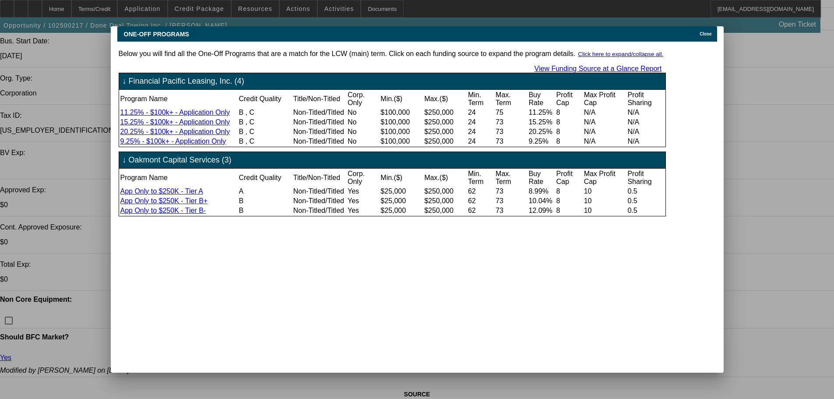
scroll to position [0, 0]
click at [711, 32] on span "Close" at bounding box center [706, 34] width 12 height 5
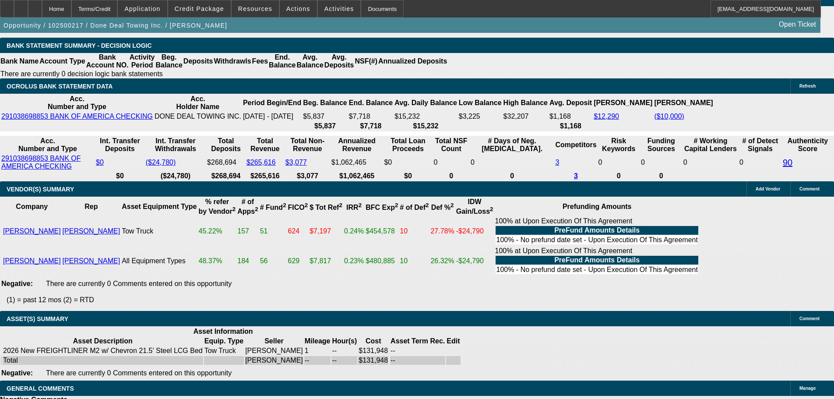
scroll to position [1602, 0]
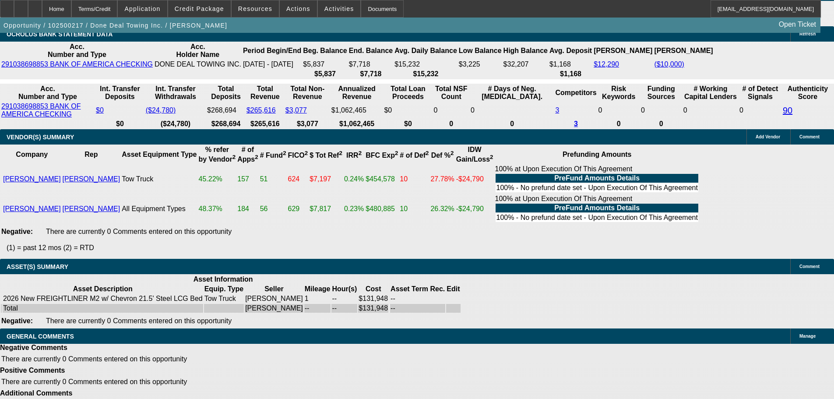
select select "3"
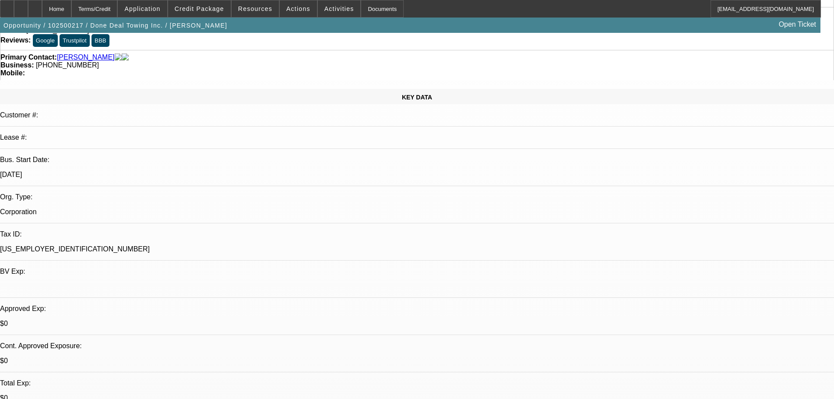
scroll to position [131, 0]
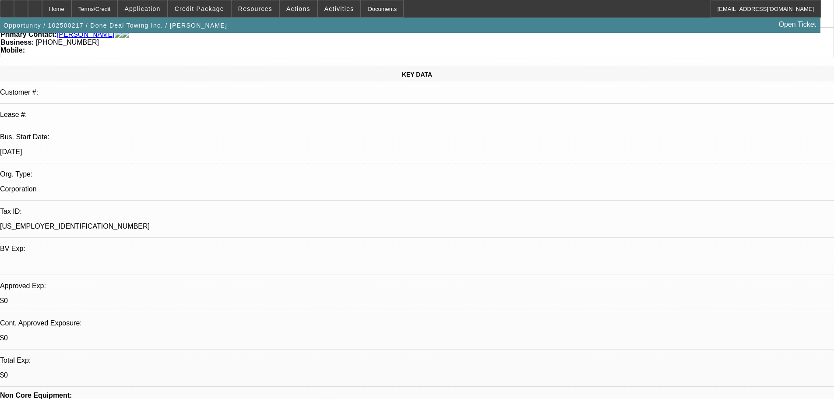
scroll to position [175, 0]
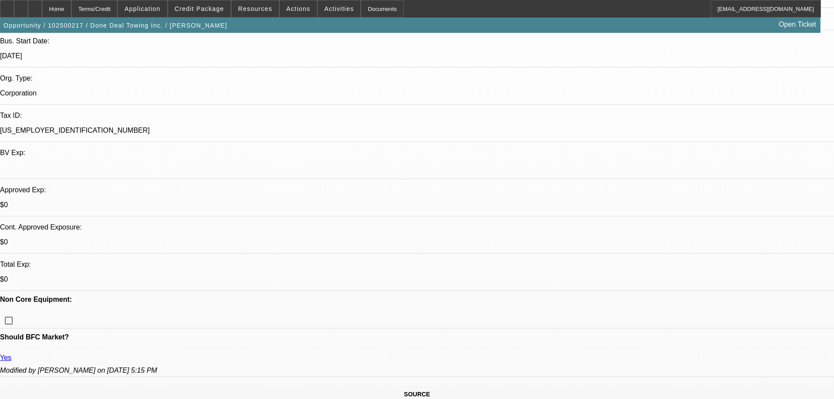
type textarea "APPROVED, GPS REQUIRED."
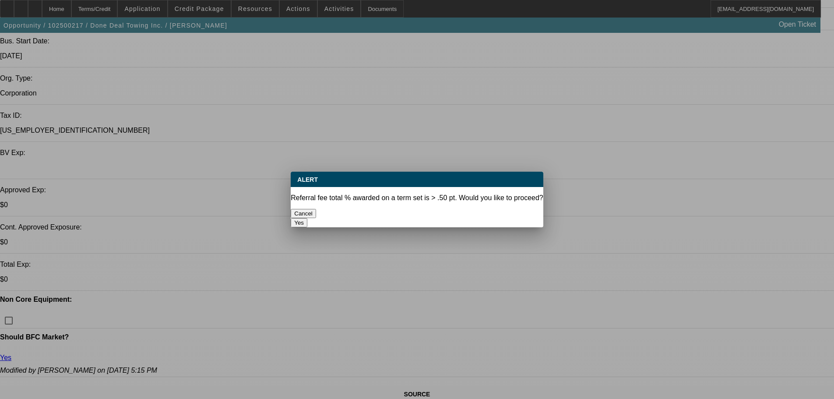
scroll to position [0, 0]
click at [307, 218] on button "Yes" at bounding box center [299, 222] width 17 height 9
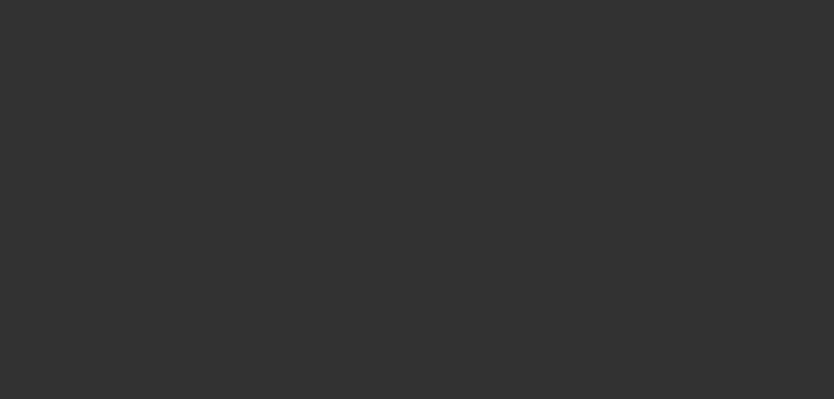
select select "0"
select select "2"
select select "0"
select select "6"
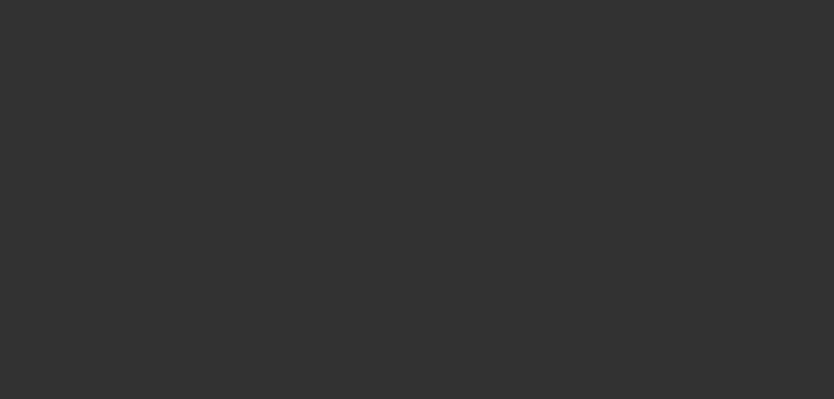
select select "0"
select select "2"
select select "0"
select select "6"
